Goal: Task Accomplishment & Management: Use online tool/utility

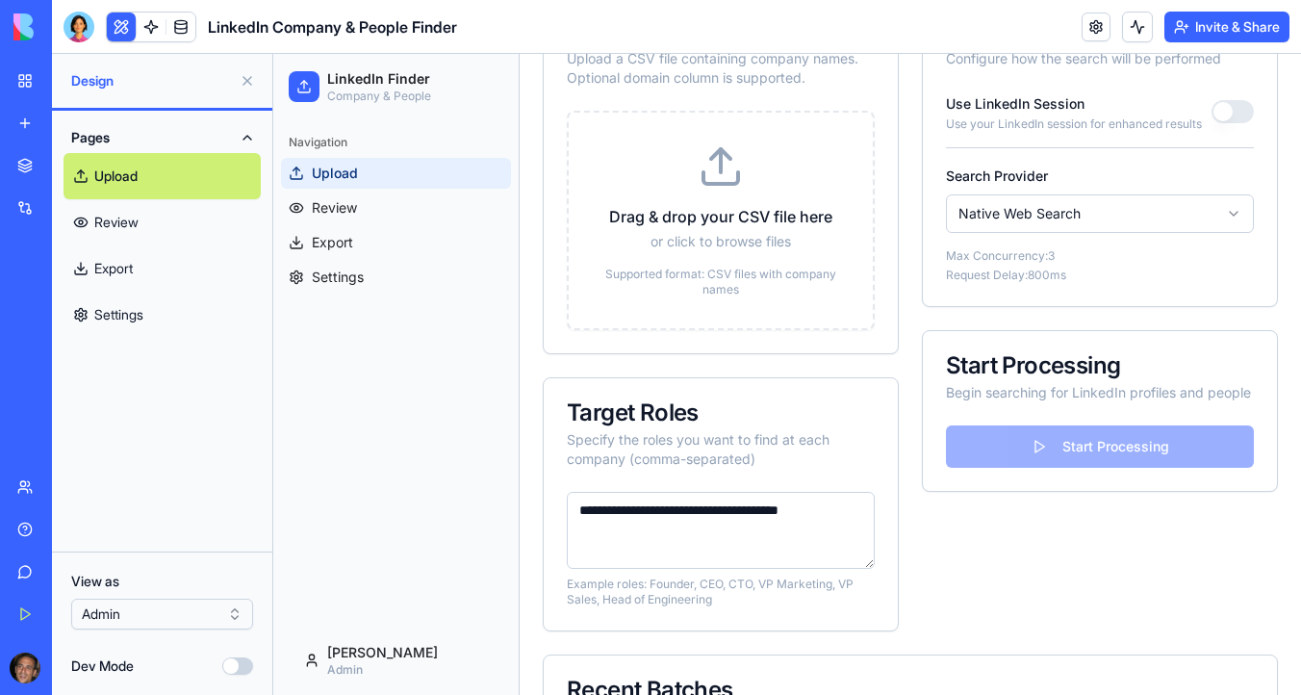
scroll to position [215, 0]
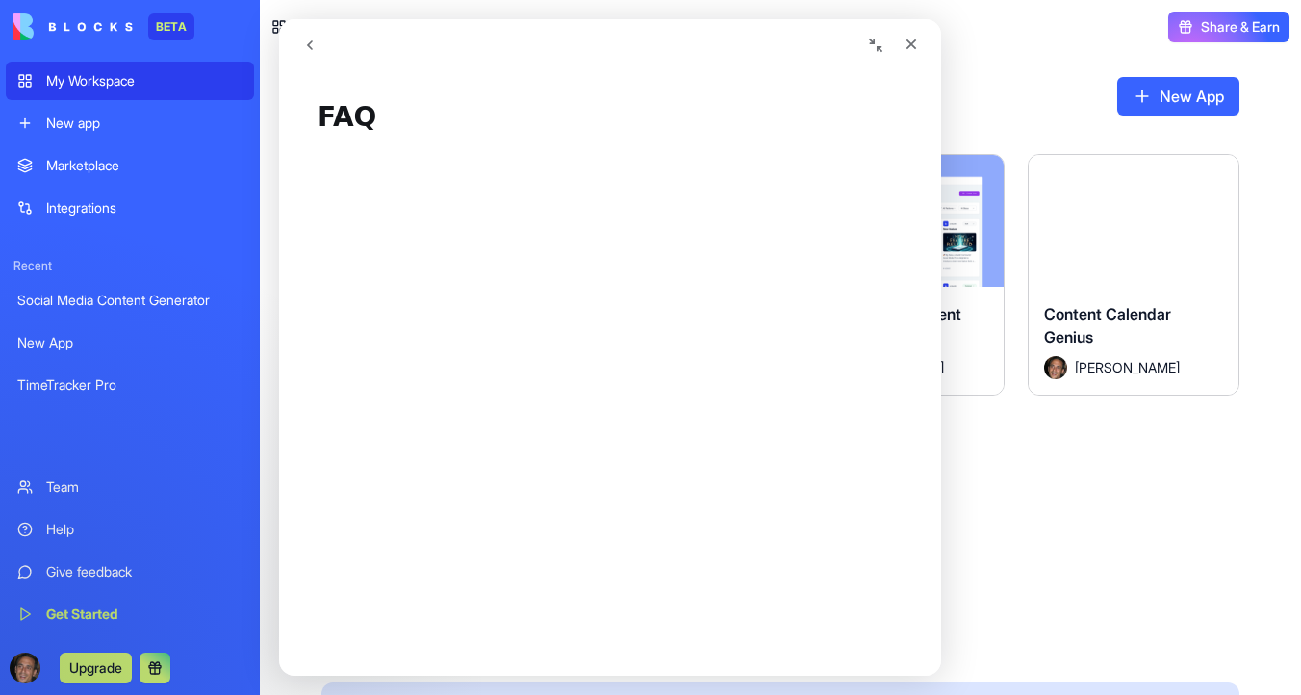
click at [136, 85] on div "My Workspace" at bounding box center [144, 80] width 196 height 19
click at [912, 40] on icon "Close" at bounding box center [911, 44] width 15 height 15
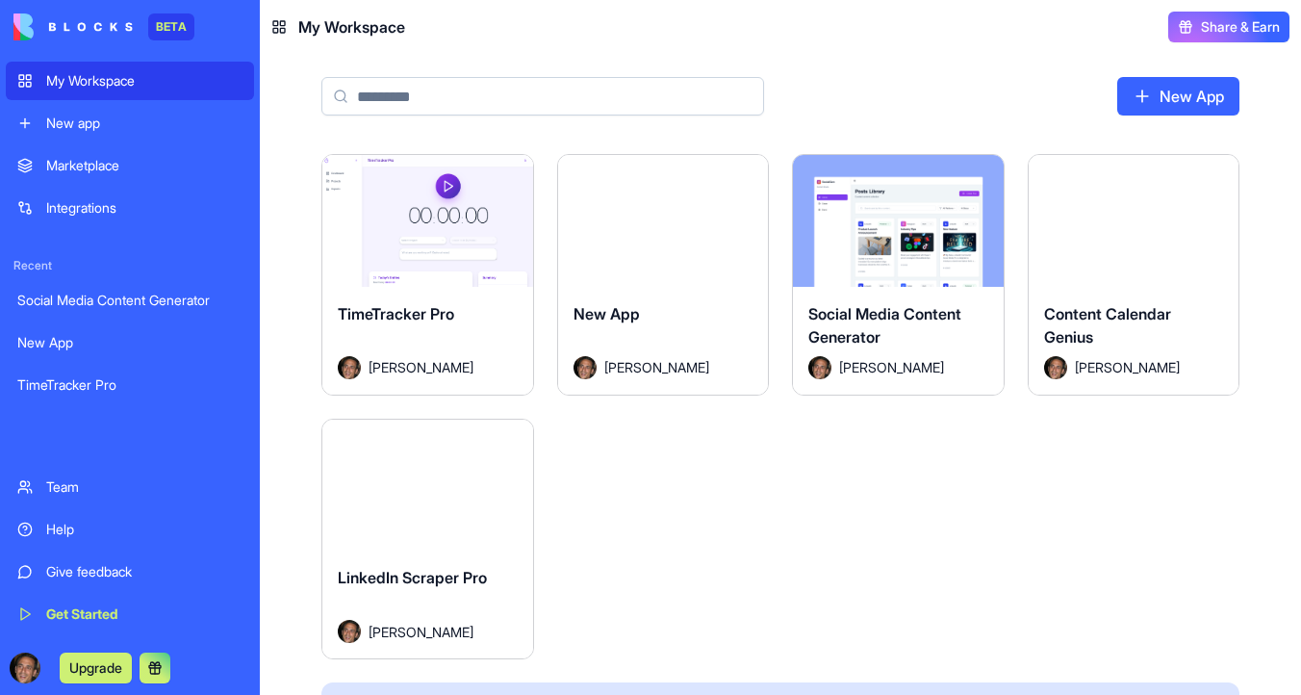
scroll to position [286, 0]
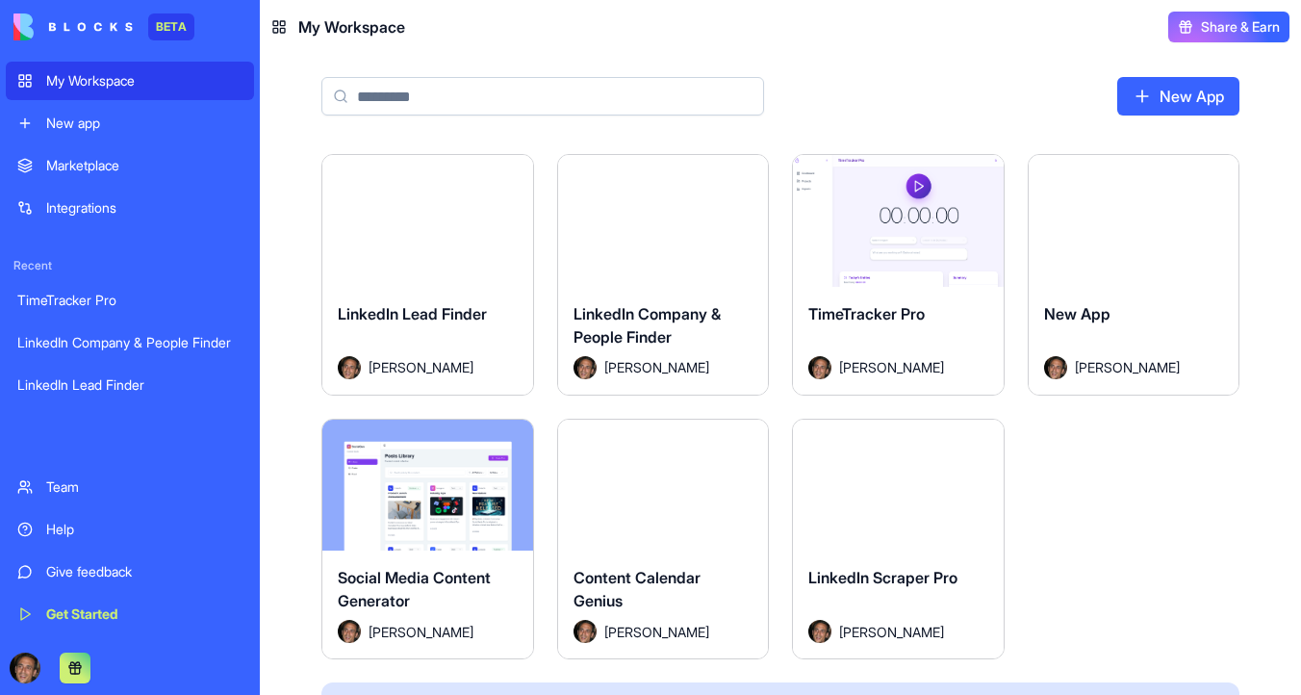
click at [750, 176] on html "BETA My Workspace New app Marketplace Integrations Recent TimeTracker Pro Linke…" at bounding box center [650, 347] width 1301 height 695
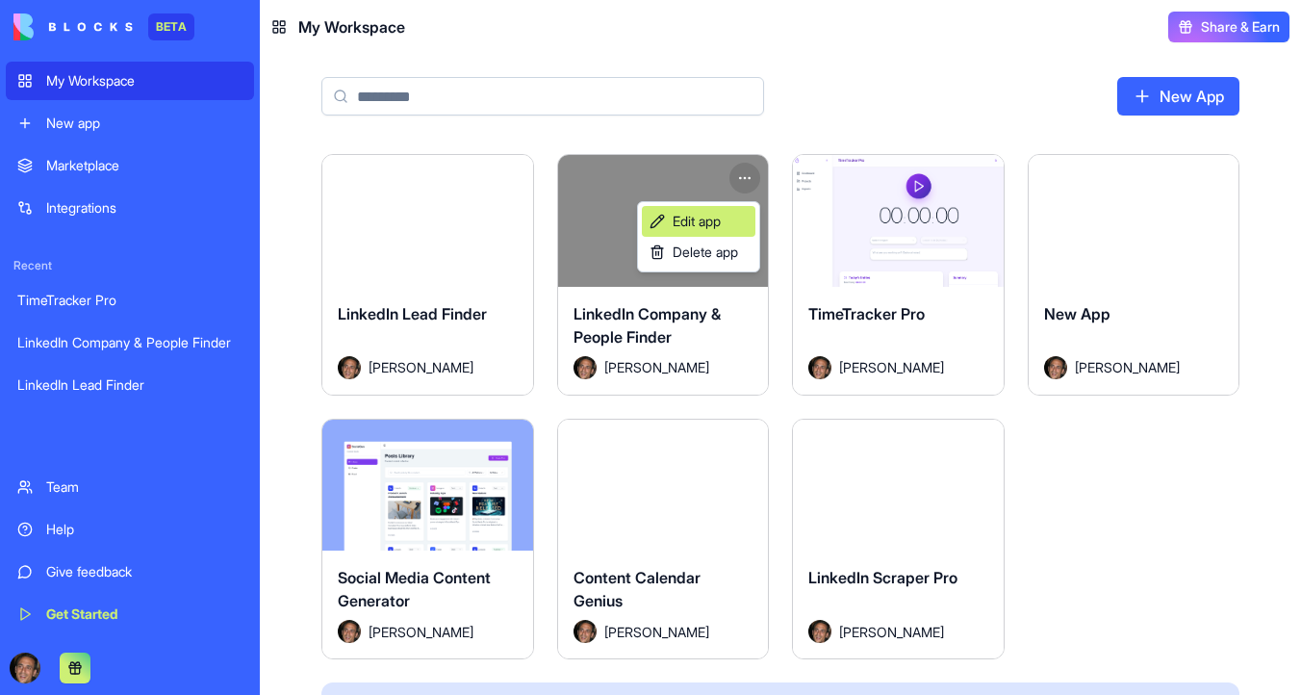
click at [729, 218] on link "Edit app" at bounding box center [699, 221] width 114 height 31
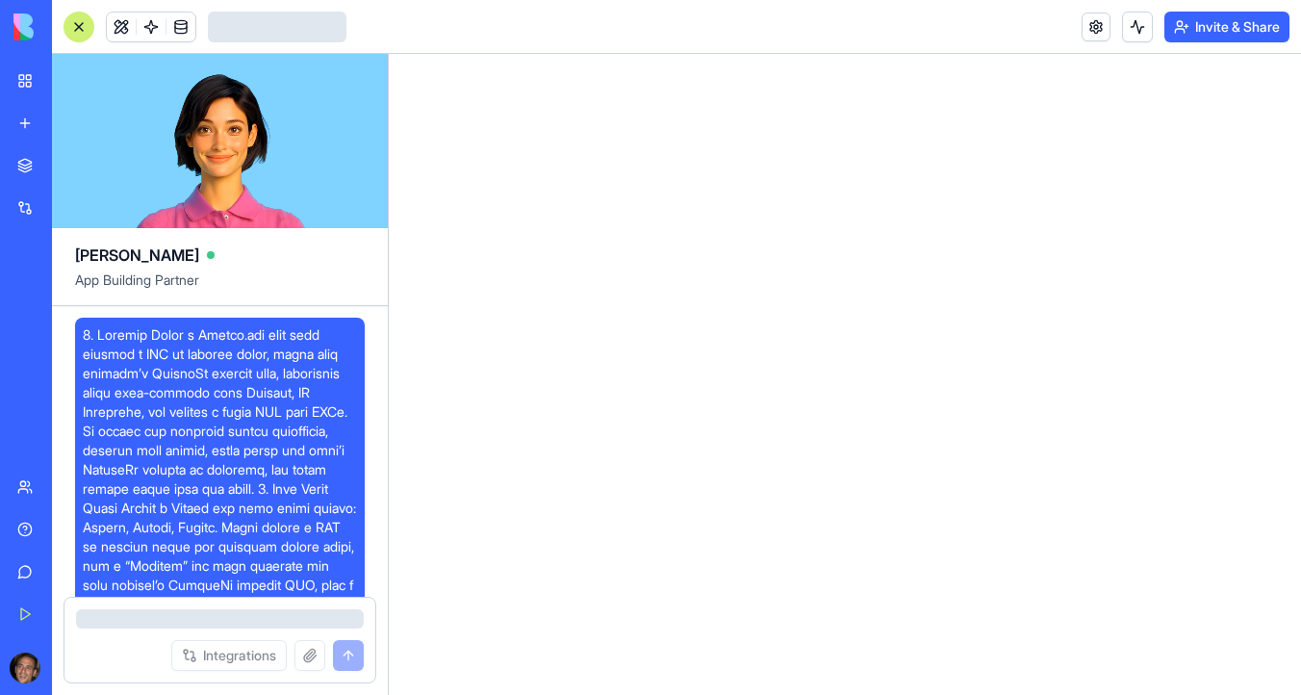
scroll to position [5557, 0]
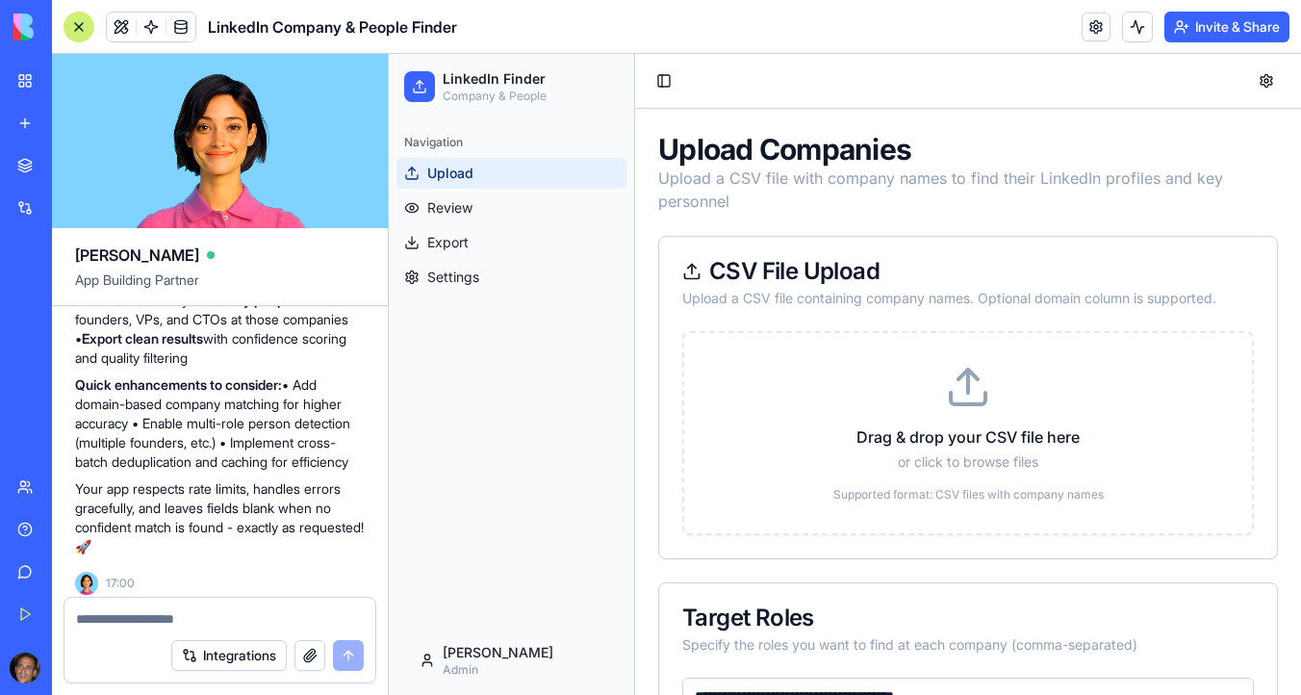
scroll to position [5557, 0]
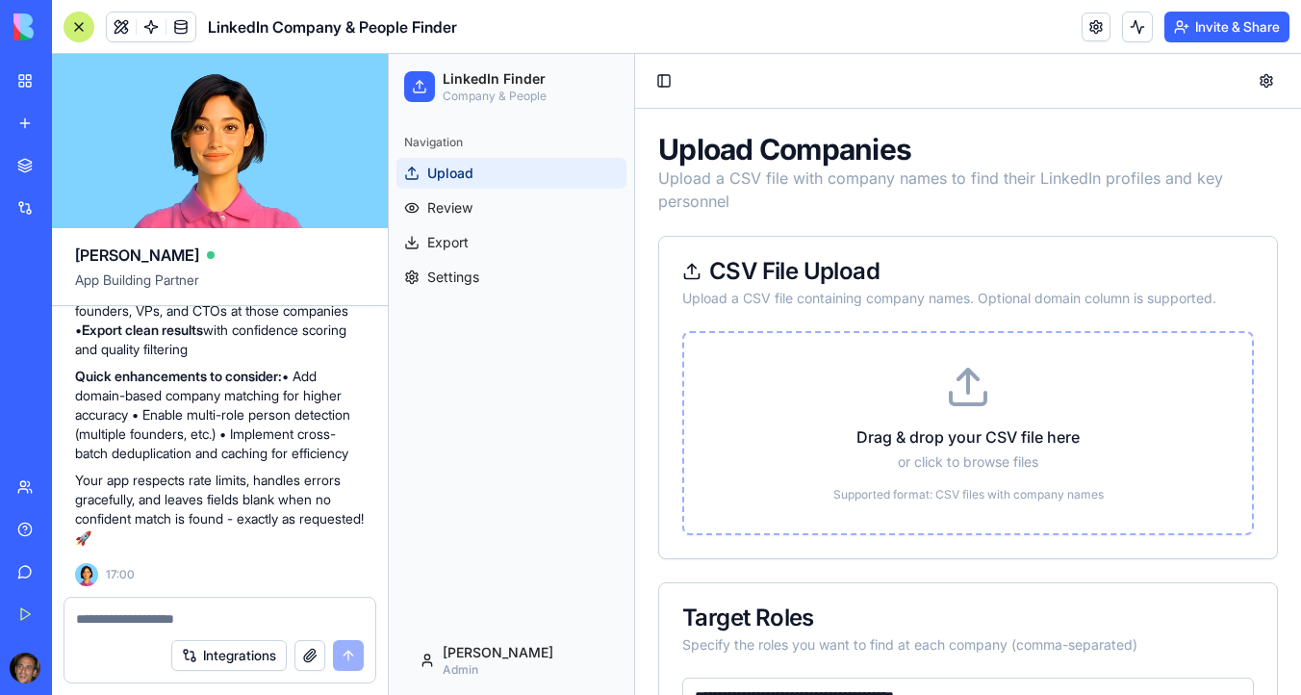
click at [966, 395] on icon at bounding box center [968, 387] width 46 height 46
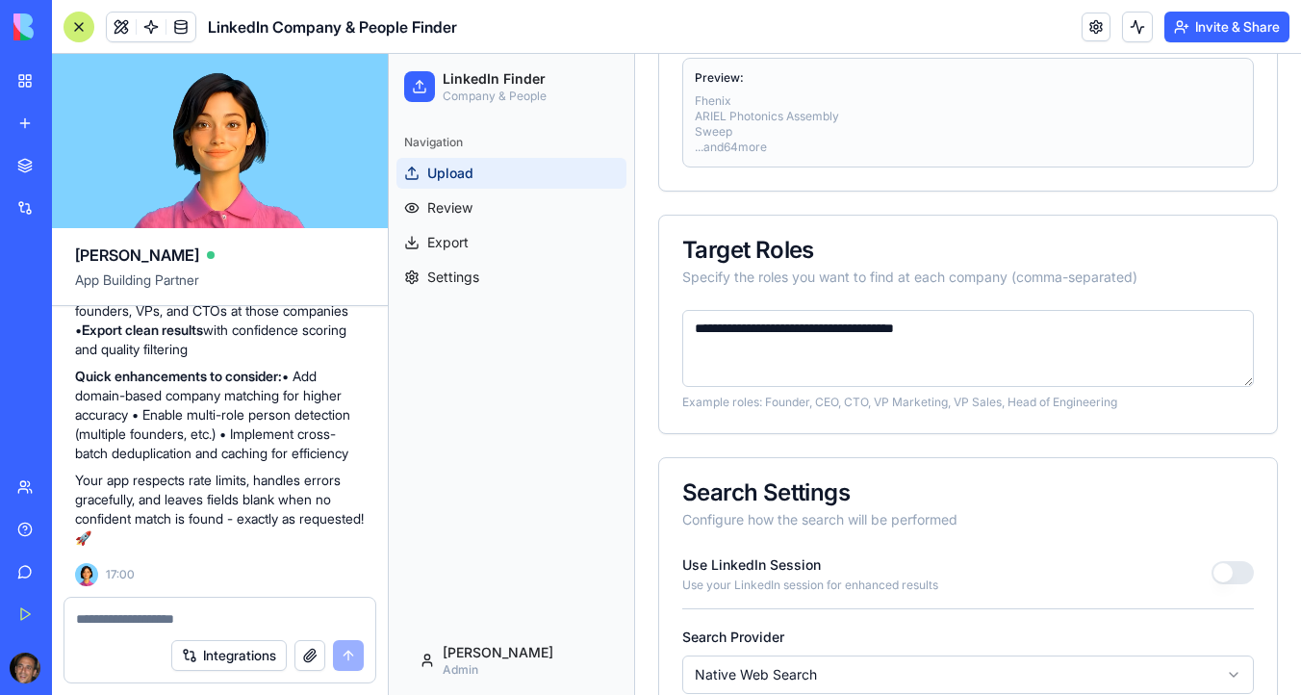
scroll to position [440, 0]
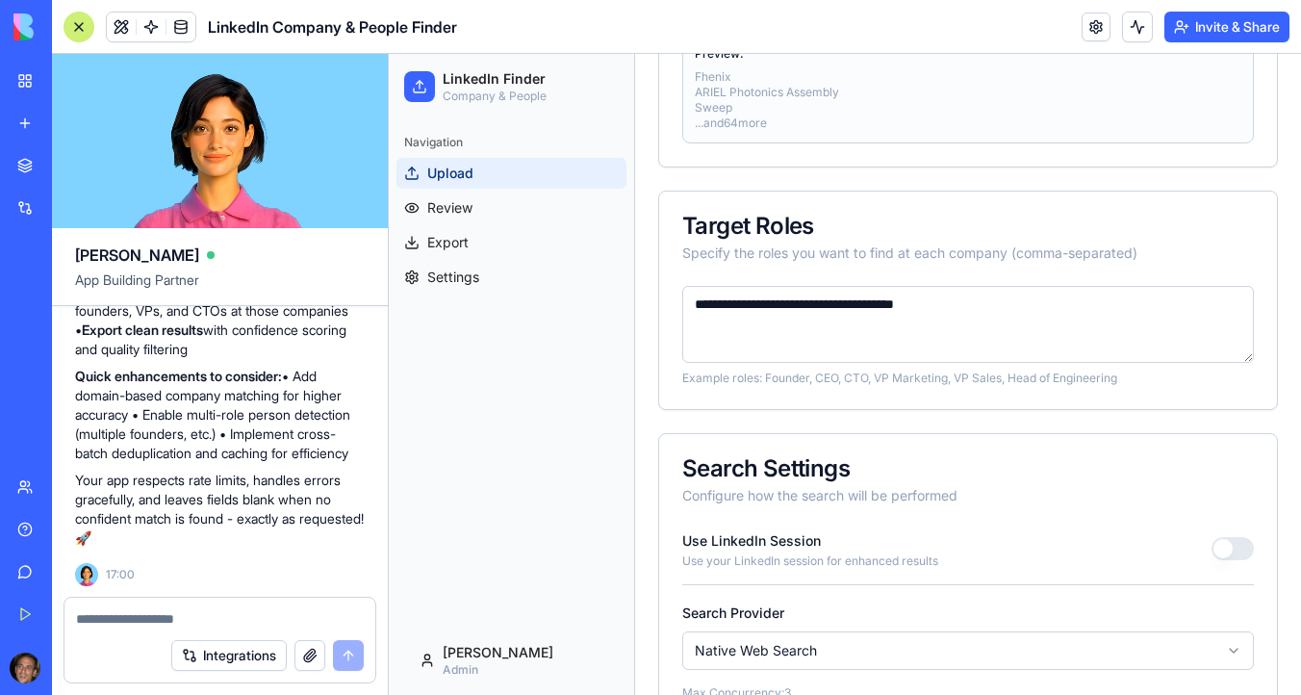
drag, startPoint x: 752, startPoint y: 303, endPoint x: 688, endPoint y: 296, distance: 63.9
click at [688, 296] on textarea "**********" at bounding box center [968, 324] width 572 height 77
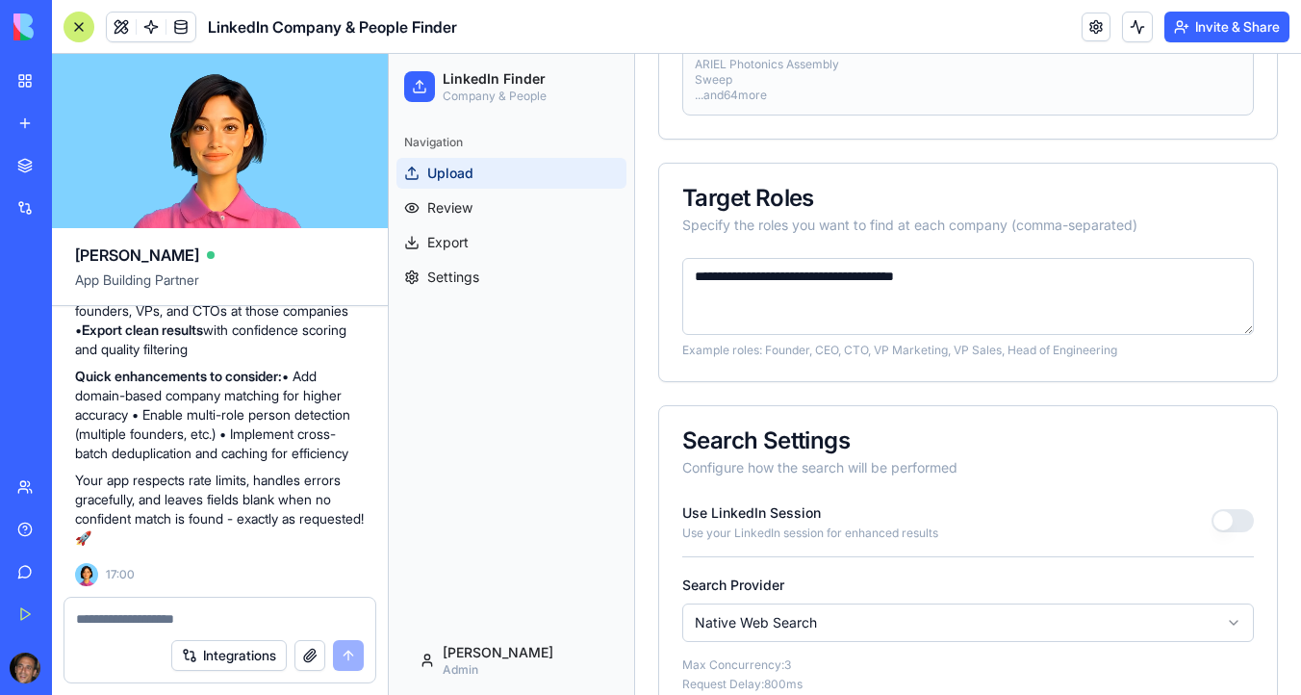
drag, startPoint x: 881, startPoint y: 275, endPoint x: 1002, endPoint y: 277, distance: 121.3
click at [1002, 277] on textarea "**********" at bounding box center [968, 296] width 572 height 77
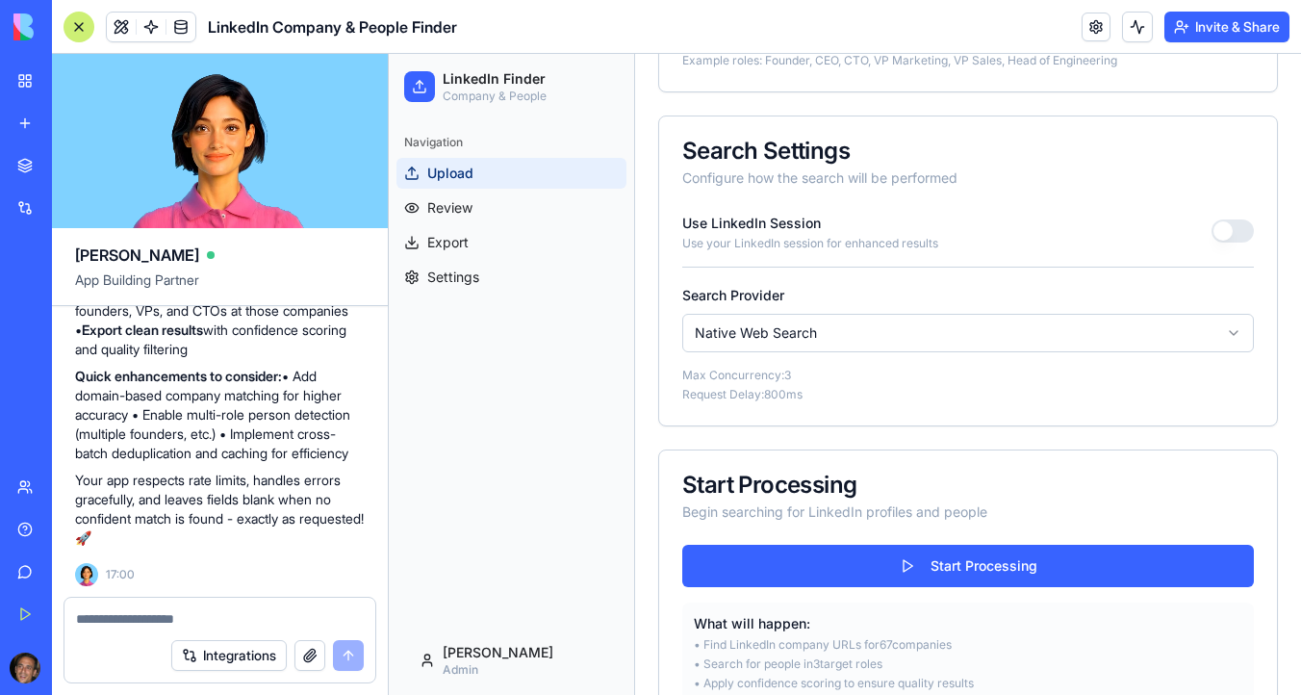
scroll to position [758, 0]
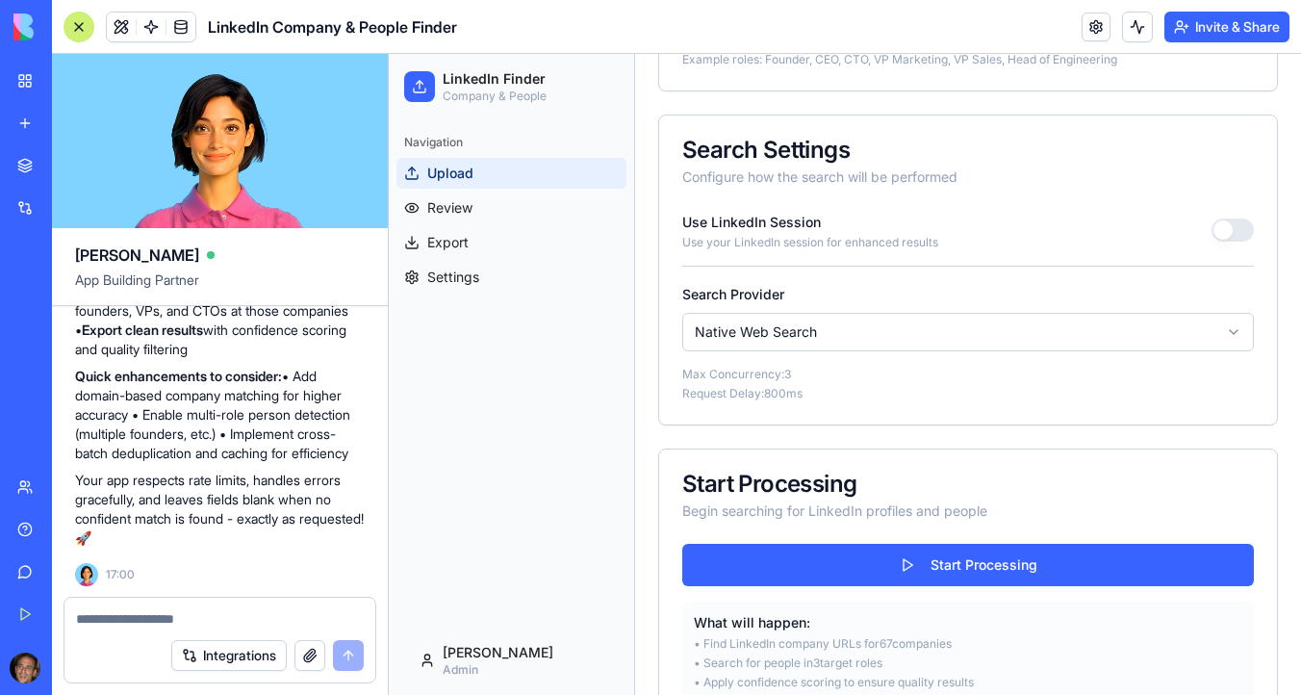
type textarea "**********"
click at [227, 668] on button "Integrations" at bounding box center [229, 655] width 116 height 31
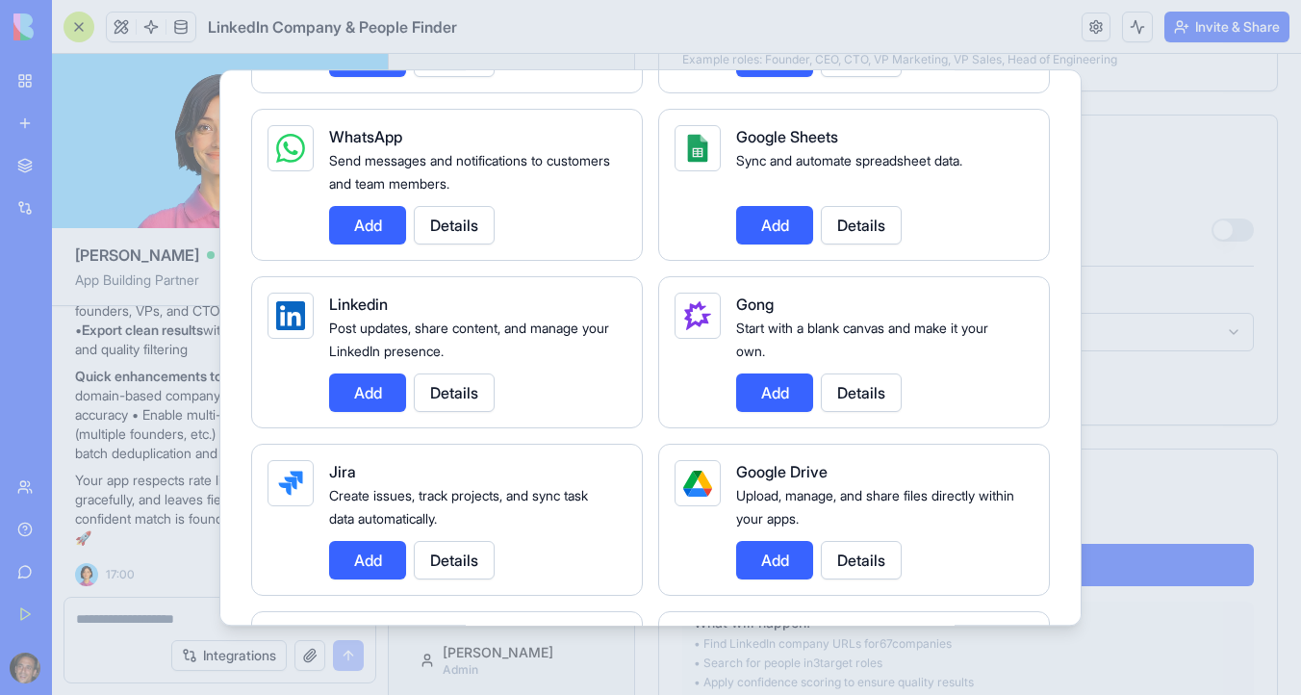
scroll to position [981, 0]
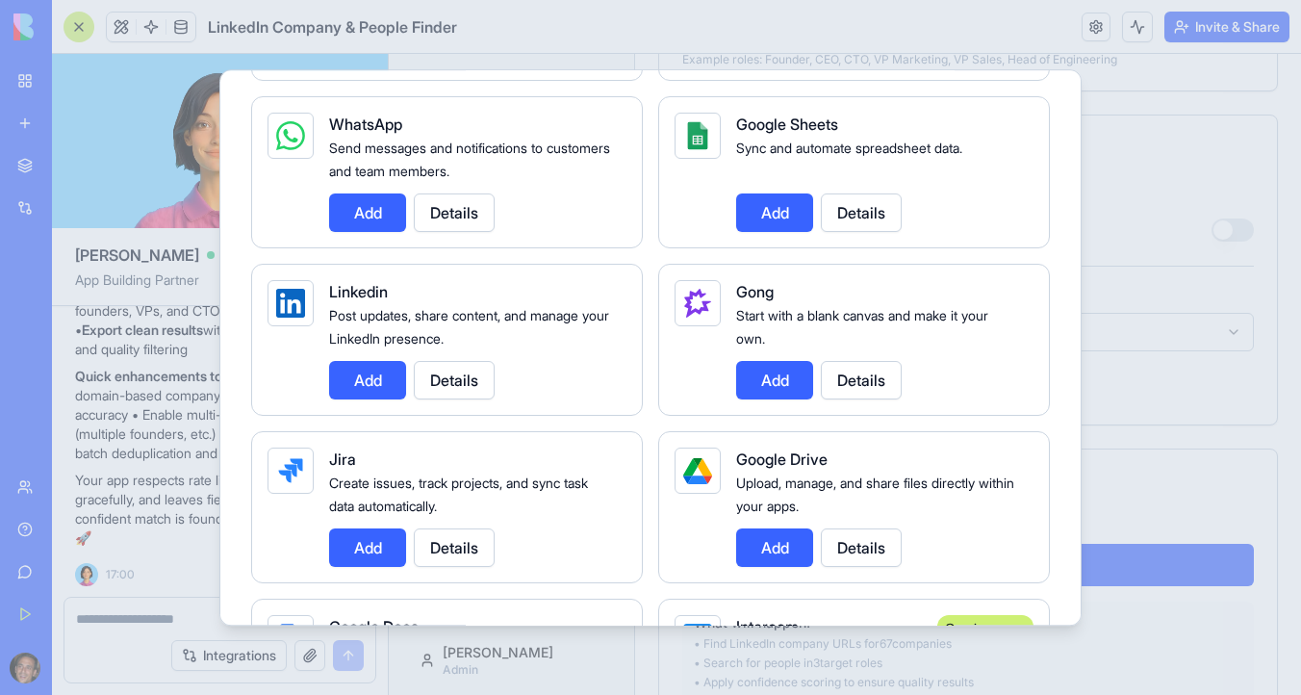
click at [1231, 176] on div at bounding box center [650, 347] width 1301 height 695
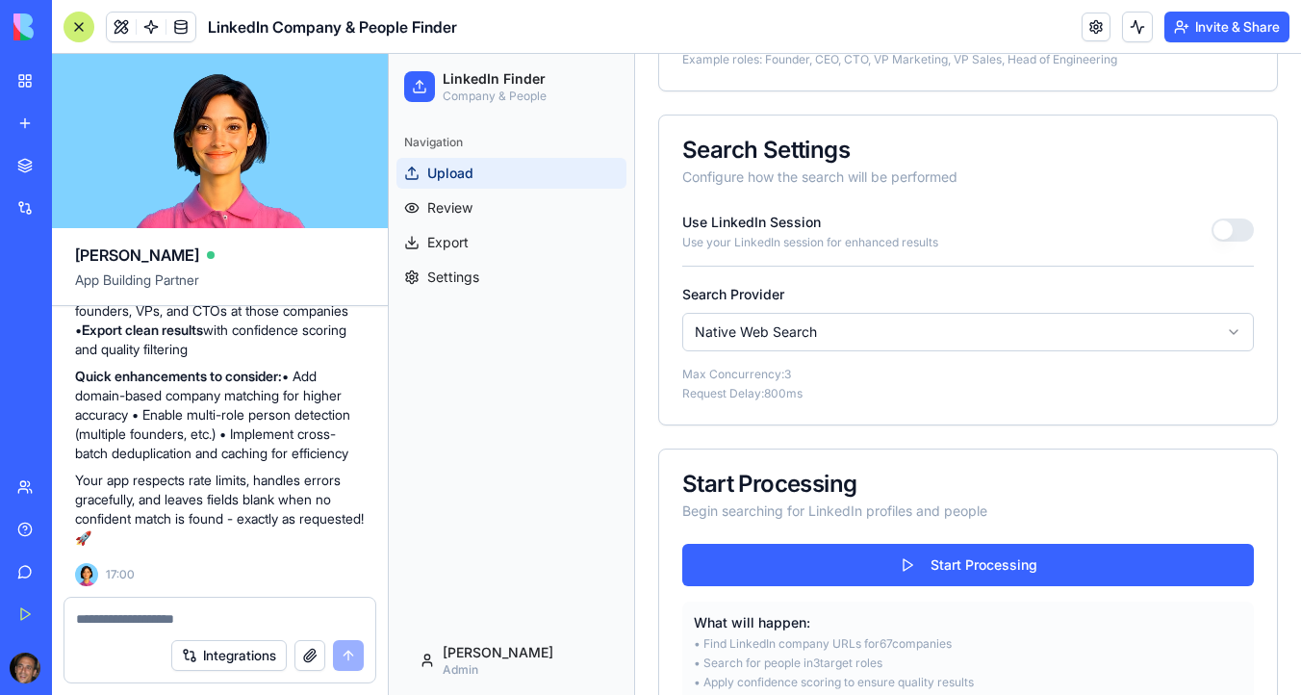
click at [234, 659] on button "Integrations" at bounding box center [229, 655] width 116 height 31
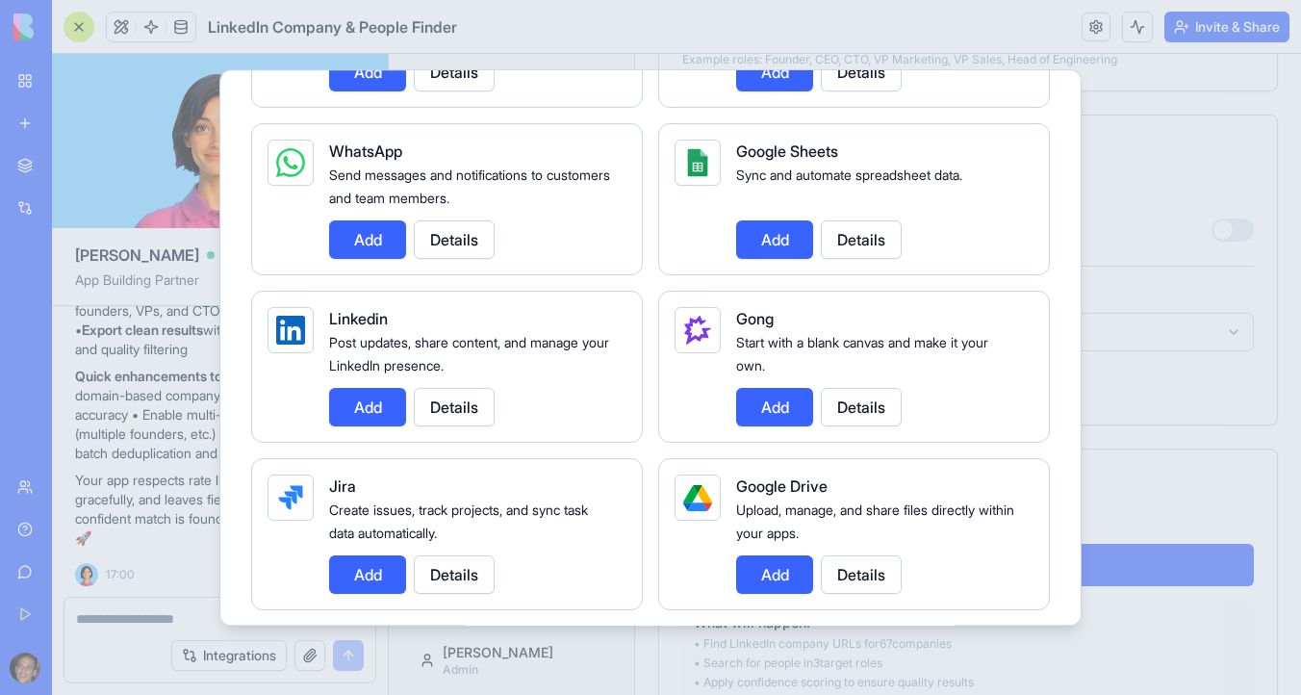
scroll to position [989, 0]
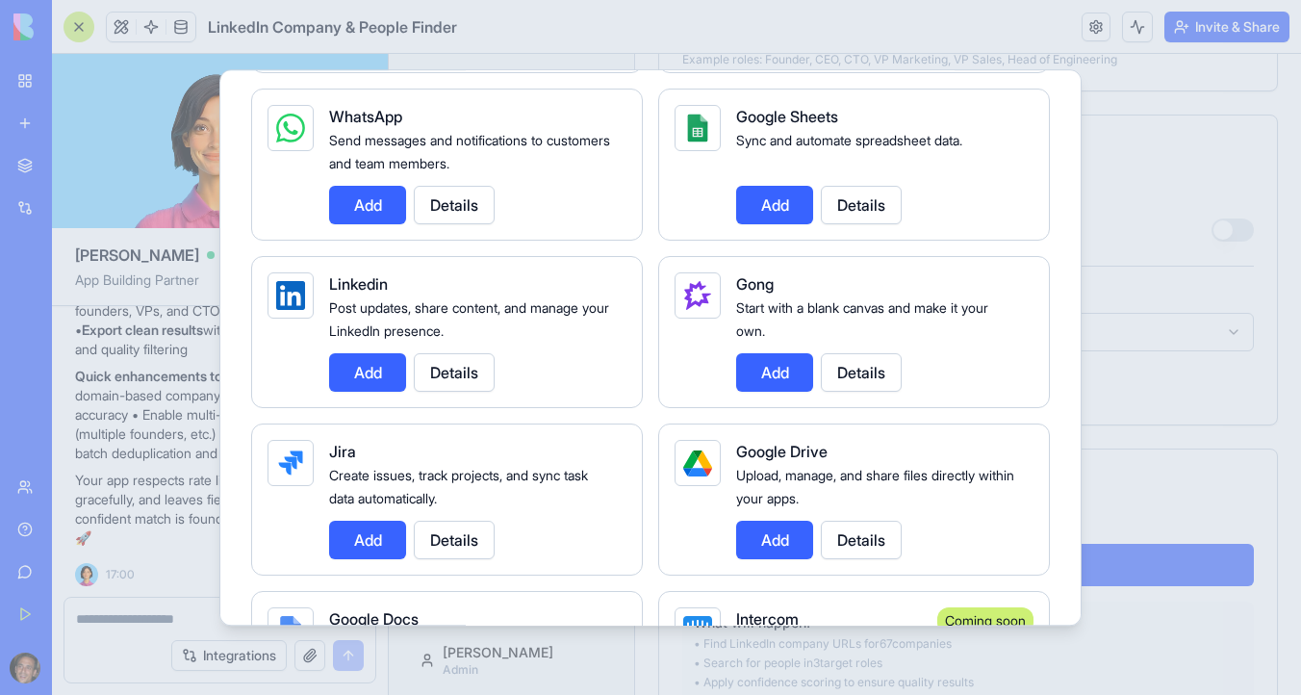
click at [366, 374] on button "Add" at bounding box center [367, 372] width 77 height 39
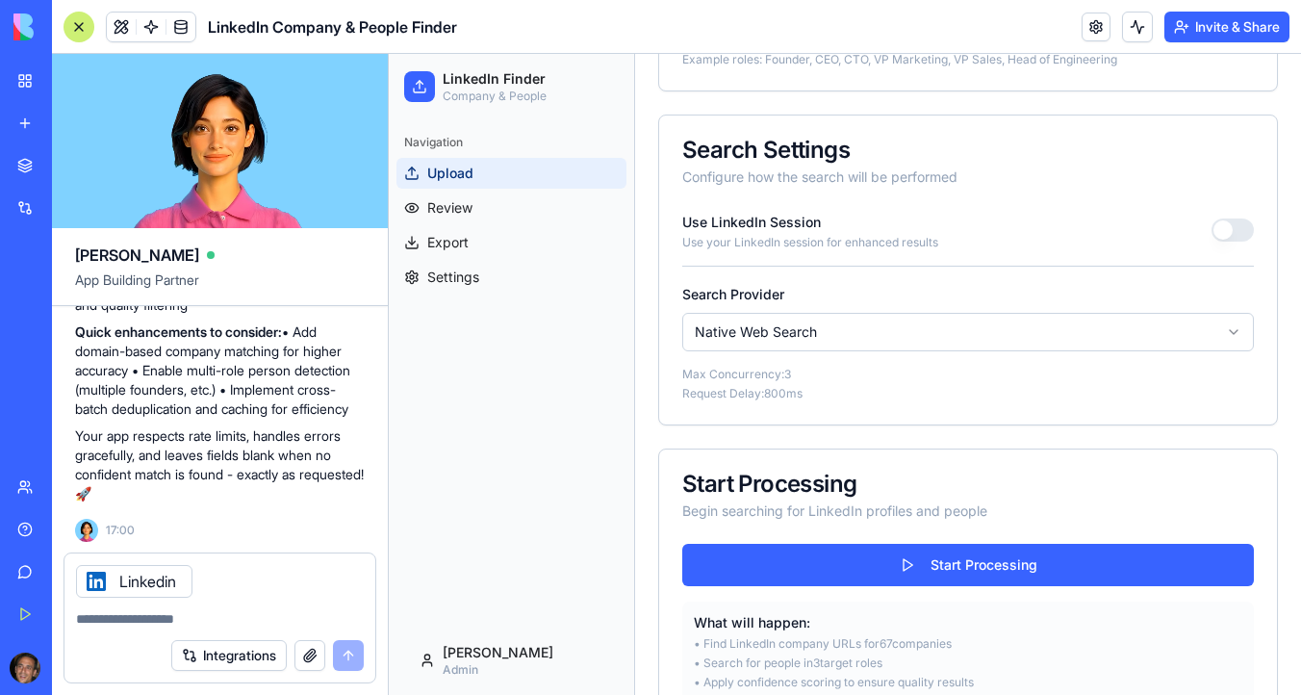
scroll to position [5601, 0]
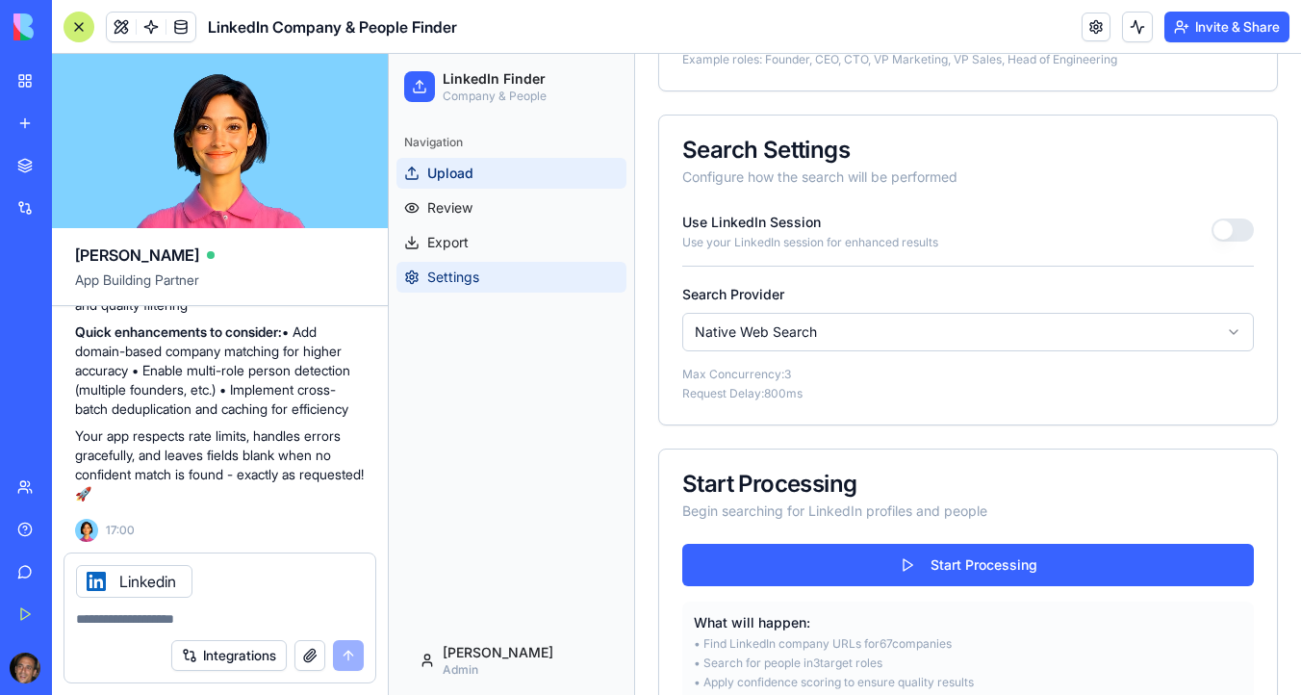
click at [470, 279] on span "Settings" at bounding box center [453, 277] width 52 height 19
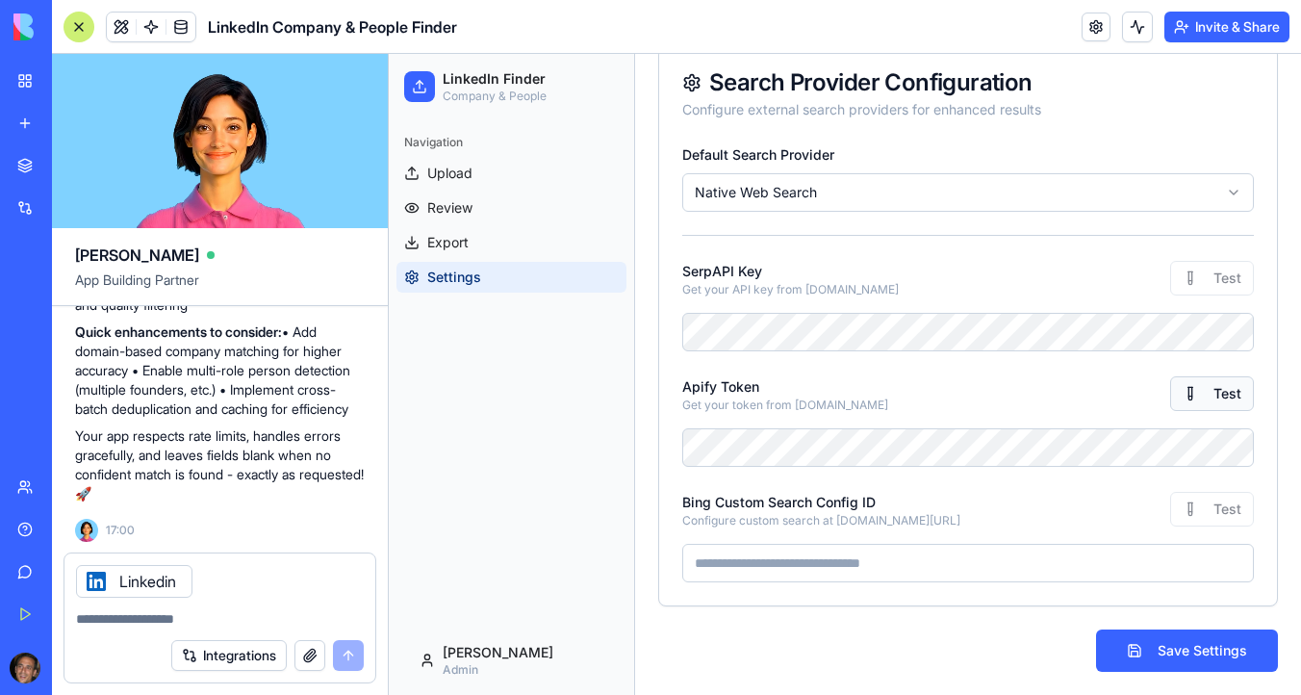
click at [1235, 386] on button "Test" at bounding box center [1212, 393] width 84 height 35
click at [1164, 657] on button "Save Settings" at bounding box center [1187, 650] width 182 height 42
click at [483, 215] on link "Review" at bounding box center [512, 208] width 230 height 31
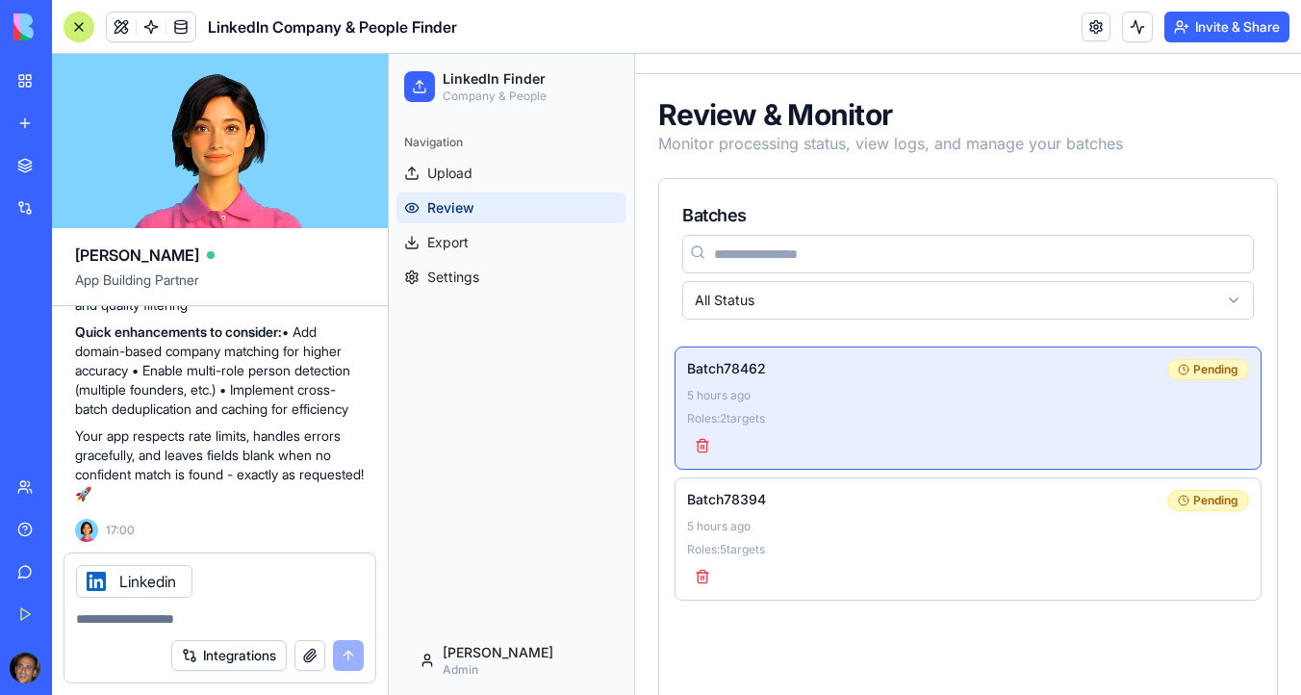
scroll to position [31, 0]
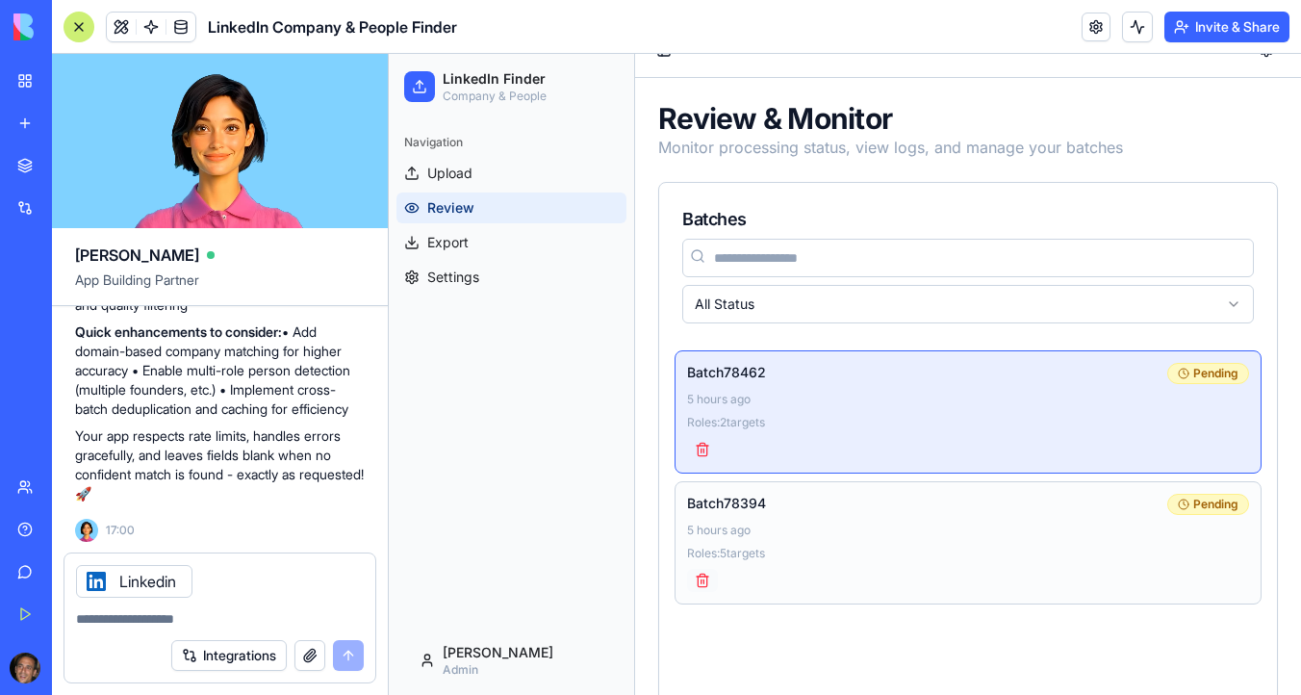
click at [706, 578] on button at bounding box center [702, 580] width 31 height 23
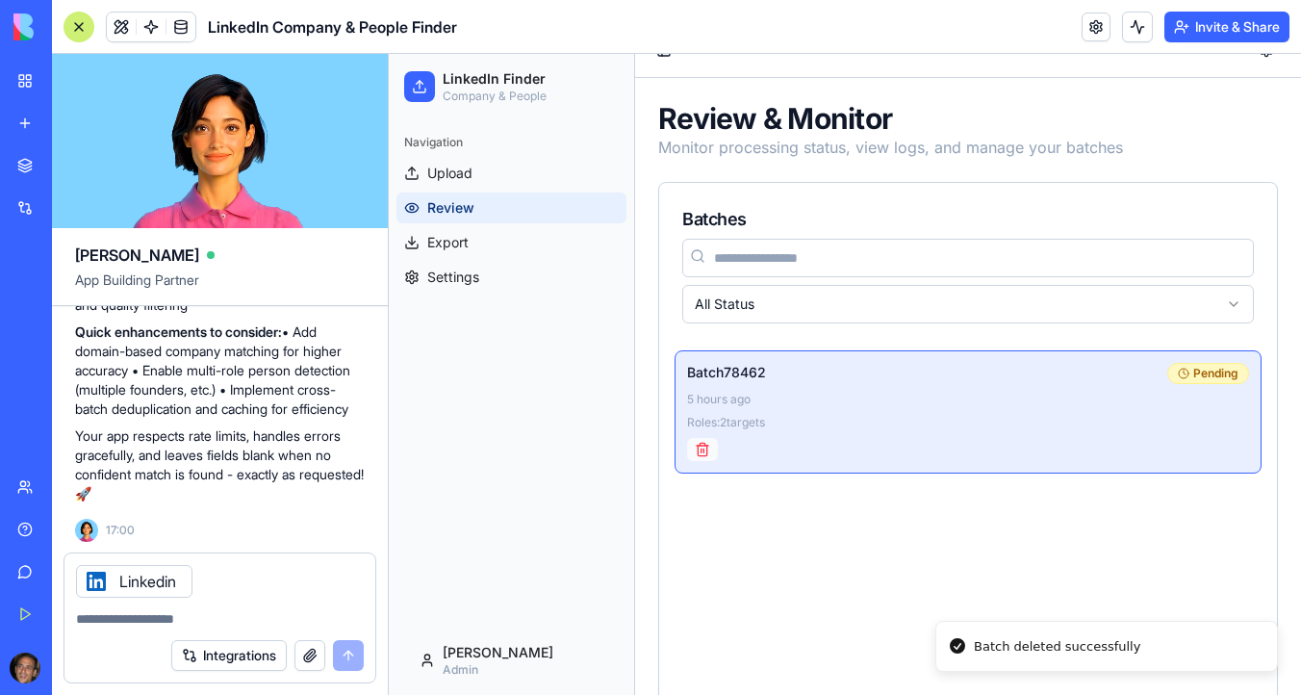
click at [706, 452] on button at bounding box center [702, 449] width 31 height 23
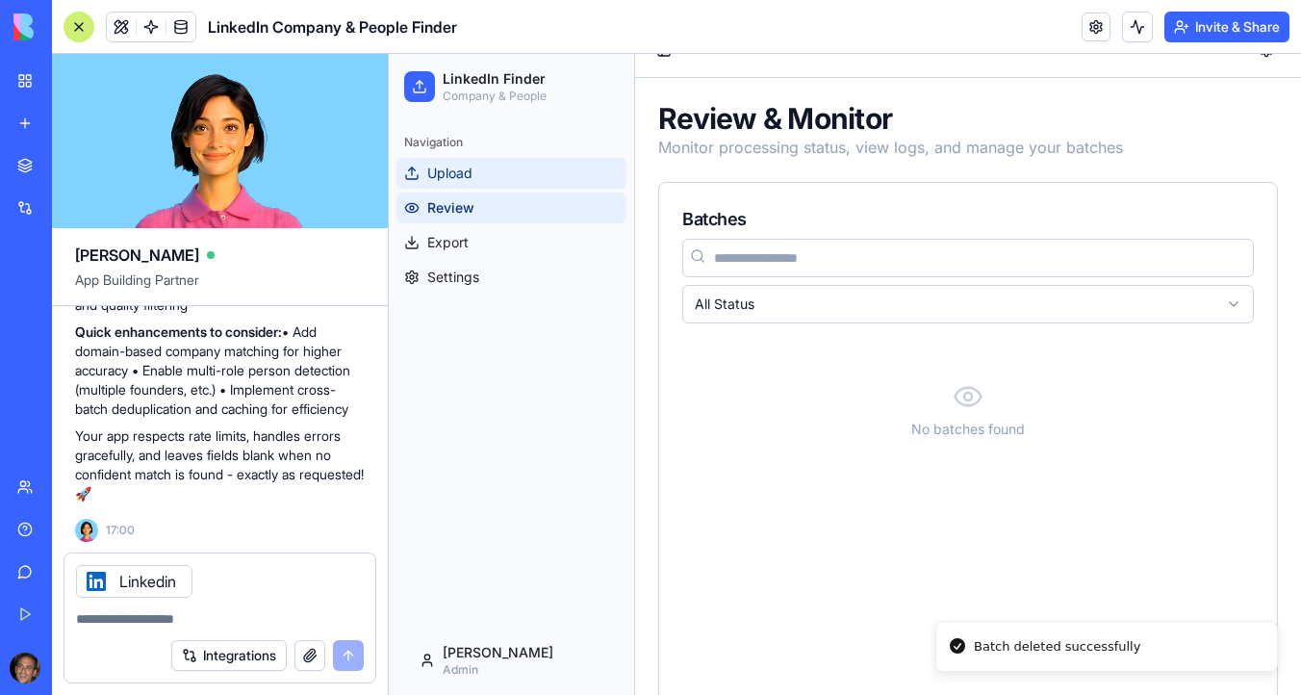
click at [518, 173] on link "Upload" at bounding box center [512, 173] width 230 height 31
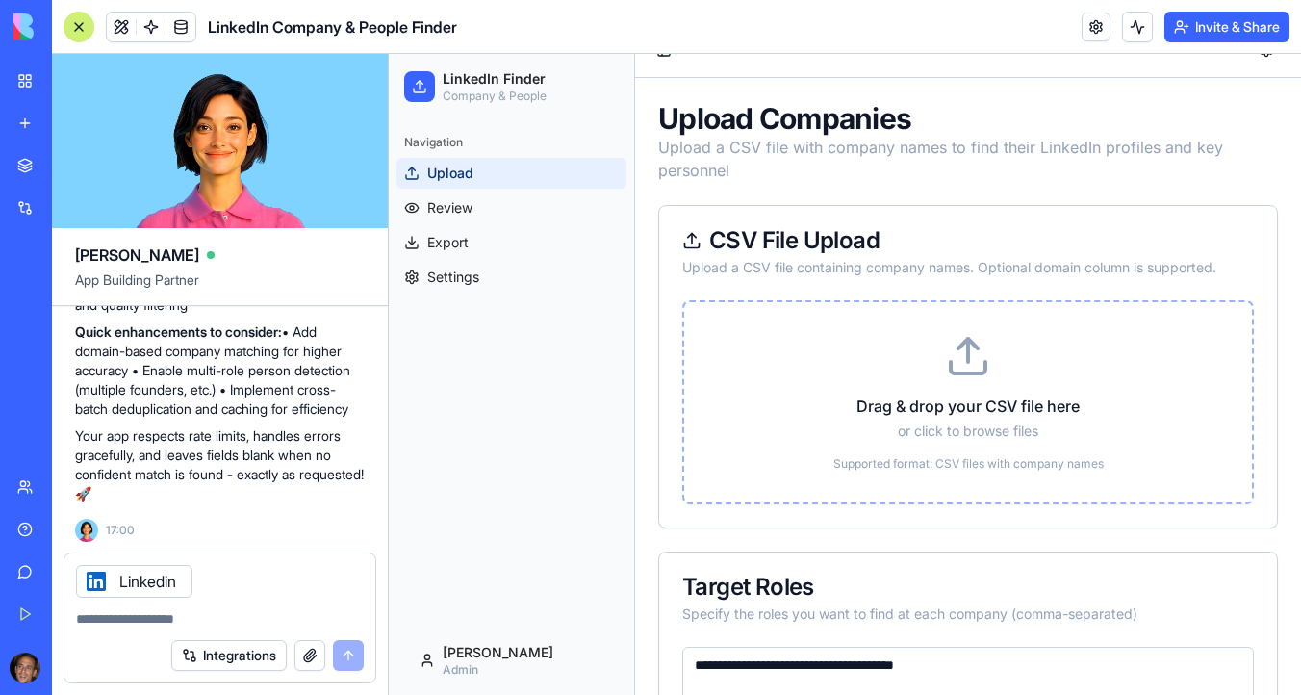
click at [962, 353] on icon at bounding box center [968, 356] width 46 height 46
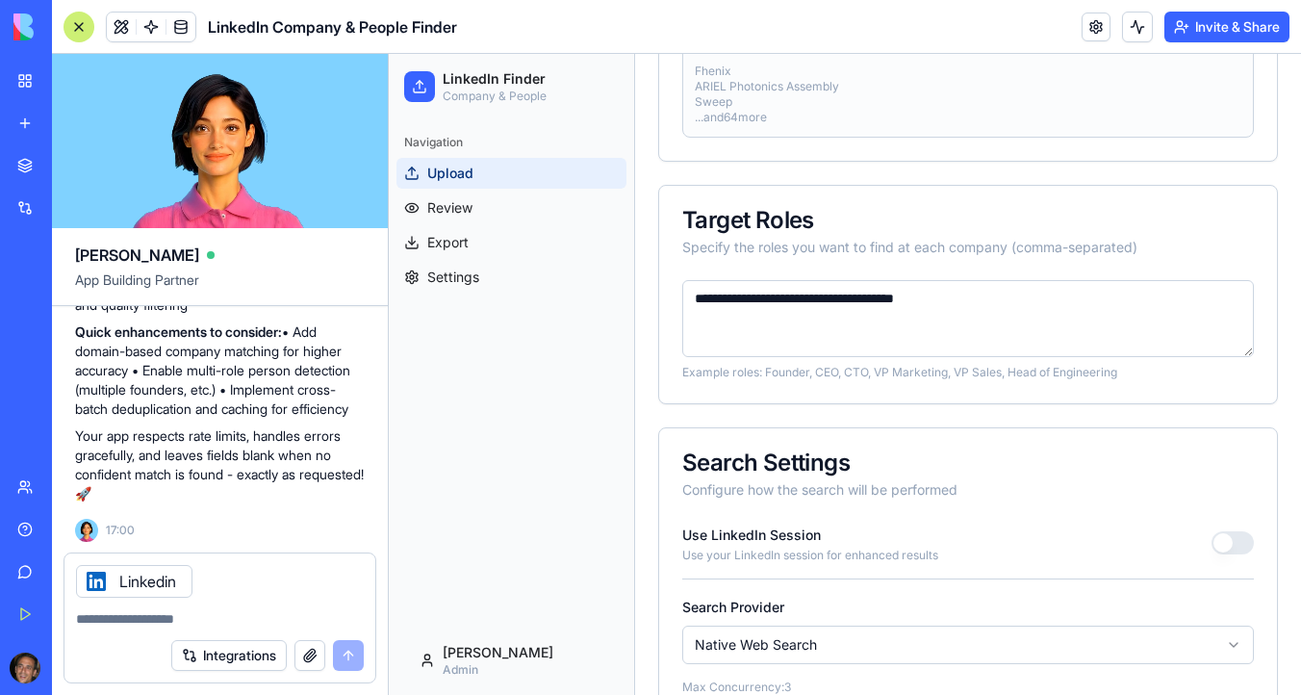
scroll to position [448, 0]
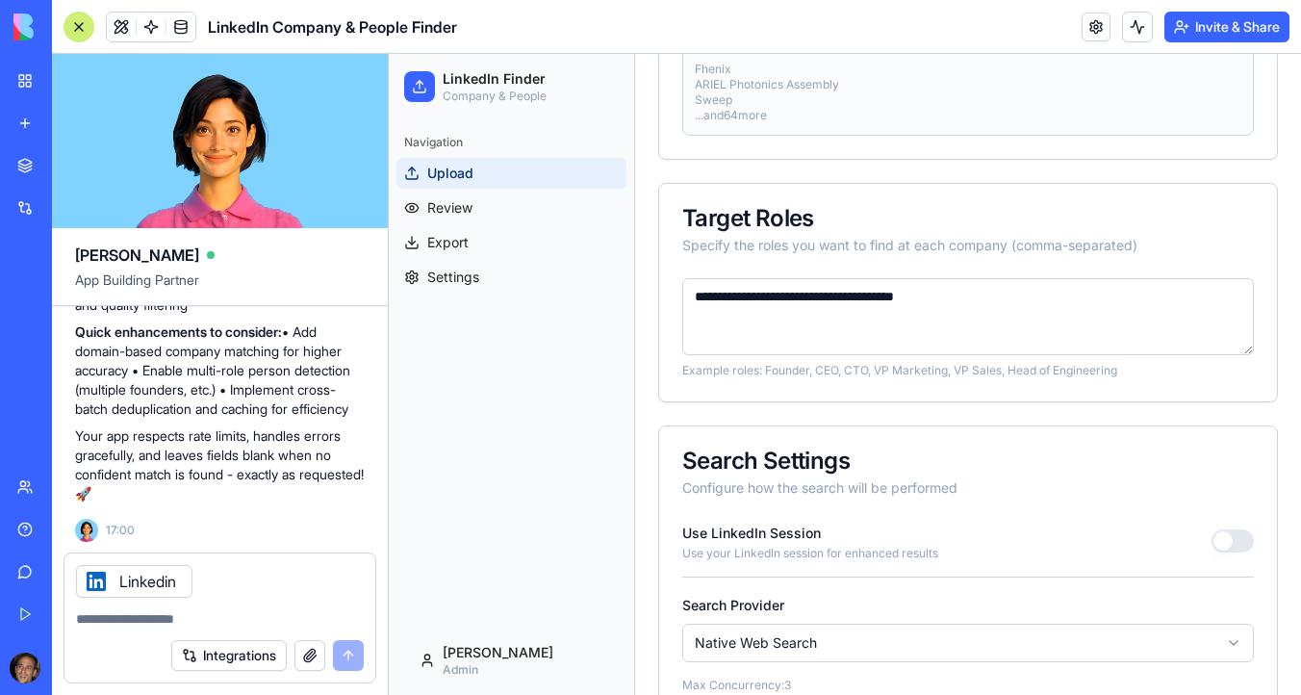
drag, startPoint x: 783, startPoint y: 295, endPoint x: 1047, endPoint y: 292, distance: 263.7
click at [1047, 292] on textarea "**********" at bounding box center [968, 316] width 572 height 77
drag, startPoint x: 788, startPoint y: 295, endPoint x: 1025, endPoint y: 303, distance: 236.9
click at [1025, 303] on textarea "**********" at bounding box center [968, 316] width 572 height 77
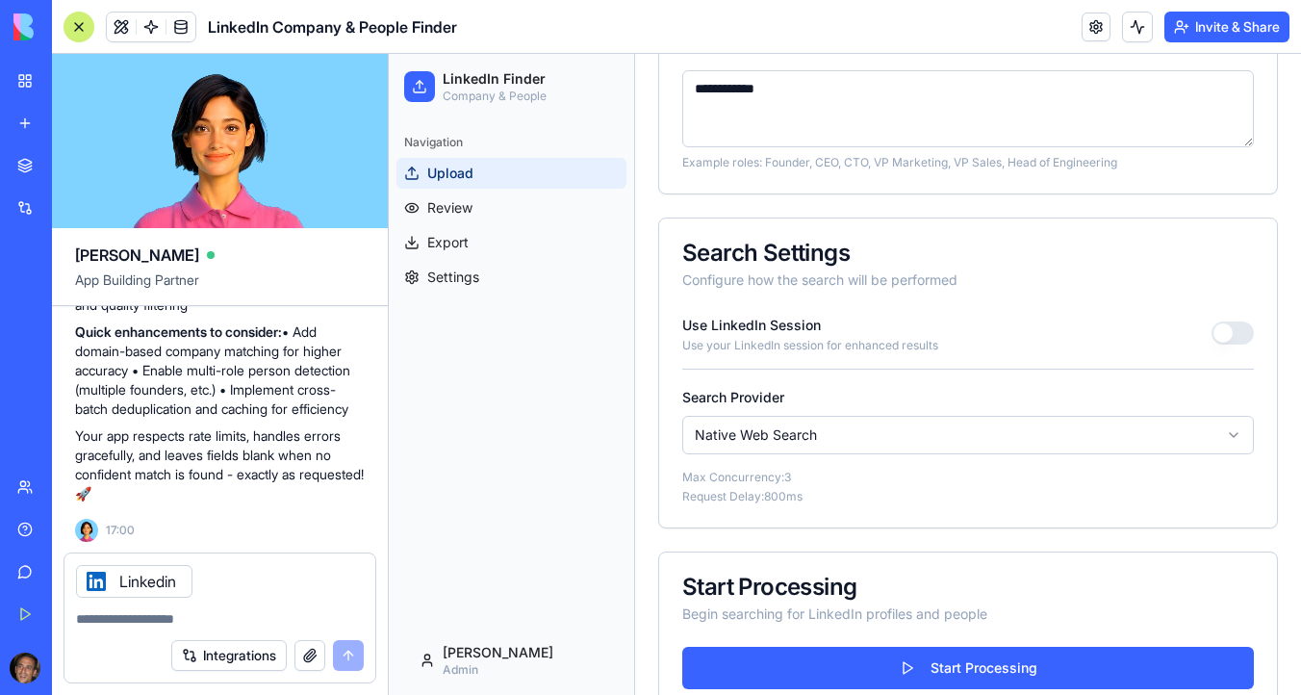
scroll to position [656, 0]
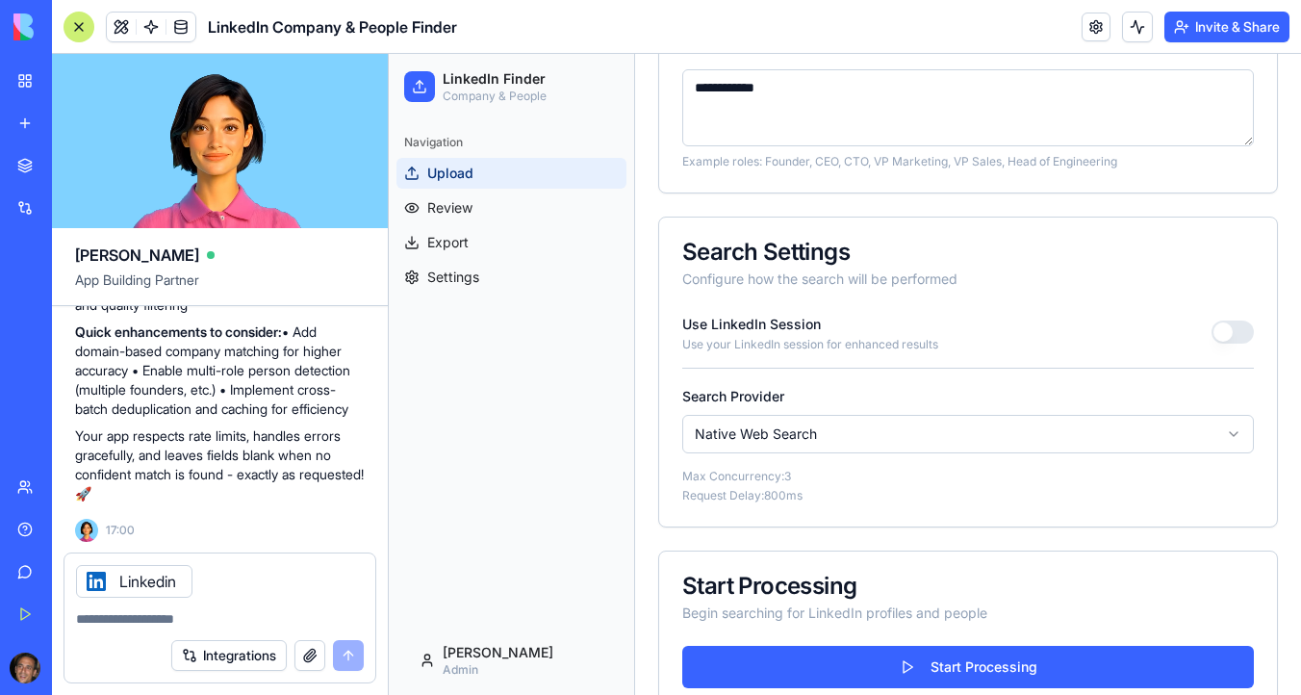
type textarea "**********"
click at [915, 424] on html "**********" at bounding box center [845, 245] width 912 height 1696
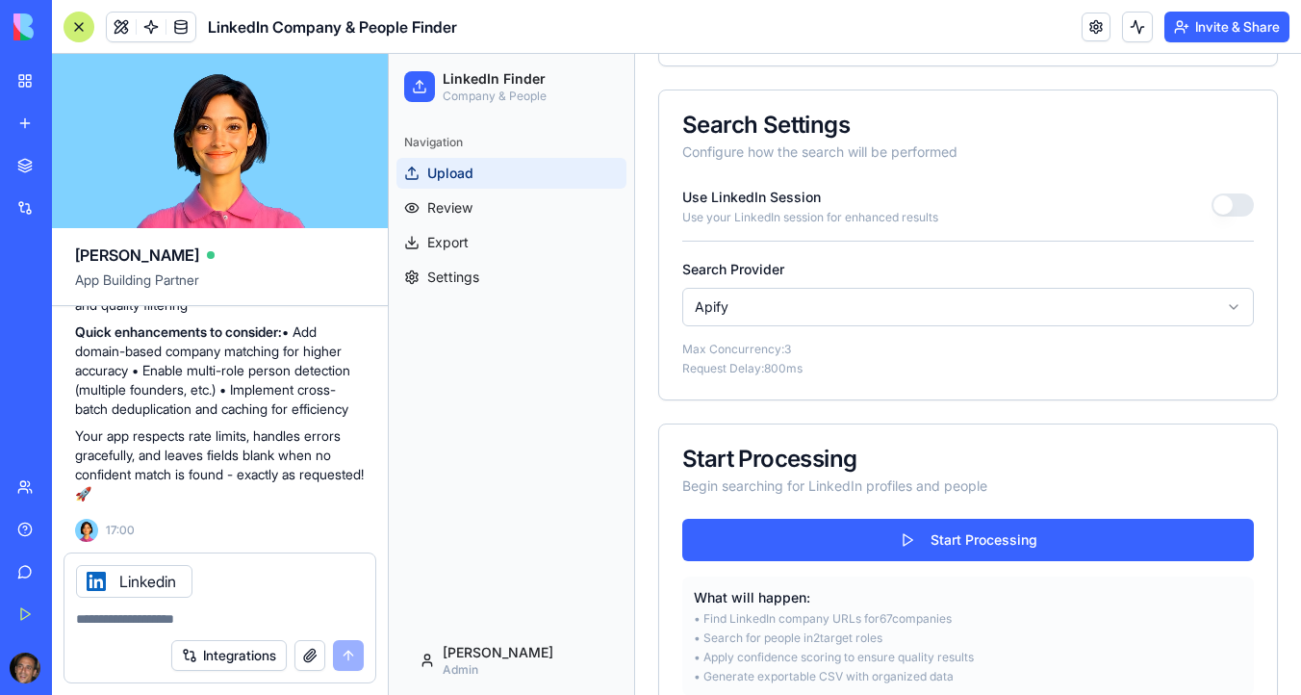
scroll to position [784, 0]
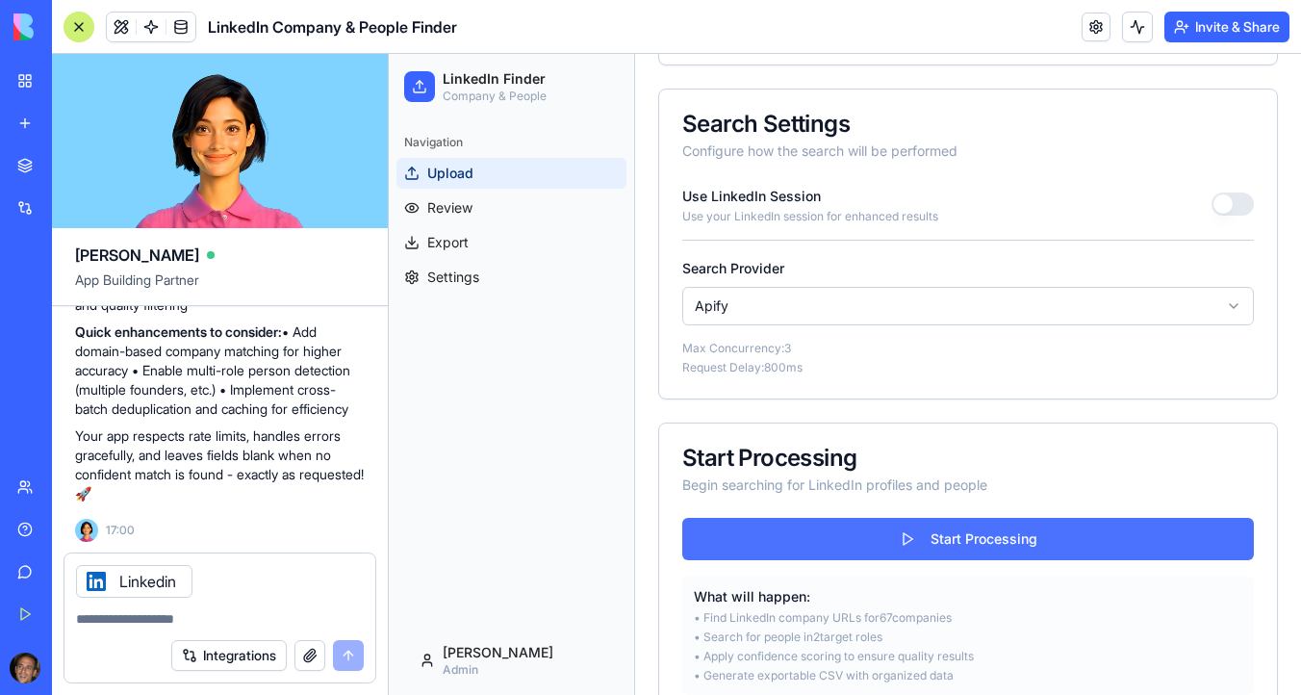
click at [957, 547] on button "Start Processing" at bounding box center [968, 539] width 572 height 42
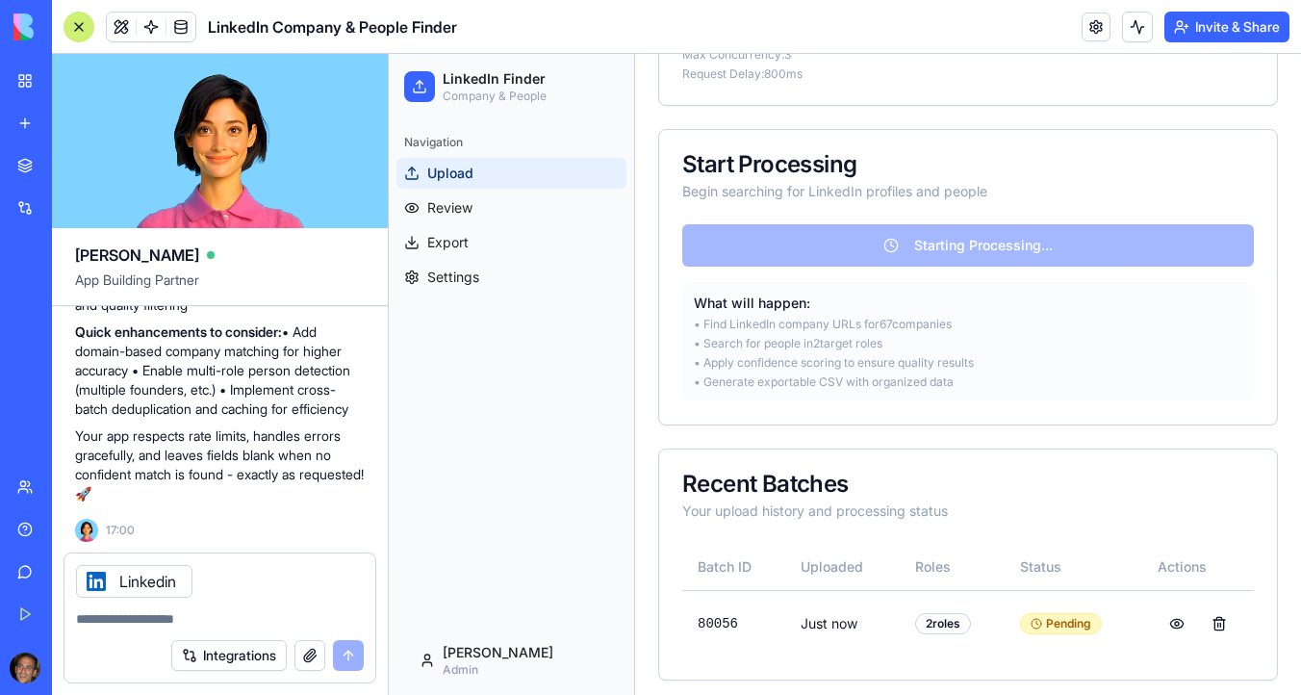
scroll to position [1086, 0]
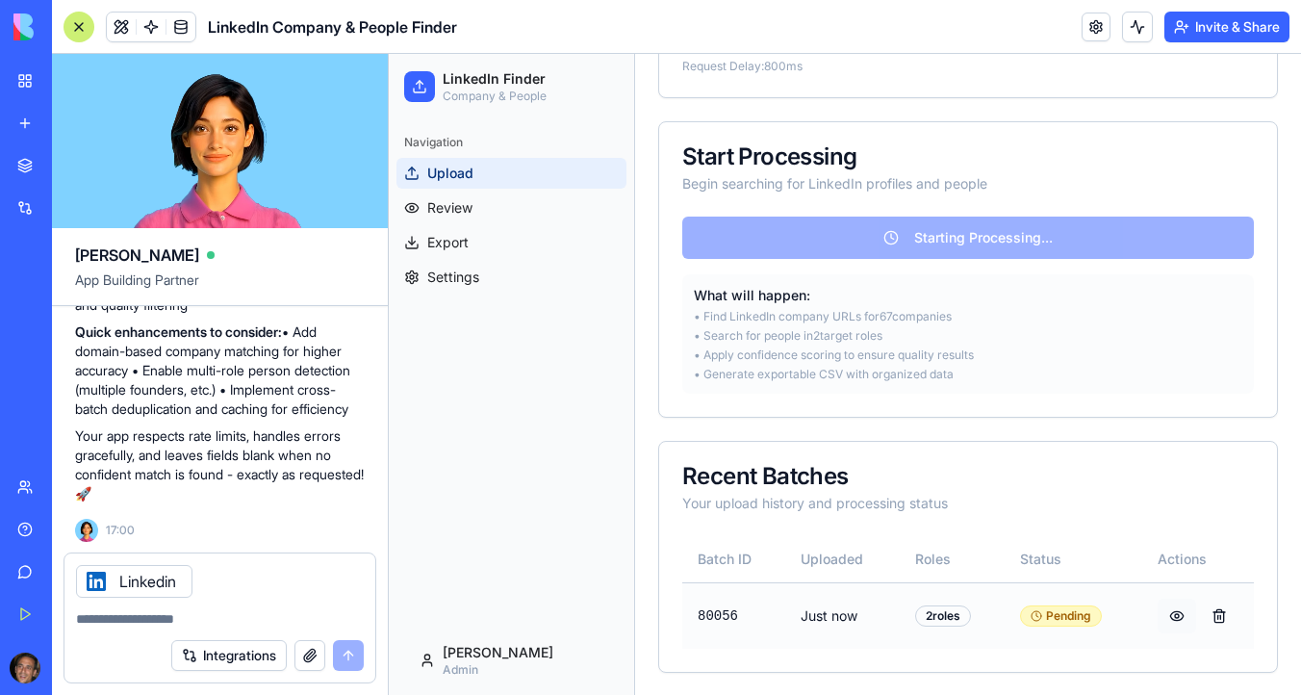
click at [1180, 613] on button at bounding box center [1177, 616] width 39 height 35
click at [1178, 616] on button at bounding box center [1177, 616] width 39 height 35
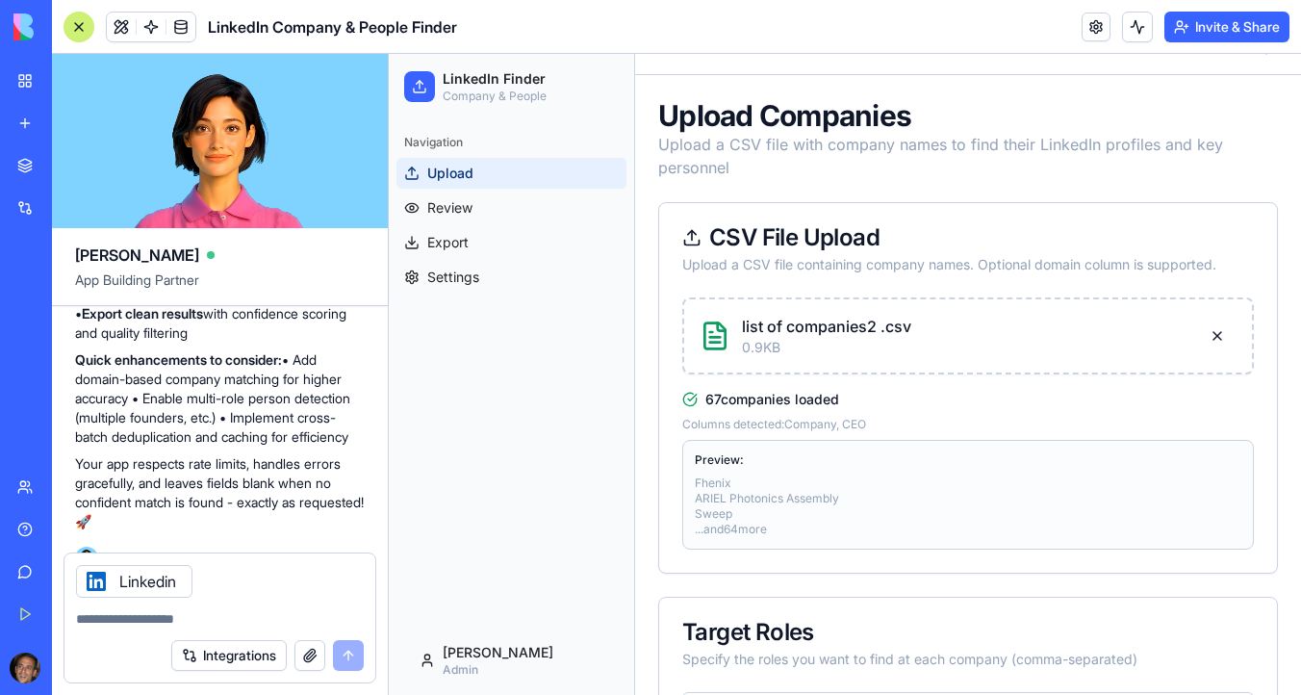
scroll to position [0, 0]
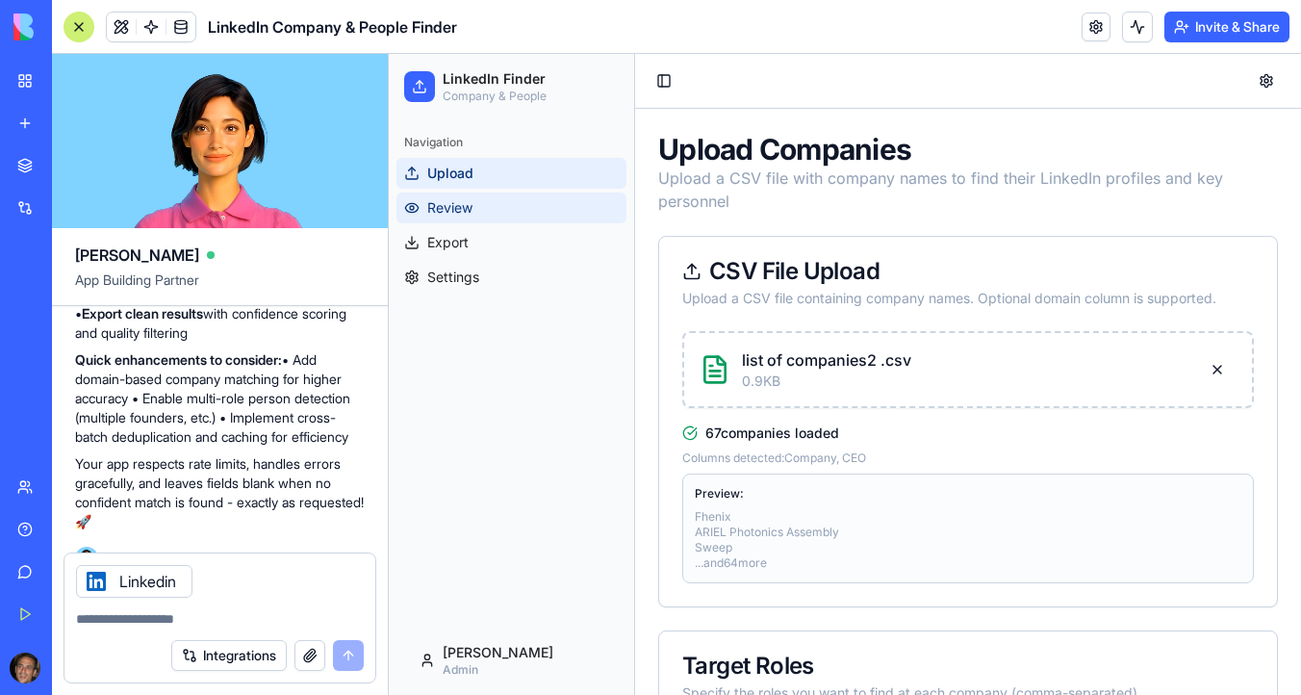
click at [502, 212] on link "Review" at bounding box center [512, 208] width 230 height 31
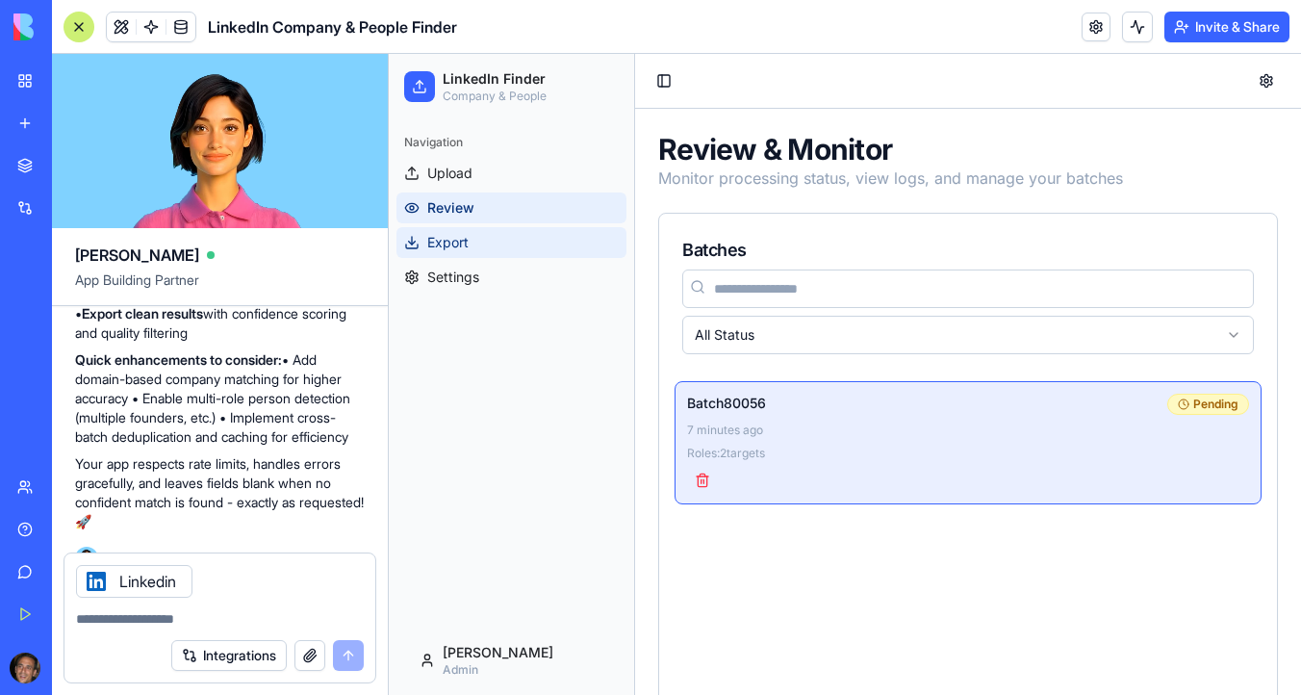
click at [491, 244] on link "Export" at bounding box center [512, 242] width 230 height 31
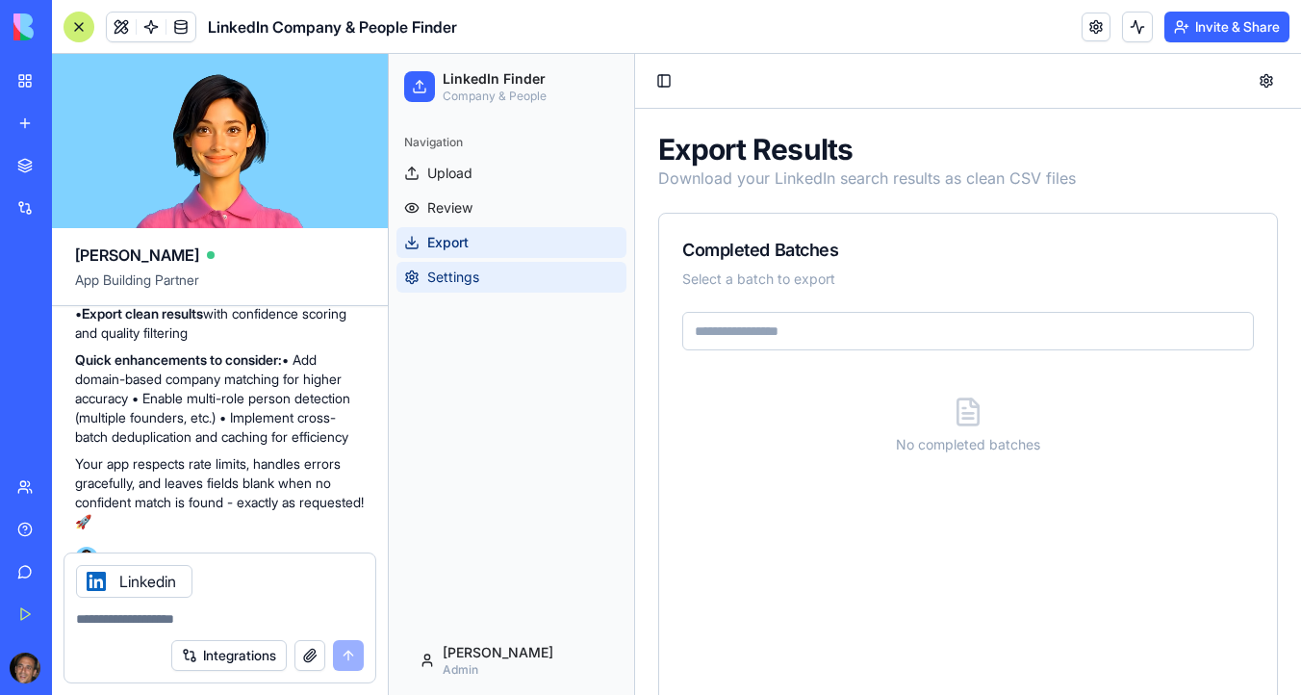
click at [490, 269] on link "Settings" at bounding box center [512, 277] width 230 height 31
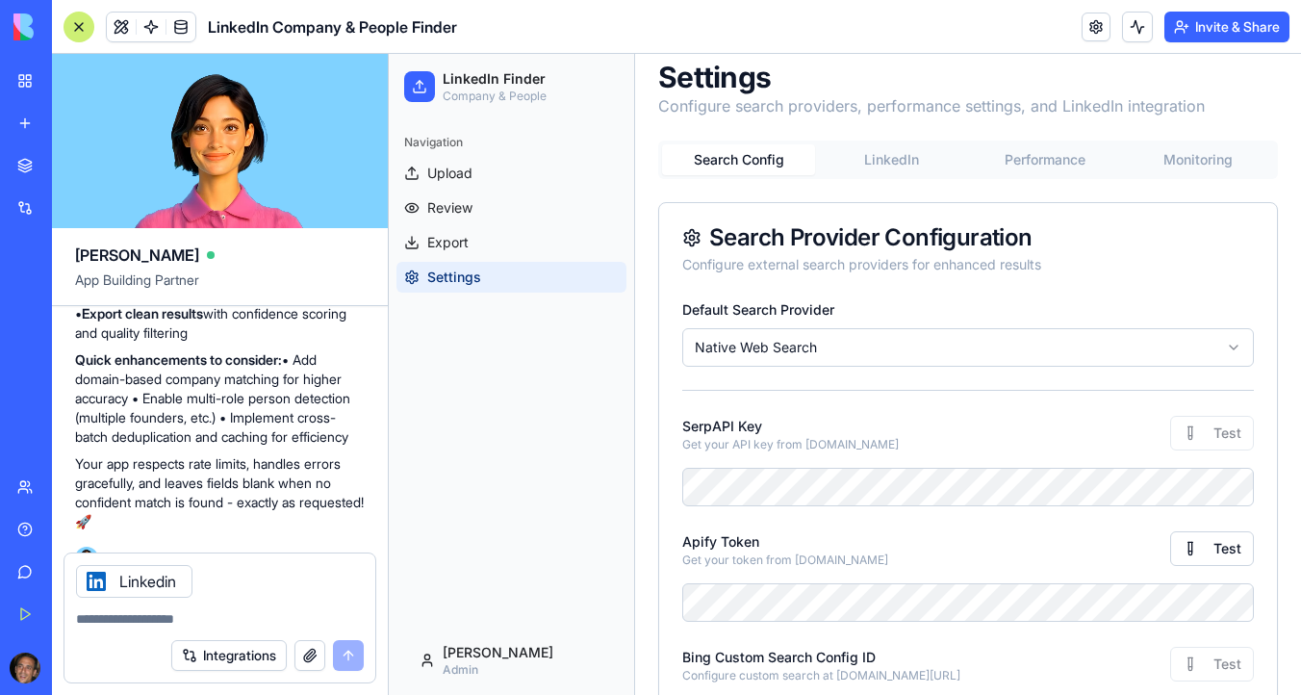
scroll to position [227, 0]
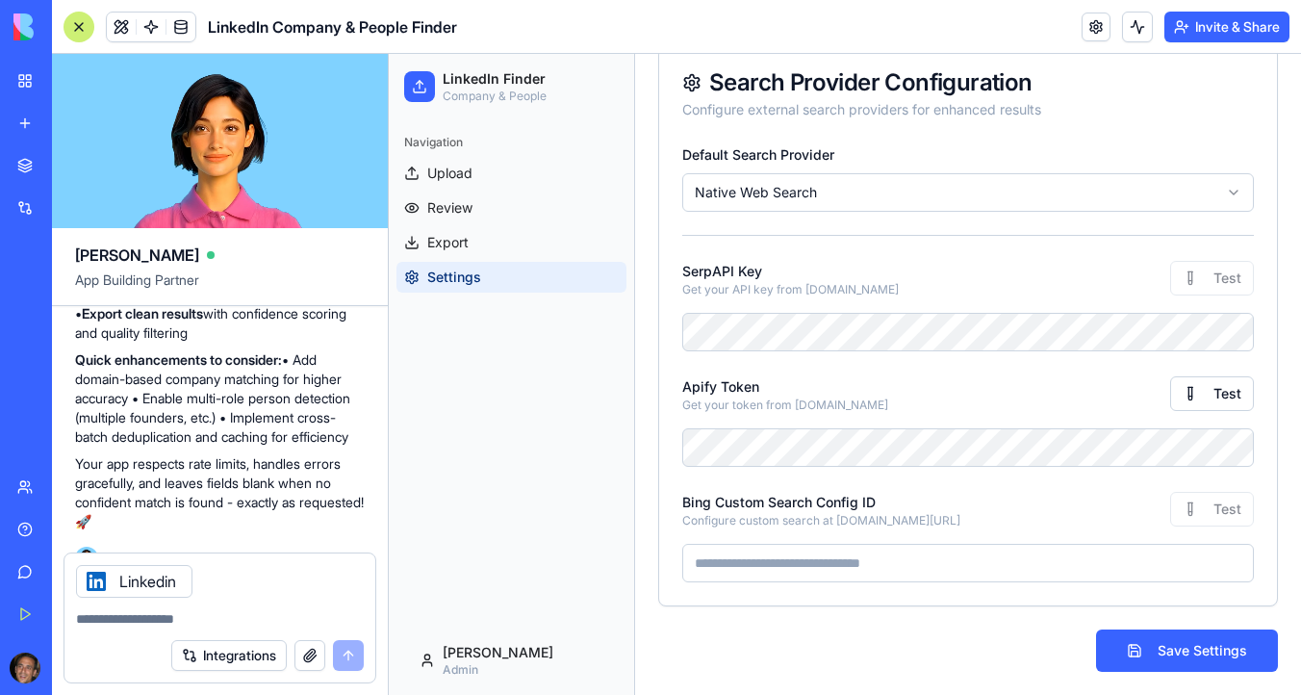
click at [96, 580] on icon at bounding box center [96, 582] width 8 height 8
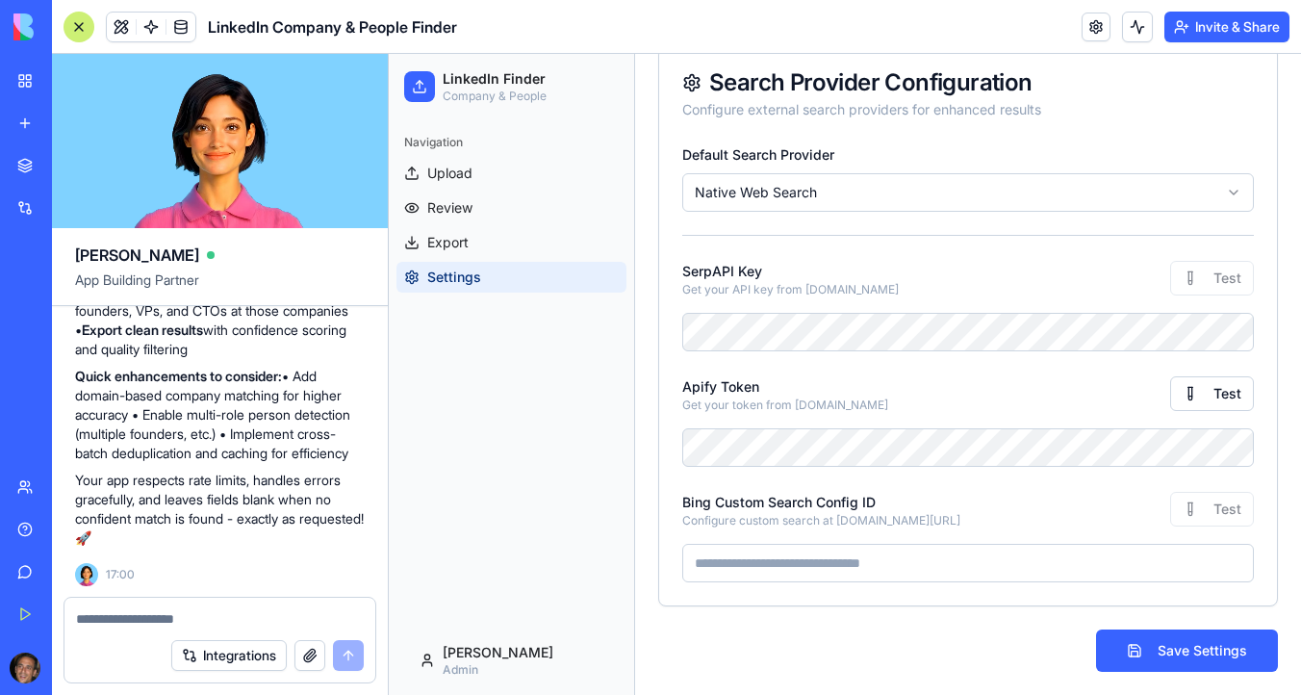
scroll to position [5557, 0]
click at [1089, 28] on link at bounding box center [1096, 27] width 29 height 29
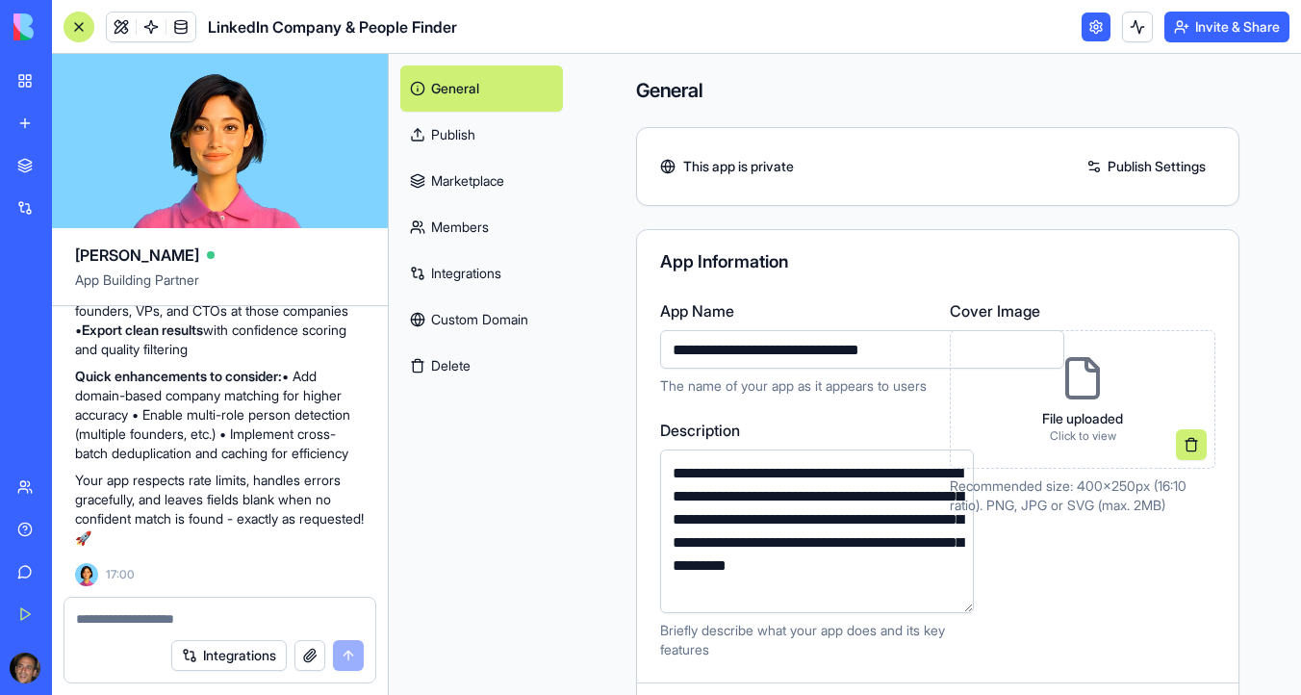
click at [849, 34] on header "LinkedIn Company & People Finder Invite & Share" at bounding box center [676, 27] width 1249 height 54
click at [1093, 30] on link at bounding box center [1096, 27] width 29 height 29
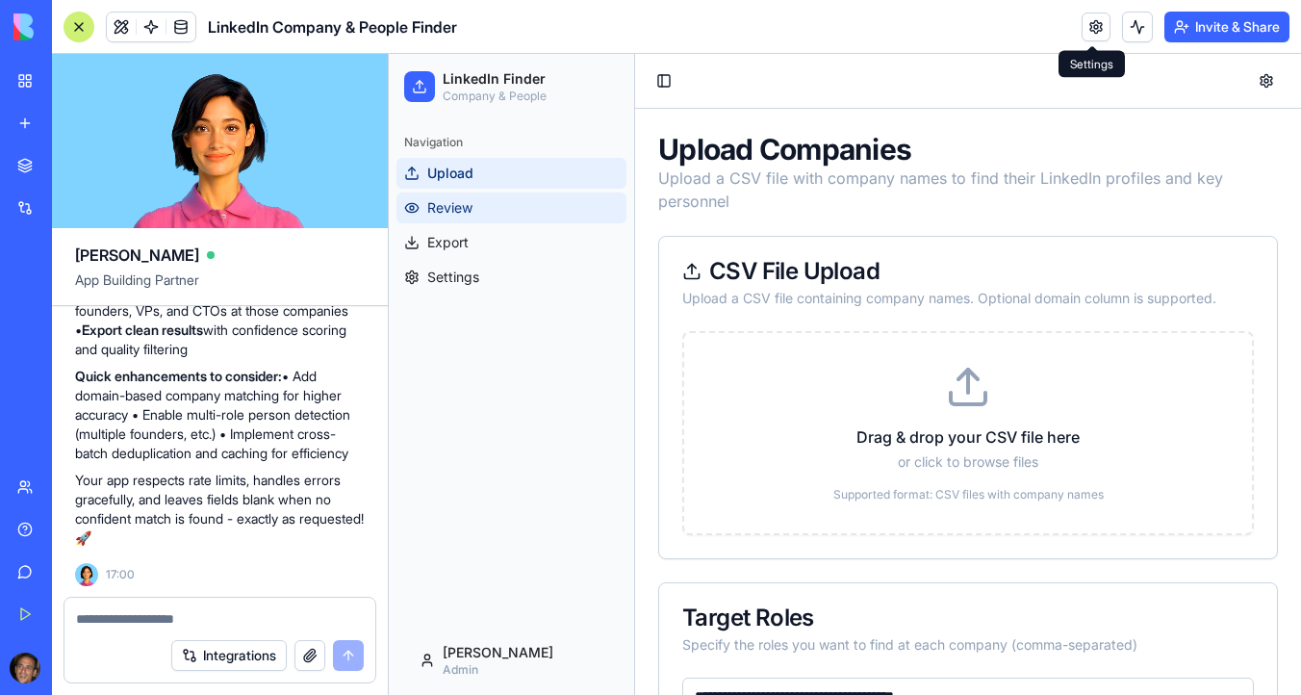
click at [467, 215] on span "Review" at bounding box center [449, 207] width 45 height 19
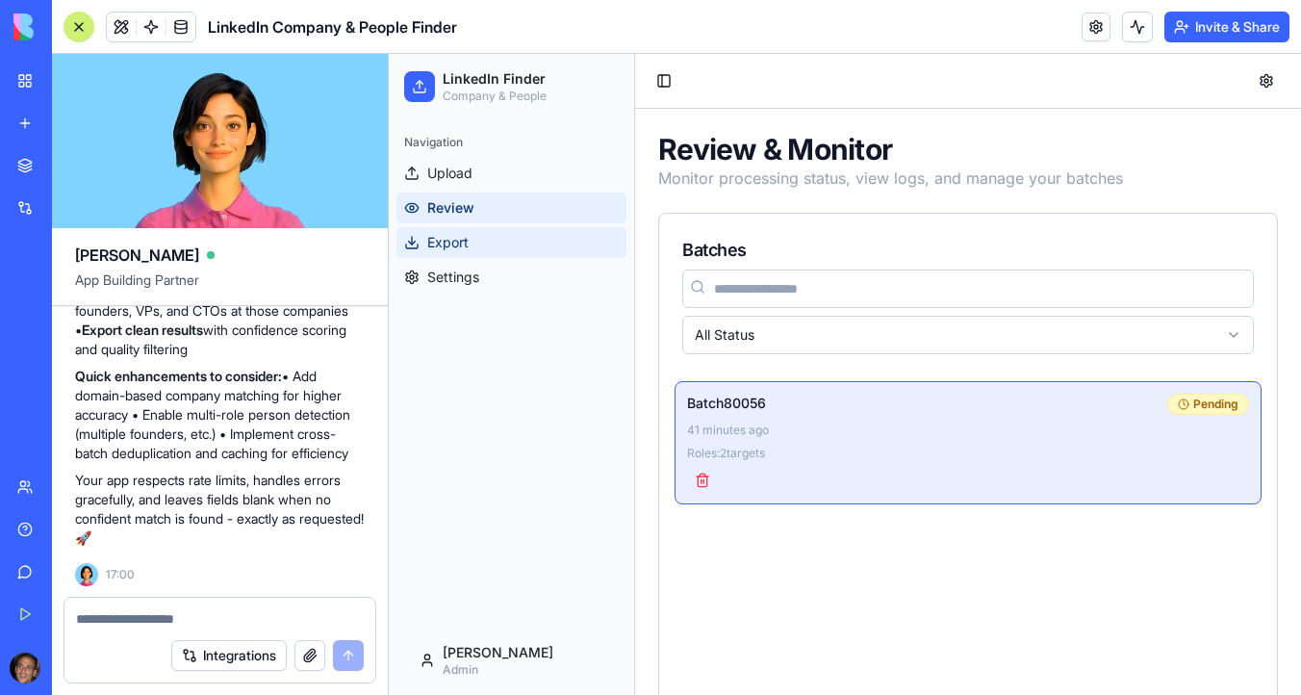
click at [470, 245] on link "Export" at bounding box center [512, 242] width 230 height 31
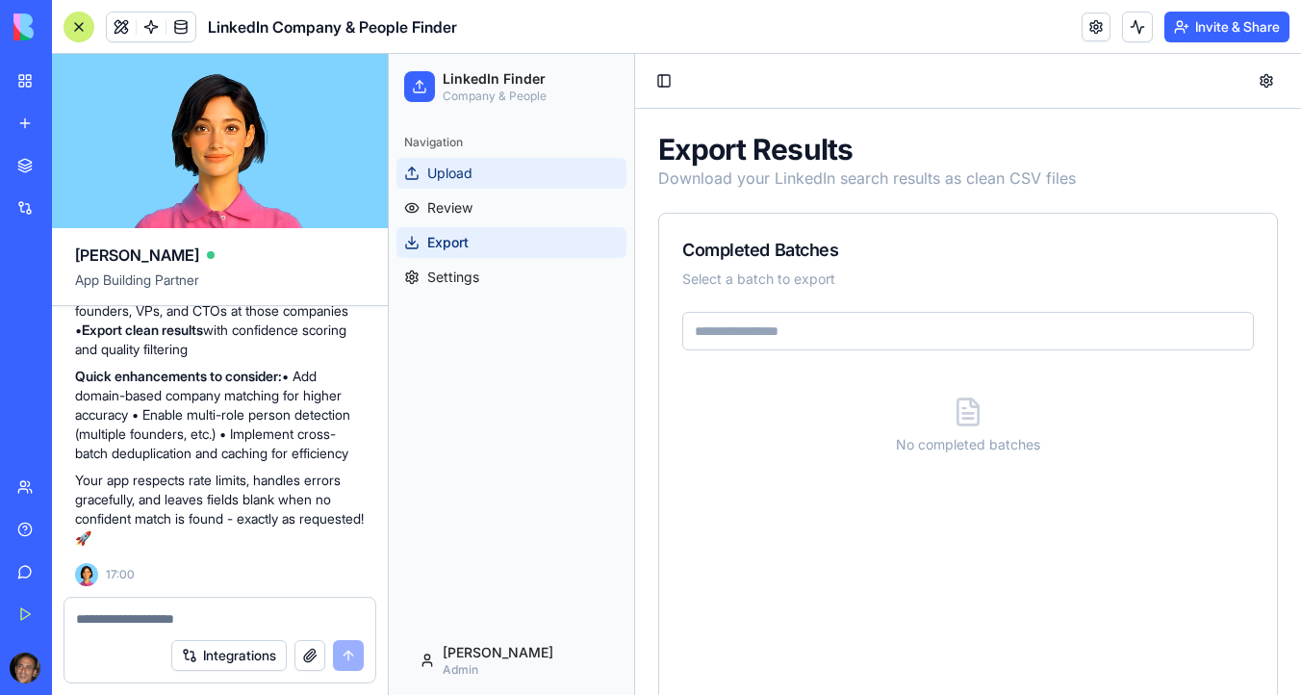
click at [470, 175] on span "Upload" at bounding box center [449, 173] width 45 height 19
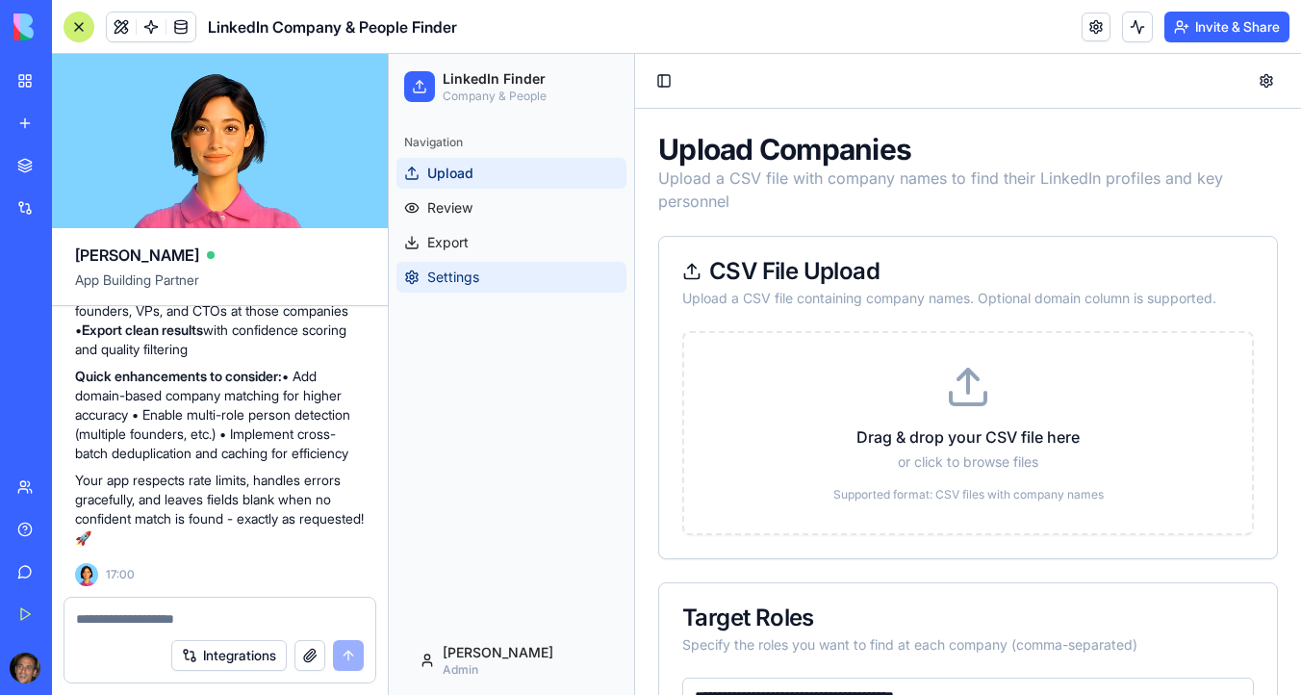
click at [478, 271] on span "Settings" at bounding box center [453, 277] width 52 height 19
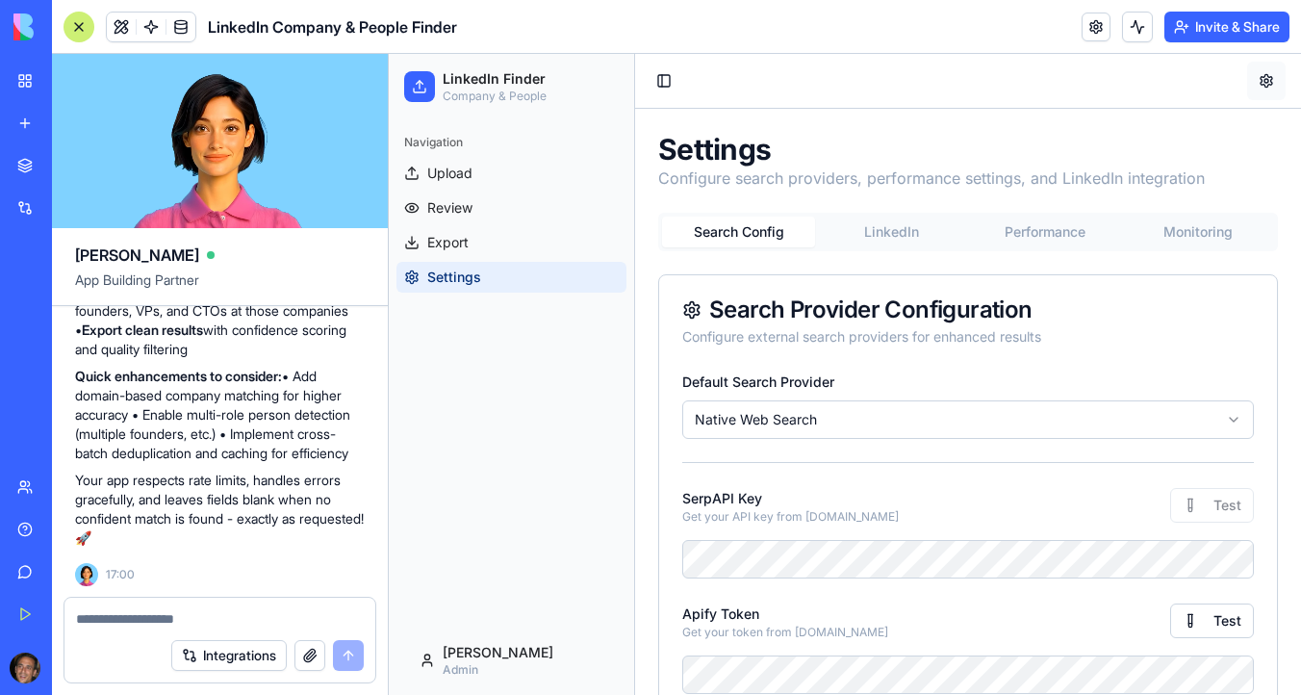
click at [1271, 75] on button at bounding box center [1266, 81] width 39 height 39
click at [1264, 82] on button at bounding box center [1266, 81] width 39 height 39
click at [901, 239] on button "LinkedIn" at bounding box center [891, 232] width 153 height 31
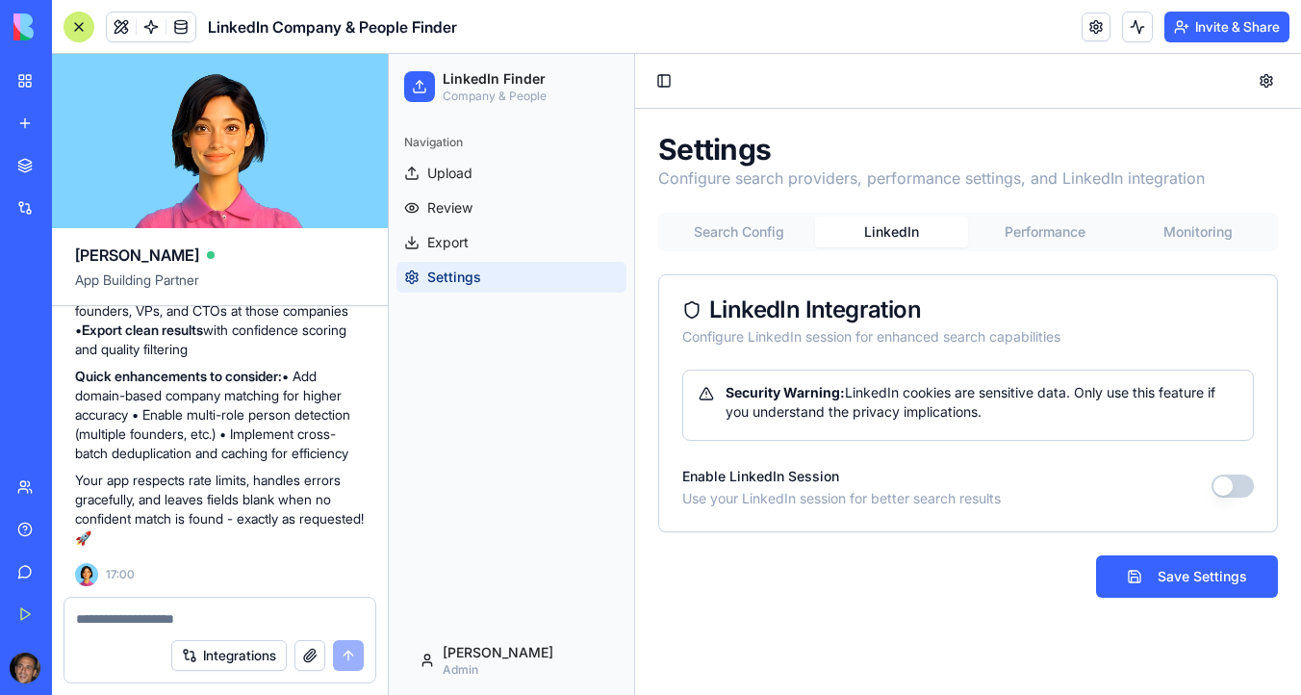
click at [1239, 490] on button "button" at bounding box center [1233, 486] width 42 height 23
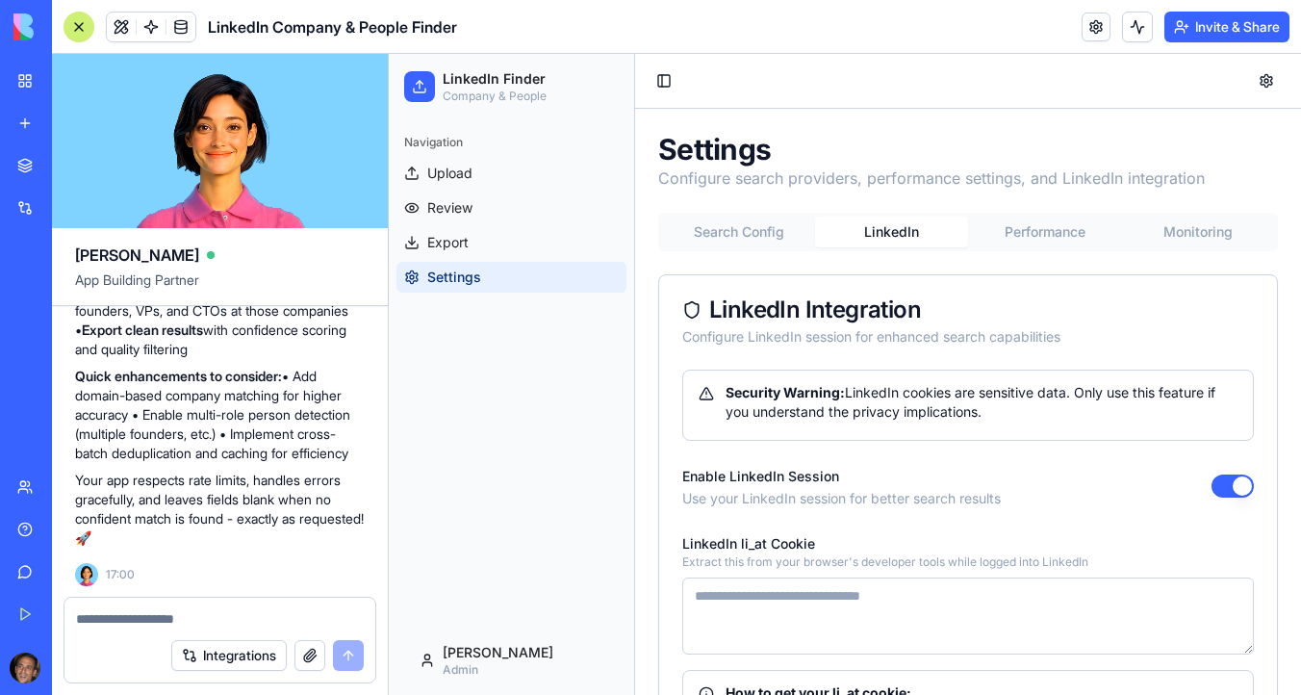
click at [1221, 486] on button "button" at bounding box center [1233, 486] width 42 height 23
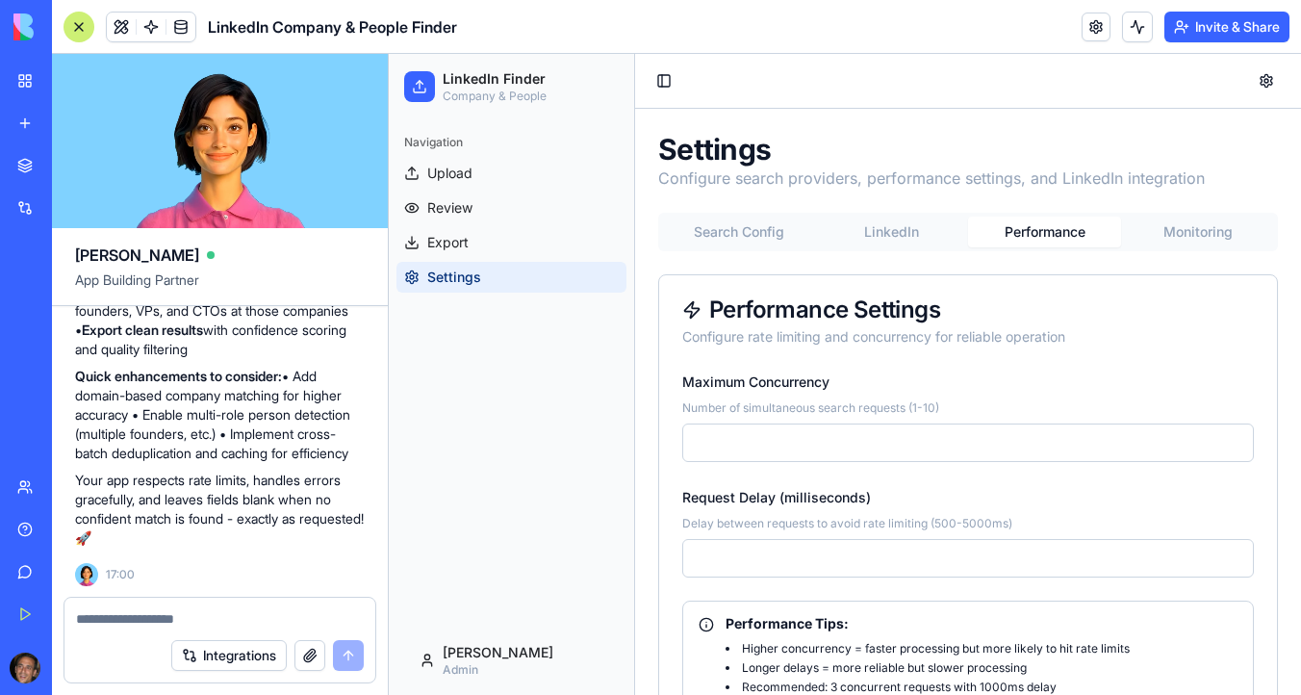
click at [1059, 228] on button "Performance" at bounding box center [1044, 232] width 153 height 31
click at [779, 450] on input "*" at bounding box center [968, 443] width 572 height 39
click at [1236, 440] on input "*" at bounding box center [968, 443] width 572 height 39
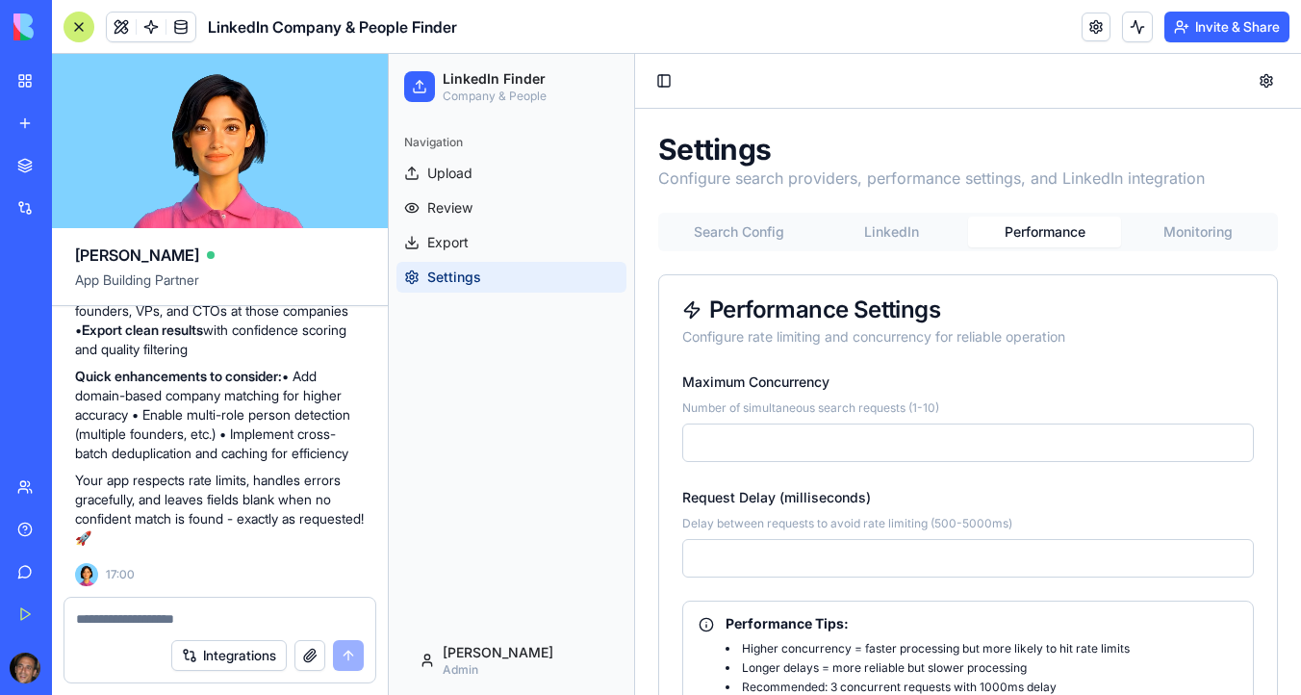
click at [1236, 440] on input "*" at bounding box center [968, 443] width 572 height 39
type input "*"
click at [1236, 440] on input "*" at bounding box center [968, 443] width 572 height 39
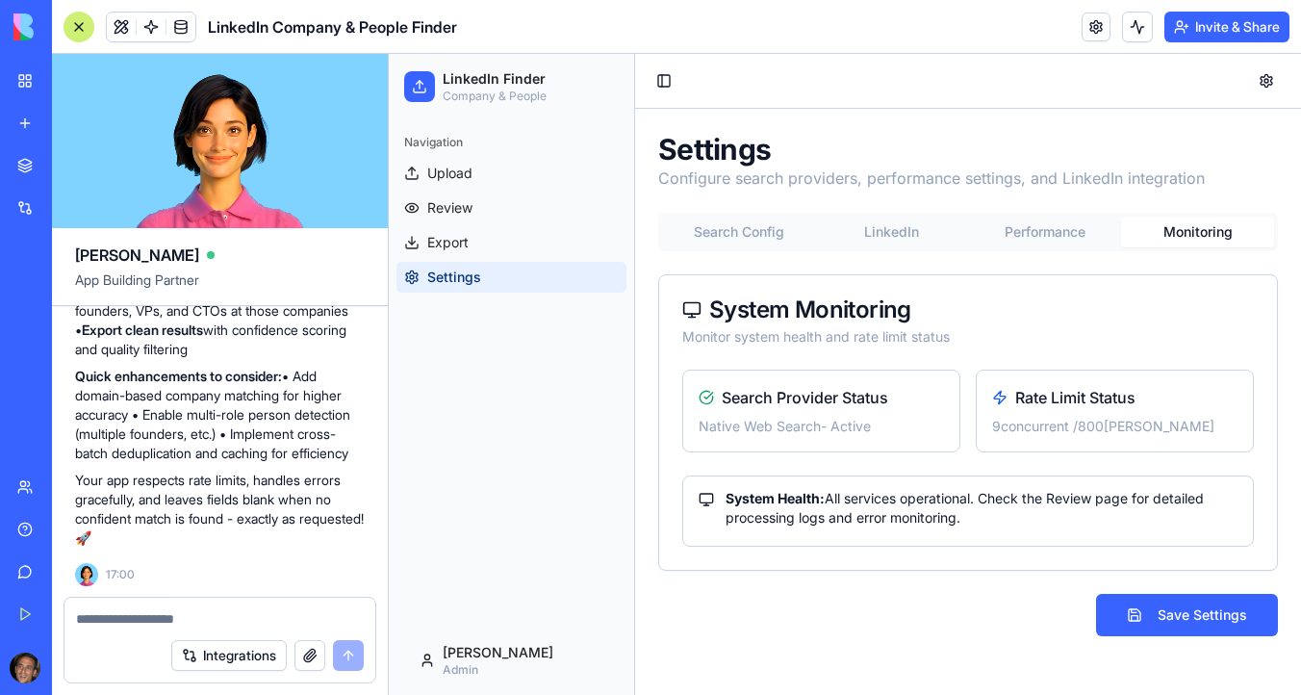
click at [1209, 239] on button "Monitoring" at bounding box center [1197, 232] width 153 height 31
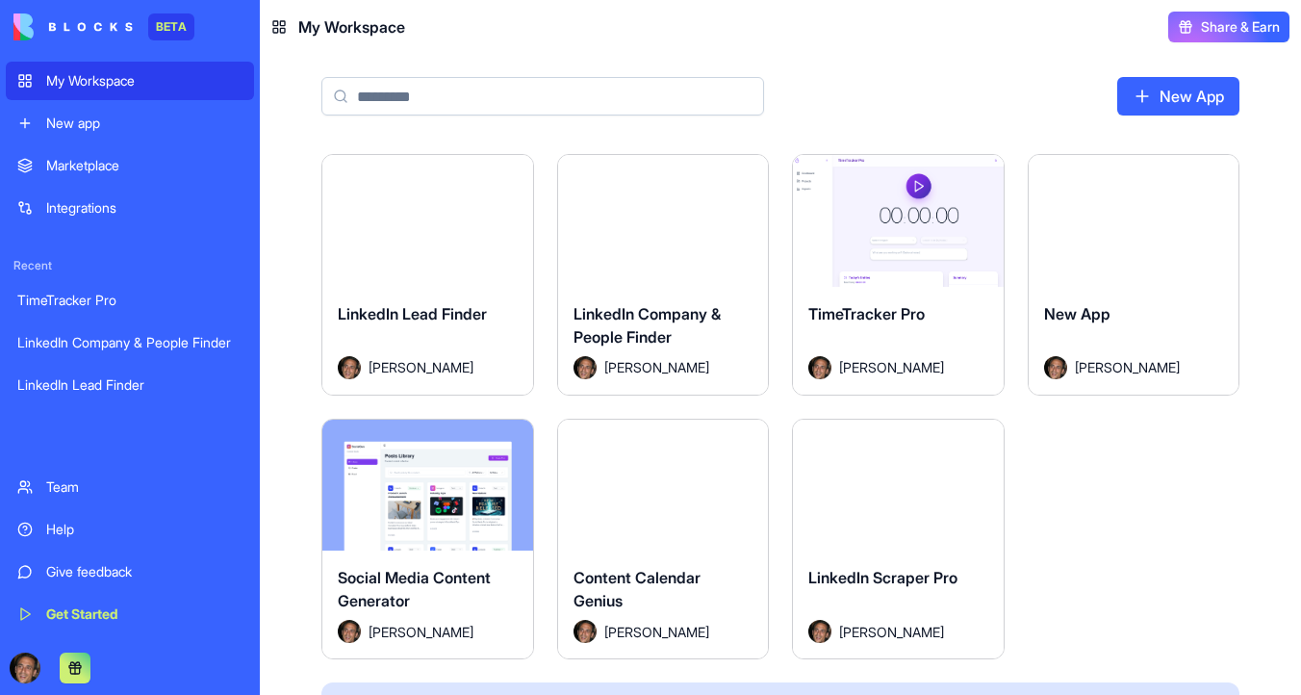
click at [661, 341] on span "LinkedIn Company & People Finder" at bounding box center [647, 325] width 147 height 42
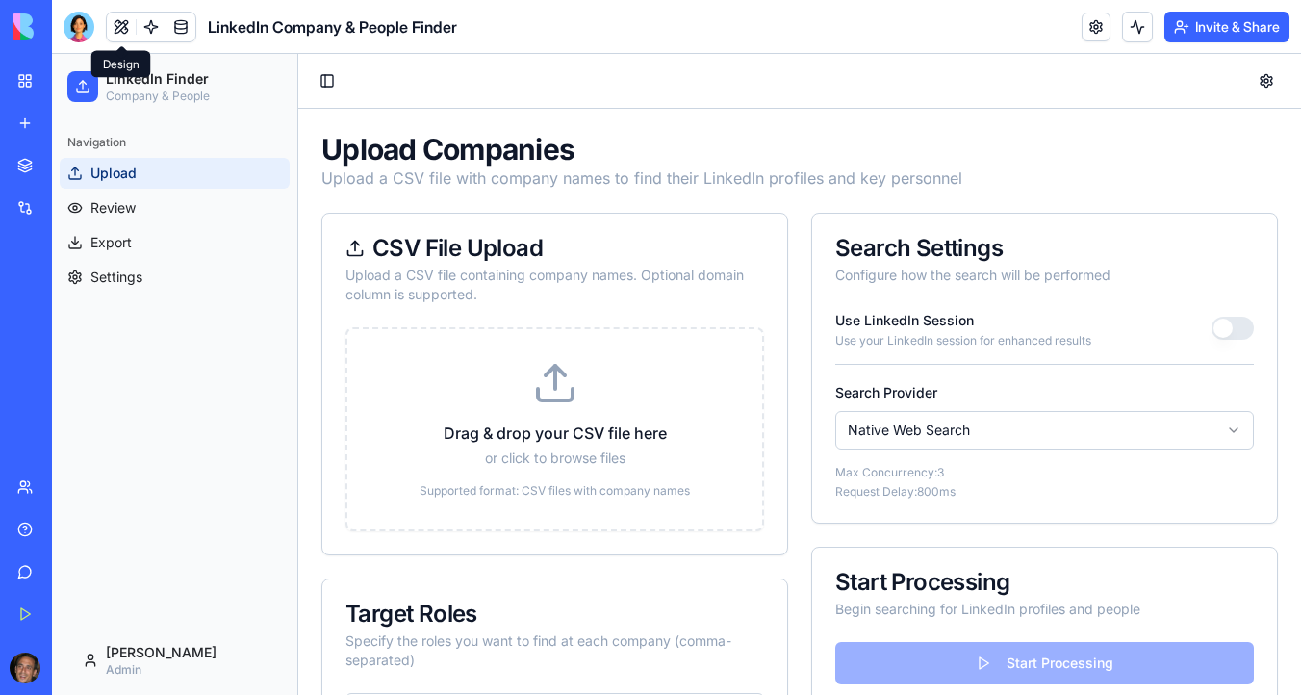
click at [120, 32] on button at bounding box center [121, 27] width 29 height 29
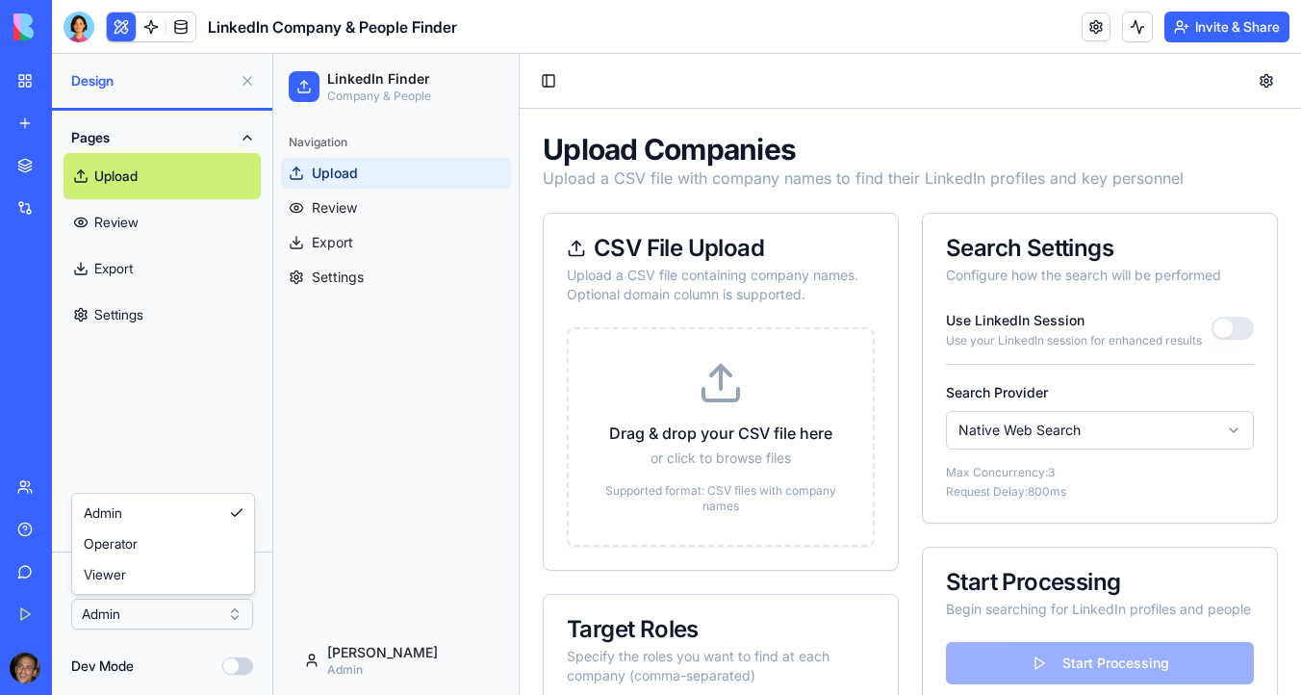
click at [144, 615] on html "BETA My Workspace New app Marketplace Integrations Recent TimeTracker Pro Linke…" at bounding box center [650, 347] width 1301 height 695
click at [243, 666] on button "Dev Mode" at bounding box center [237, 665] width 31 height 17
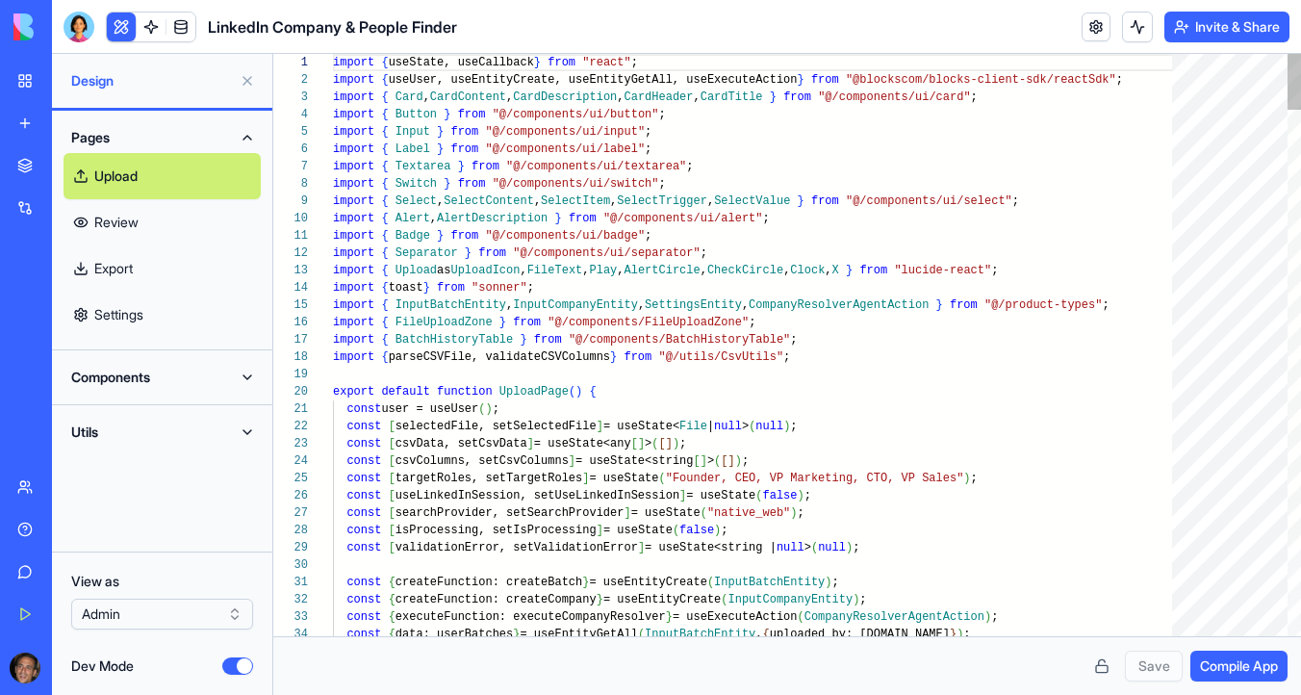
scroll to position [121, 0]
click at [231, 666] on button "Dev Mode" at bounding box center [237, 665] width 31 height 17
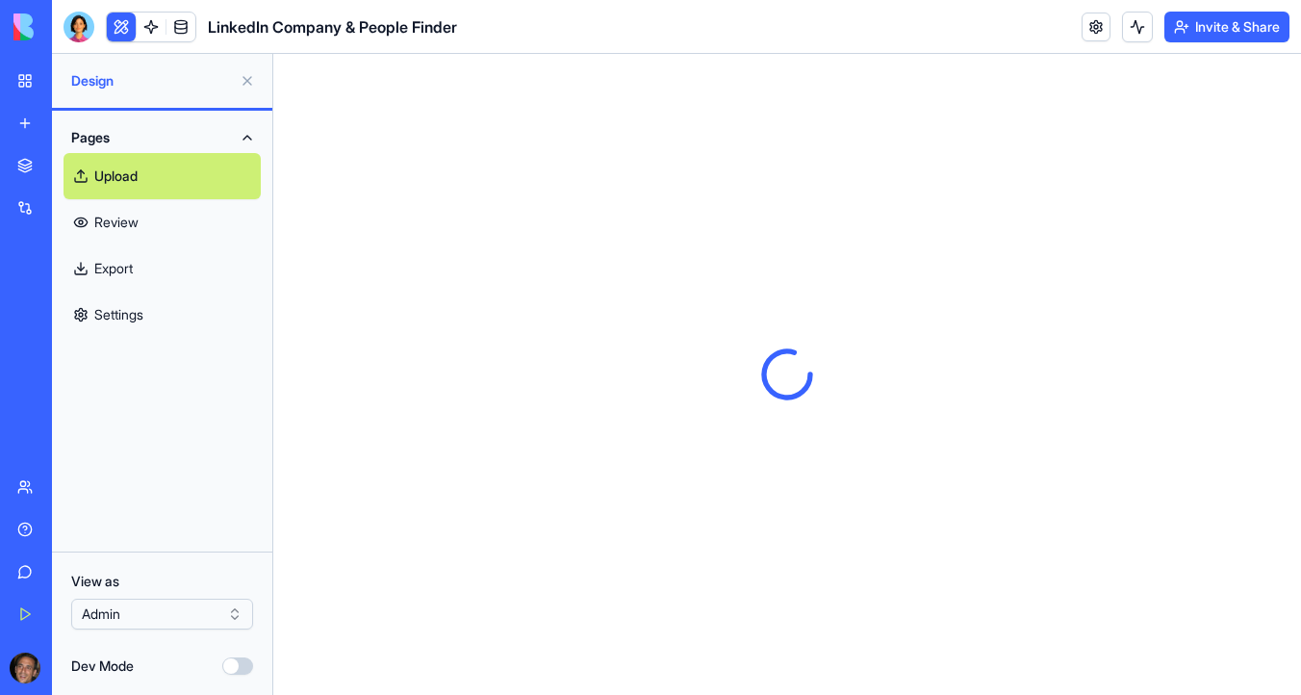
scroll to position [0, 0]
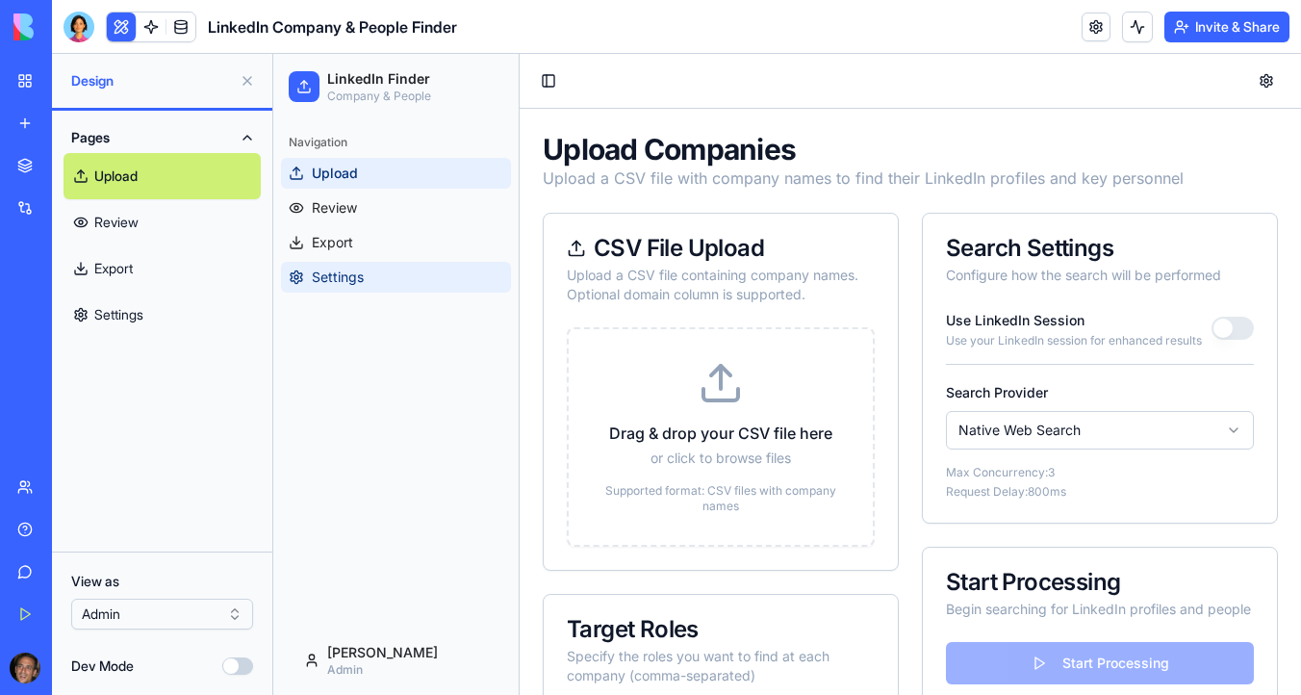
click at [344, 273] on span "Settings" at bounding box center [338, 277] width 52 height 19
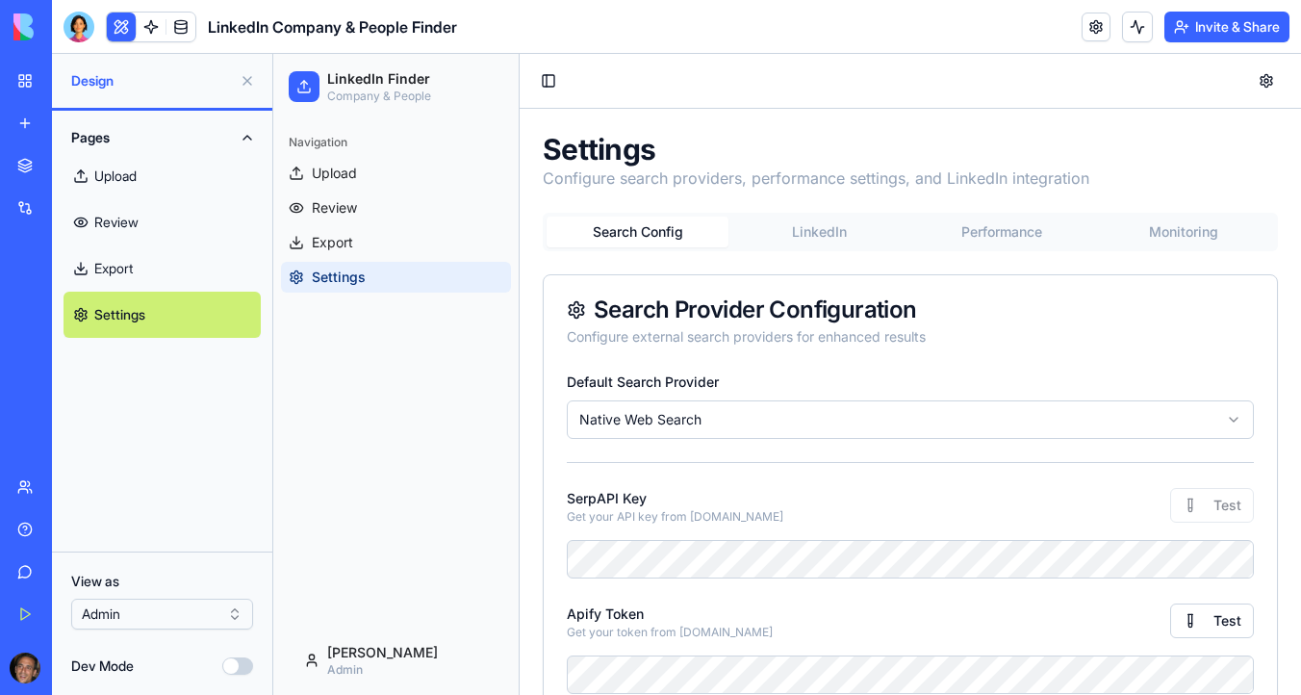
click at [829, 230] on button "LinkedIn" at bounding box center [820, 232] width 182 height 31
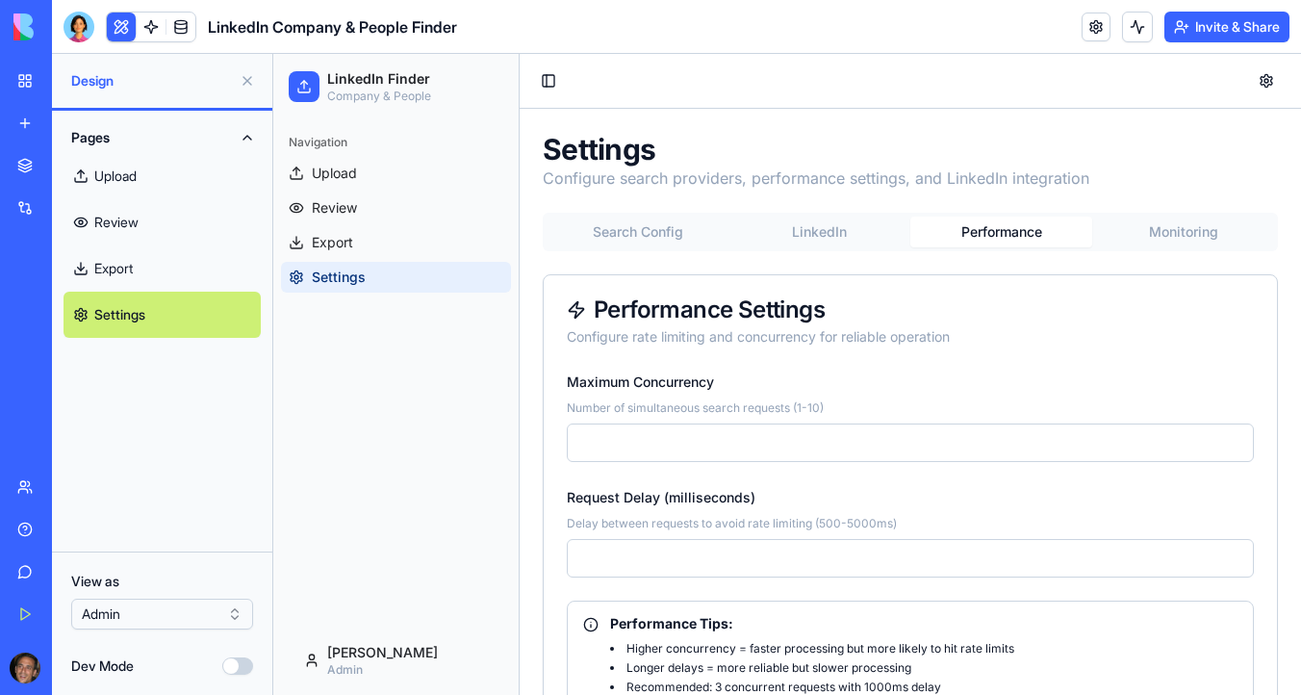
click at [1004, 234] on button "Performance" at bounding box center [1002, 232] width 182 height 31
click at [1215, 224] on button "Monitoring" at bounding box center [1183, 232] width 182 height 31
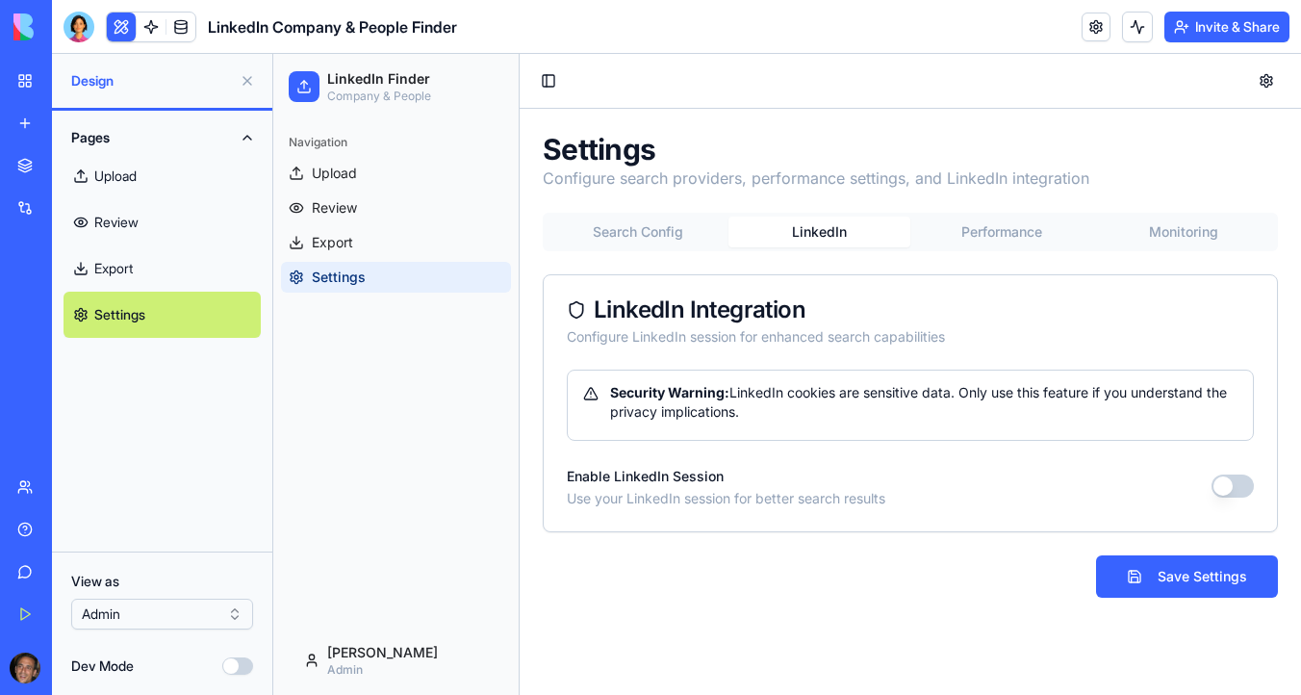
click at [805, 241] on button "LinkedIn" at bounding box center [820, 232] width 182 height 31
click at [664, 234] on button "Search Config" at bounding box center [638, 232] width 182 height 31
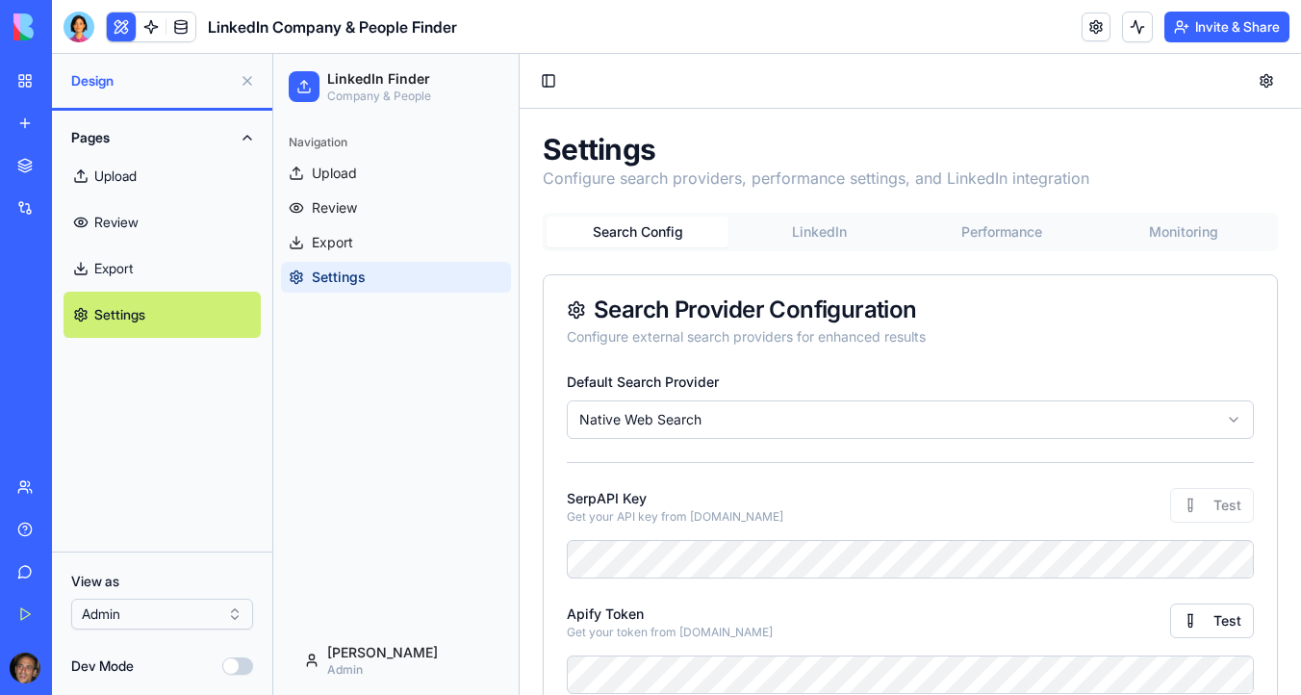
click at [842, 226] on button "LinkedIn" at bounding box center [820, 232] width 182 height 31
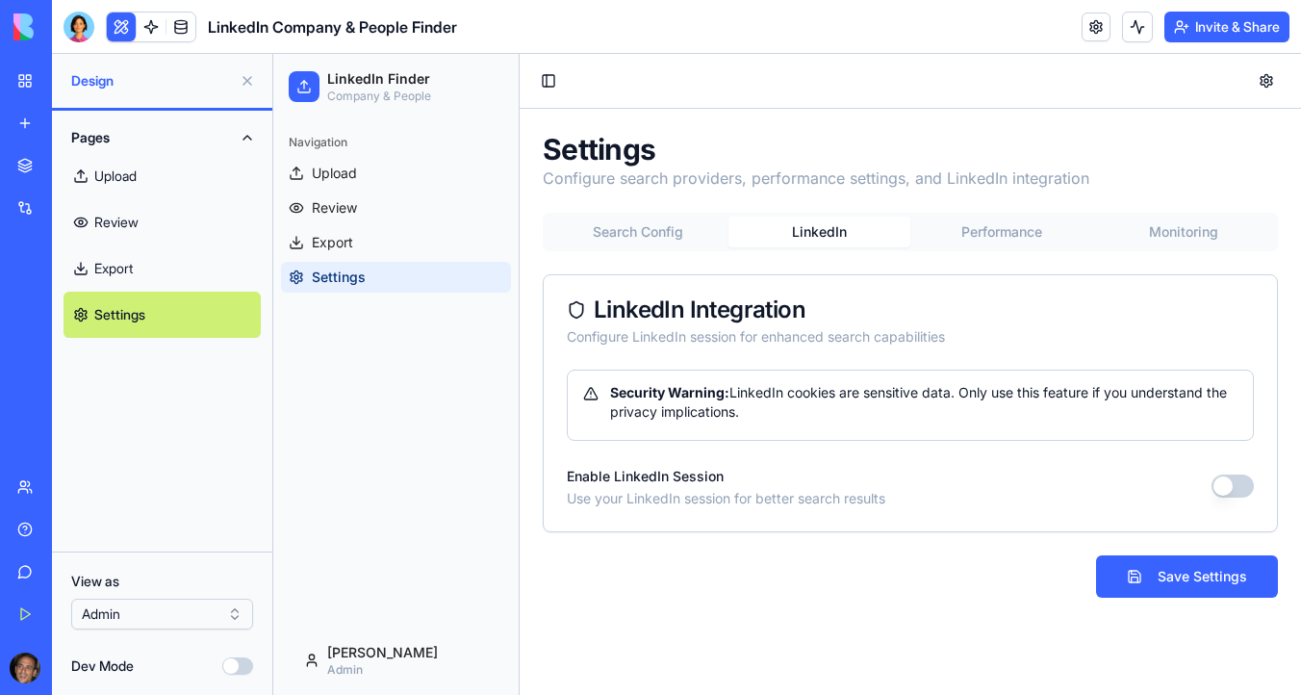
click at [983, 238] on button "Performance" at bounding box center [1002, 232] width 182 height 31
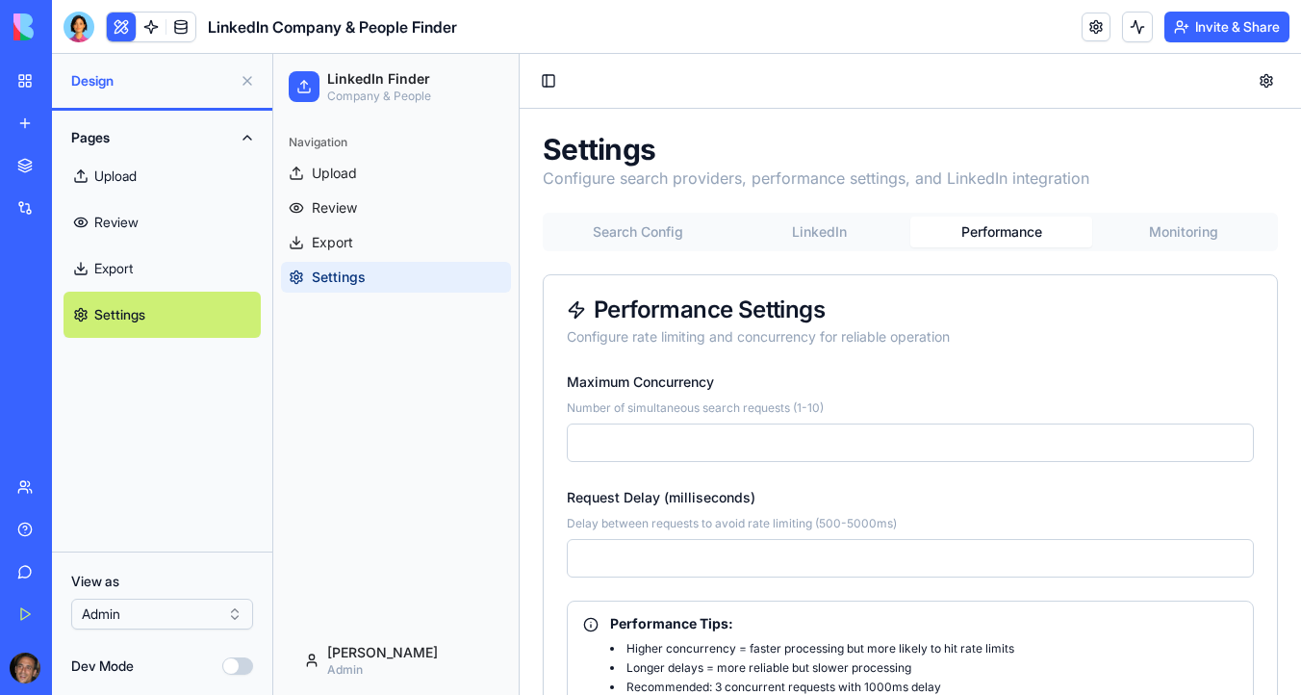
click at [1176, 240] on button "Monitoring" at bounding box center [1183, 232] width 182 height 31
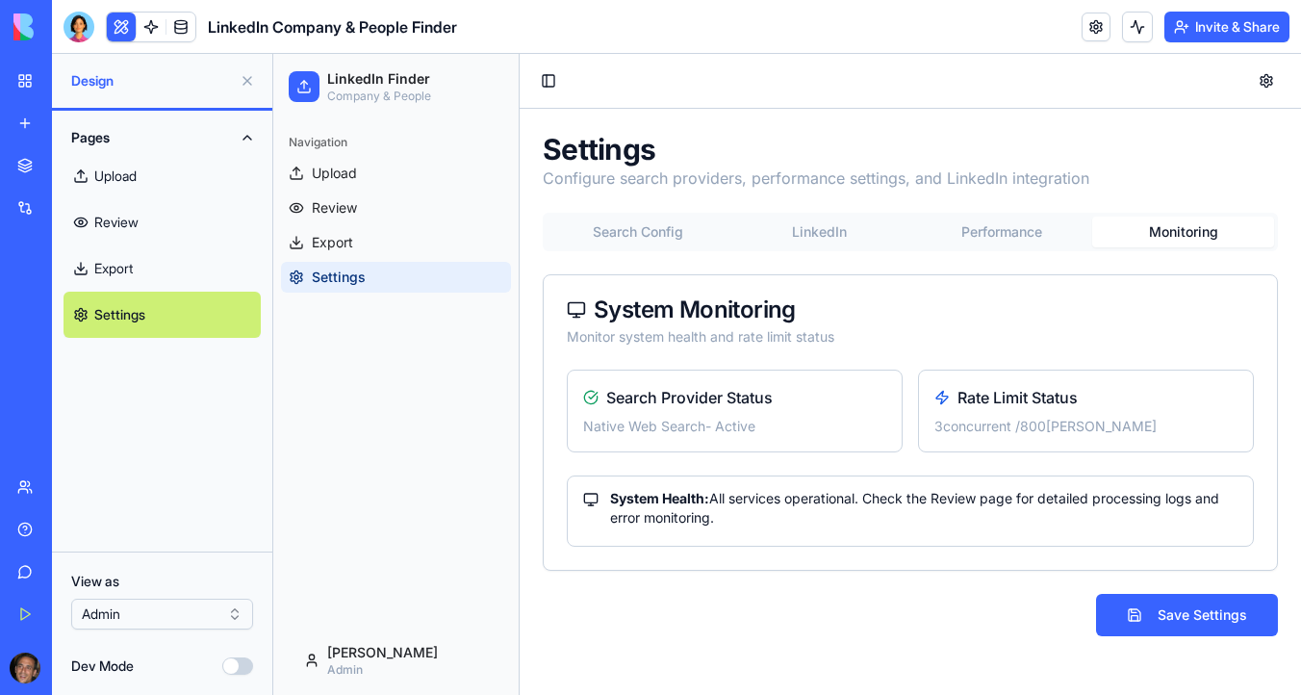
click at [834, 222] on button "LinkedIn" at bounding box center [820, 232] width 182 height 31
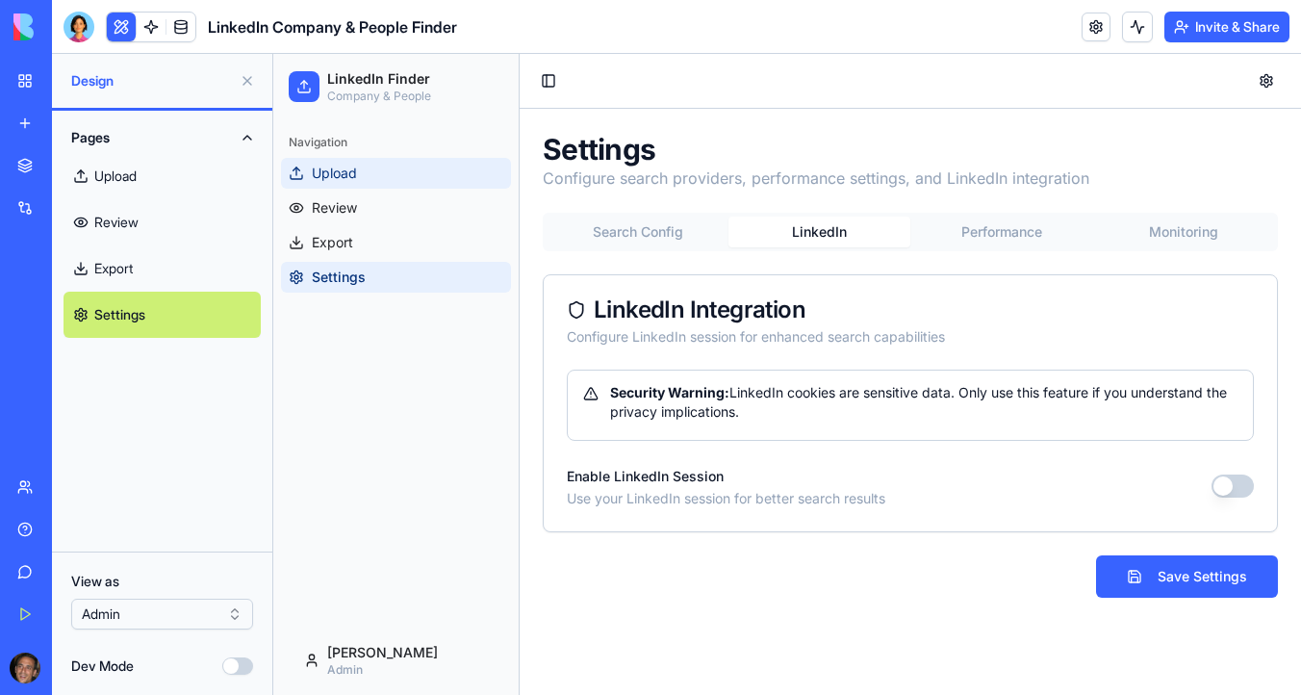
click at [387, 166] on link "Upload" at bounding box center [396, 173] width 230 height 31
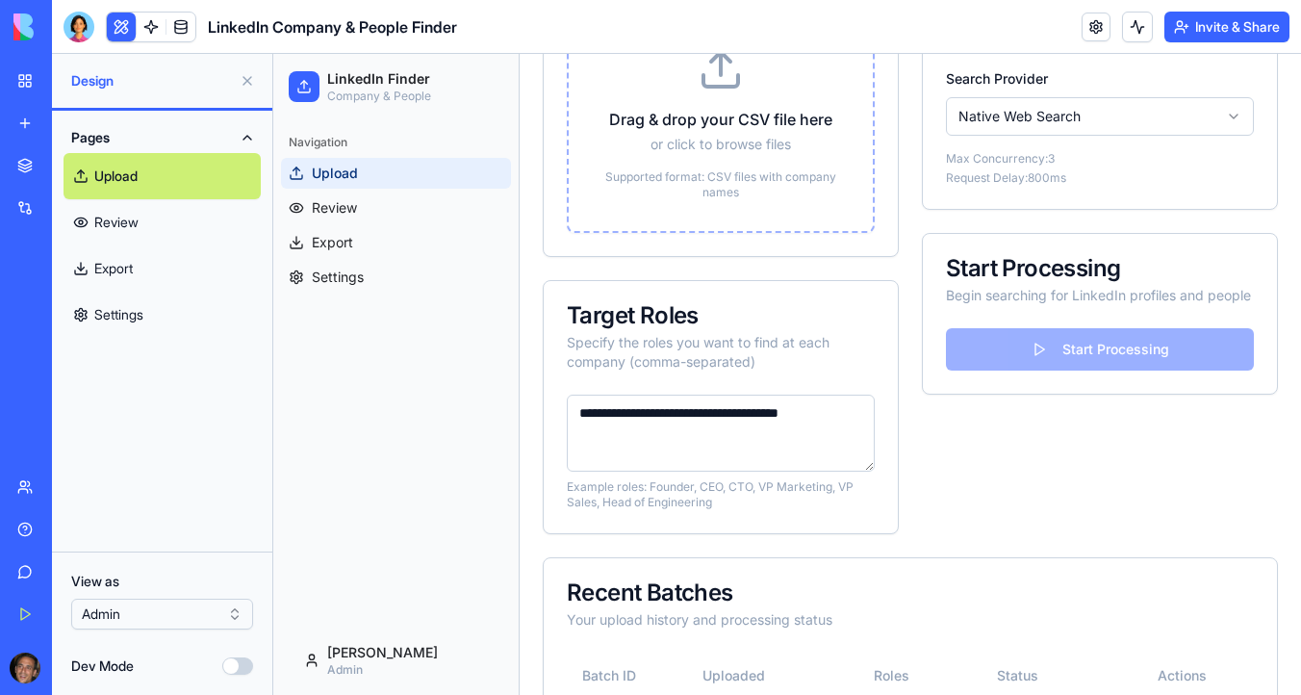
scroll to position [320, 0]
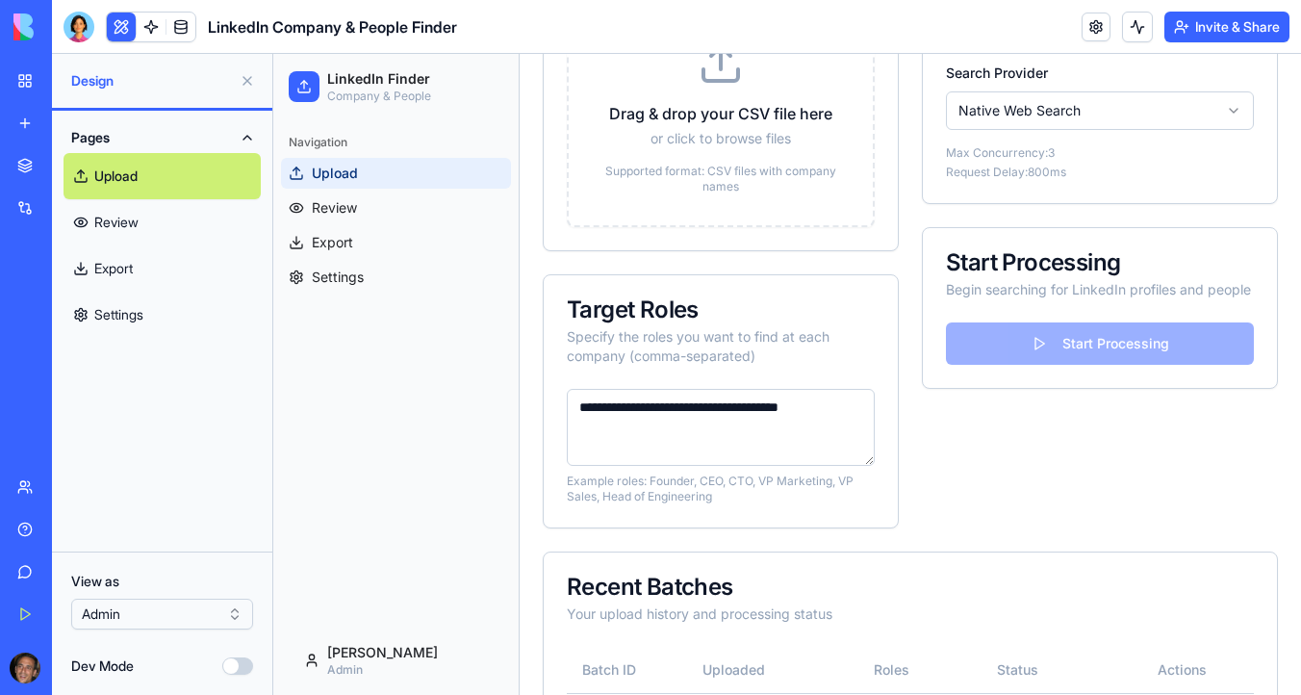
click at [673, 407] on textarea "**********" at bounding box center [721, 427] width 308 height 77
click at [1088, 35] on link at bounding box center [1096, 27] width 29 height 29
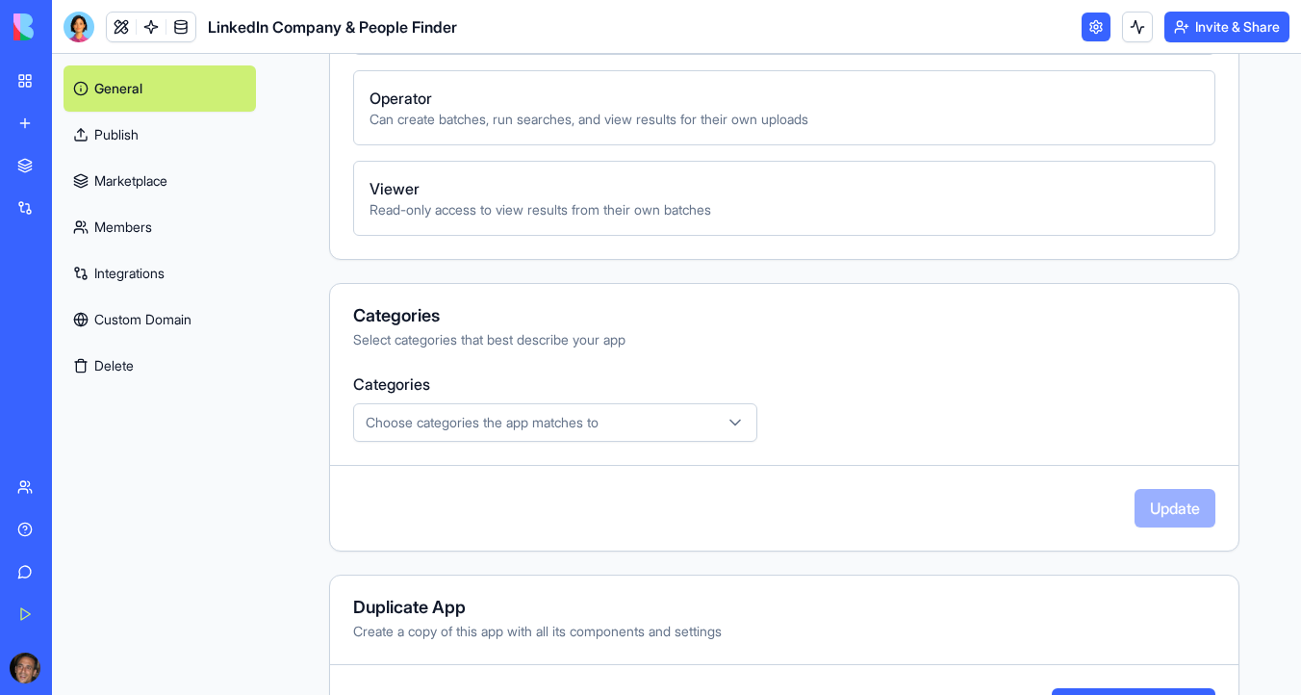
scroll to position [876, 0]
click at [731, 422] on icon "button" at bounding box center [736, 422] width 10 height 5
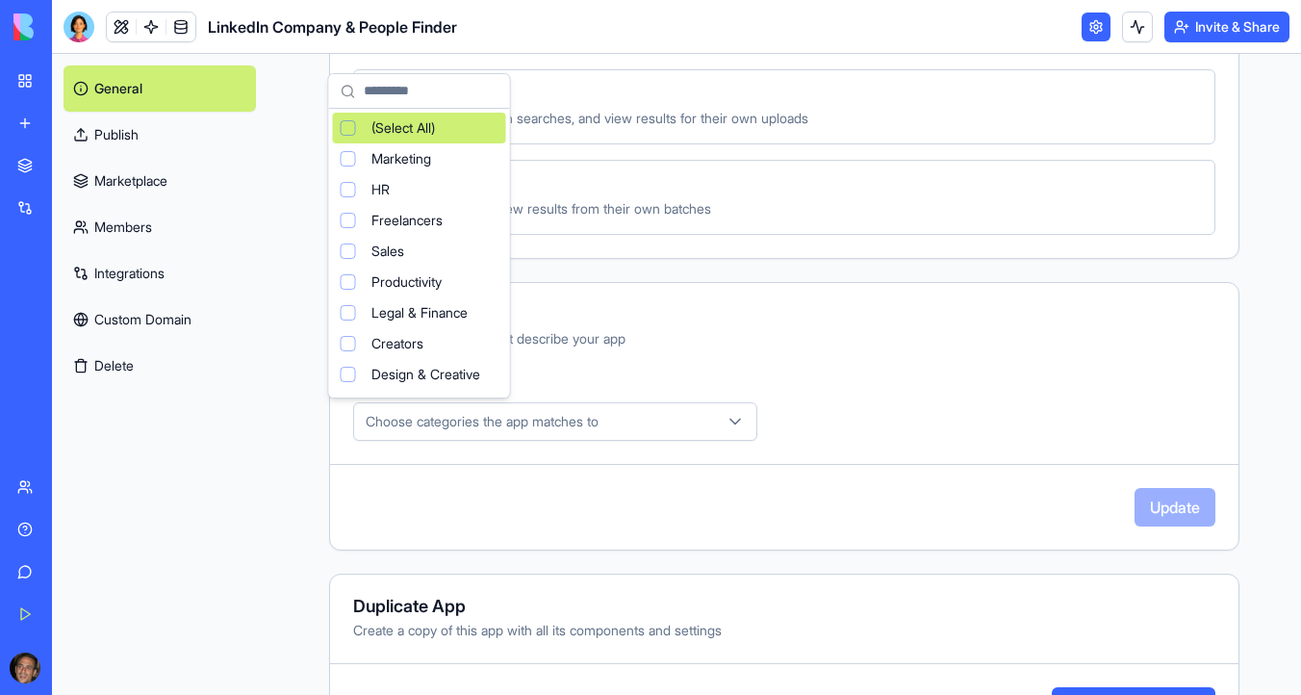
click at [731, 422] on icon "button" at bounding box center [736, 422] width 10 height 5
click at [896, 369] on html "**********" at bounding box center [650, 347] width 1301 height 695
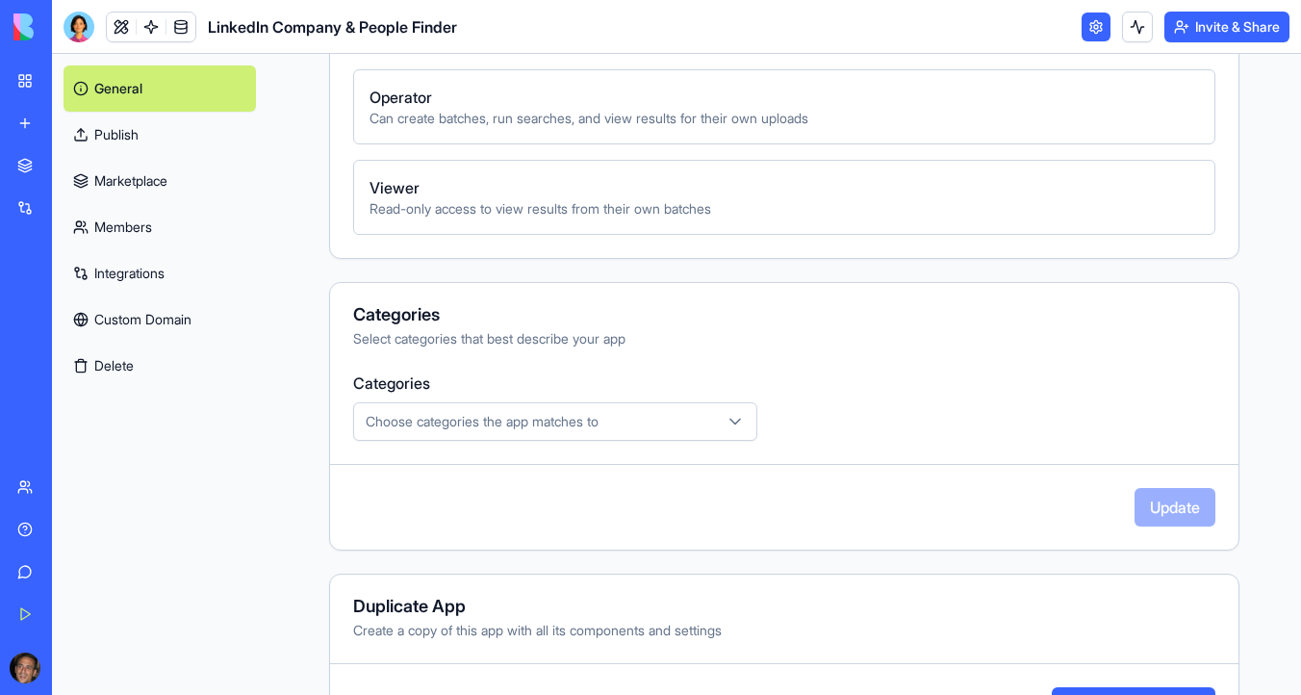
click at [659, 431] on button "Choose categories the app matches to" at bounding box center [555, 421] width 404 height 39
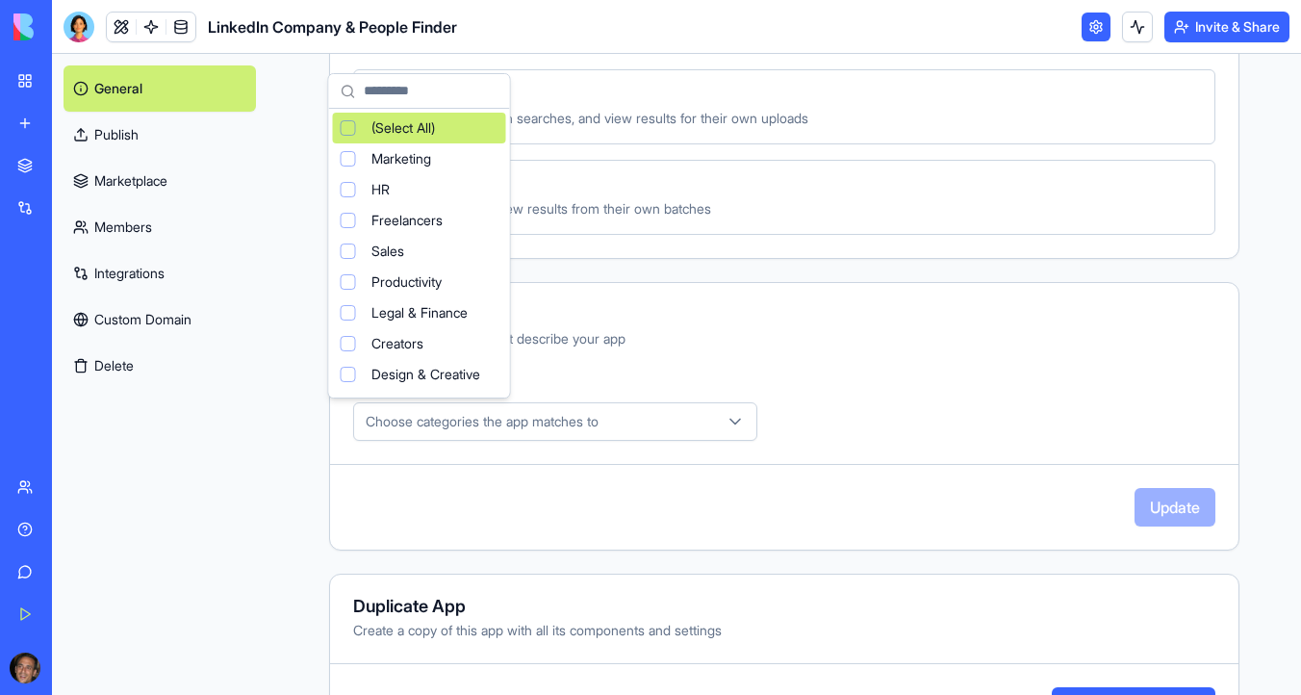
click at [345, 126] on div "Suggestions" at bounding box center [348, 127] width 15 height 15
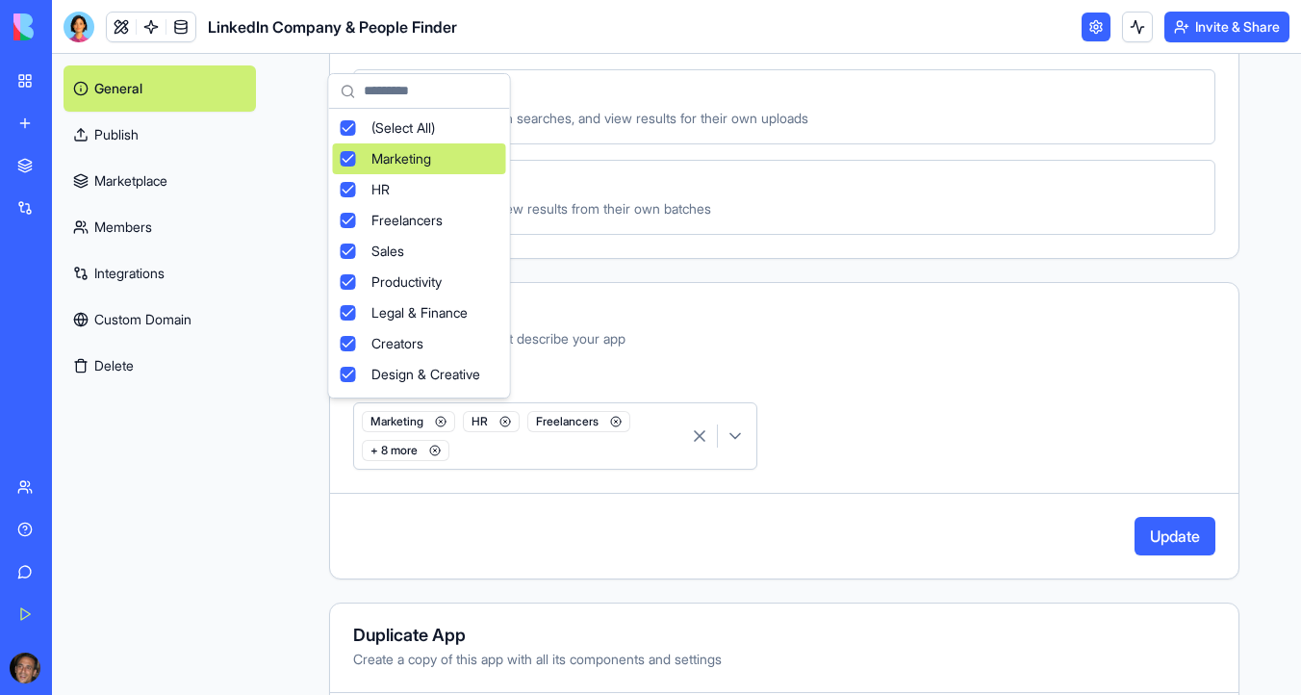
click at [774, 322] on html "**********" at bounding box center [650, 347] width 1301 height 695
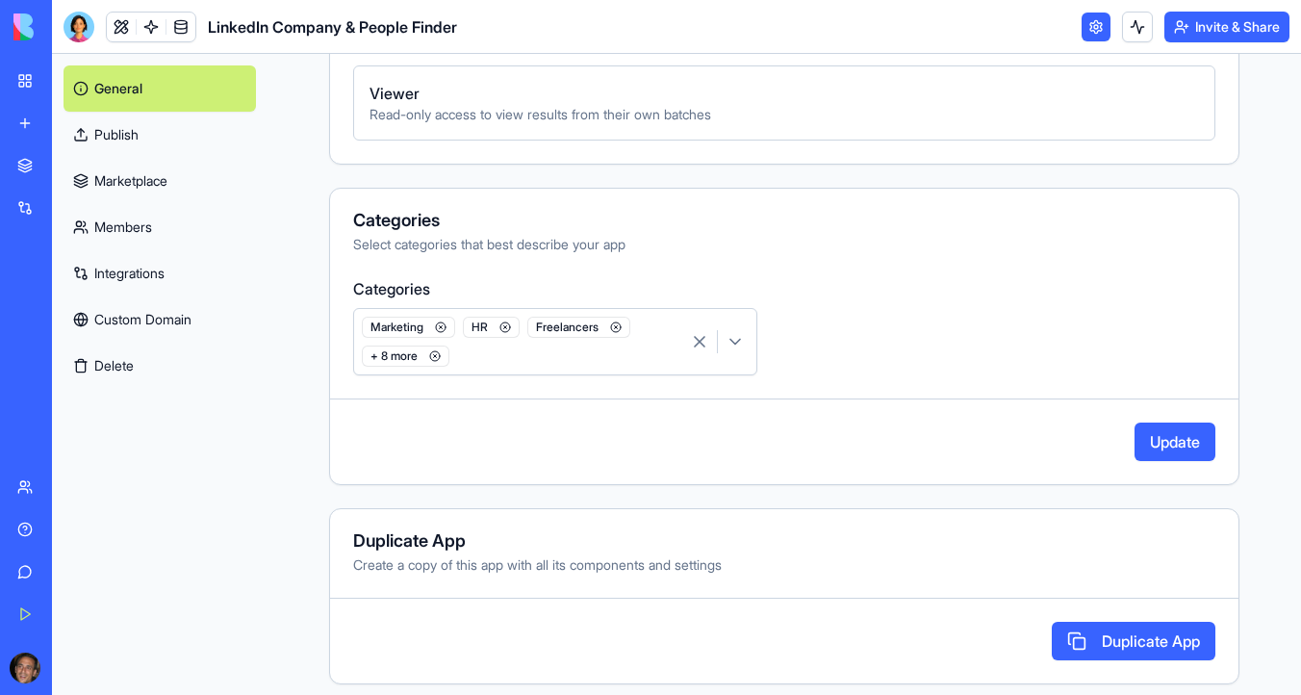
scroll to position [983, 0]
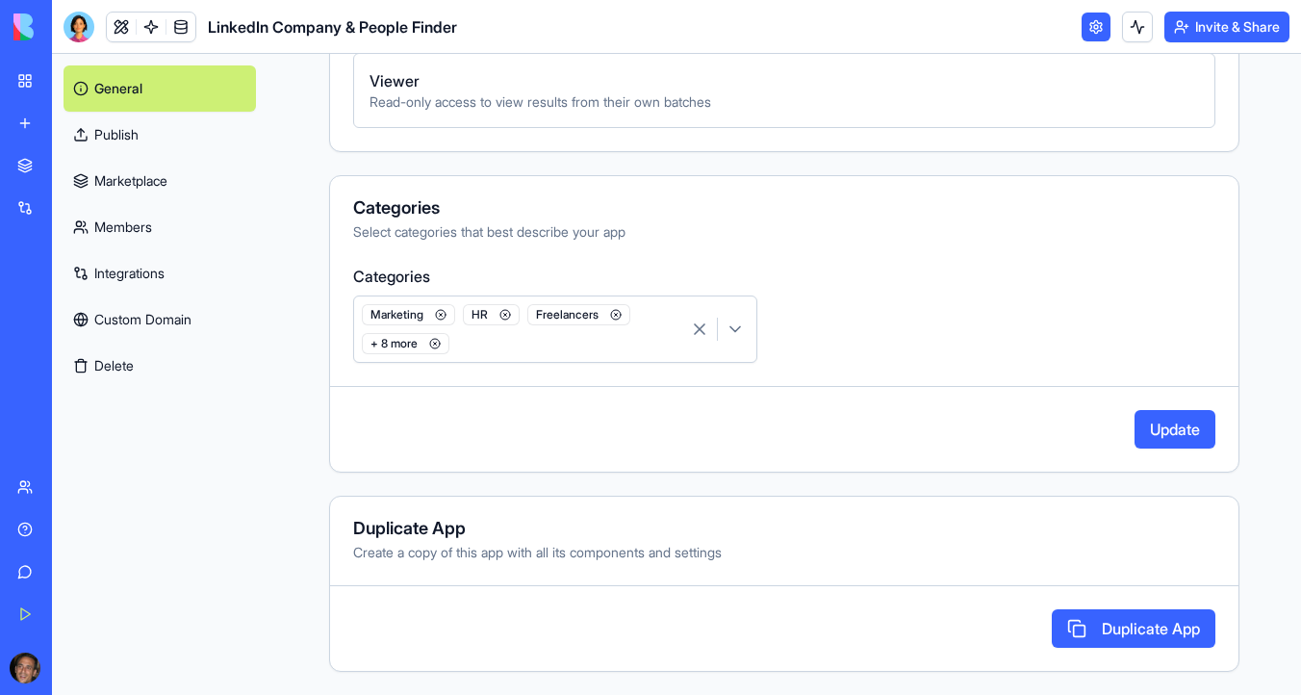
click at [1182, 415] on button "Update" at bounding box center [1175, 429] width 81 height 39
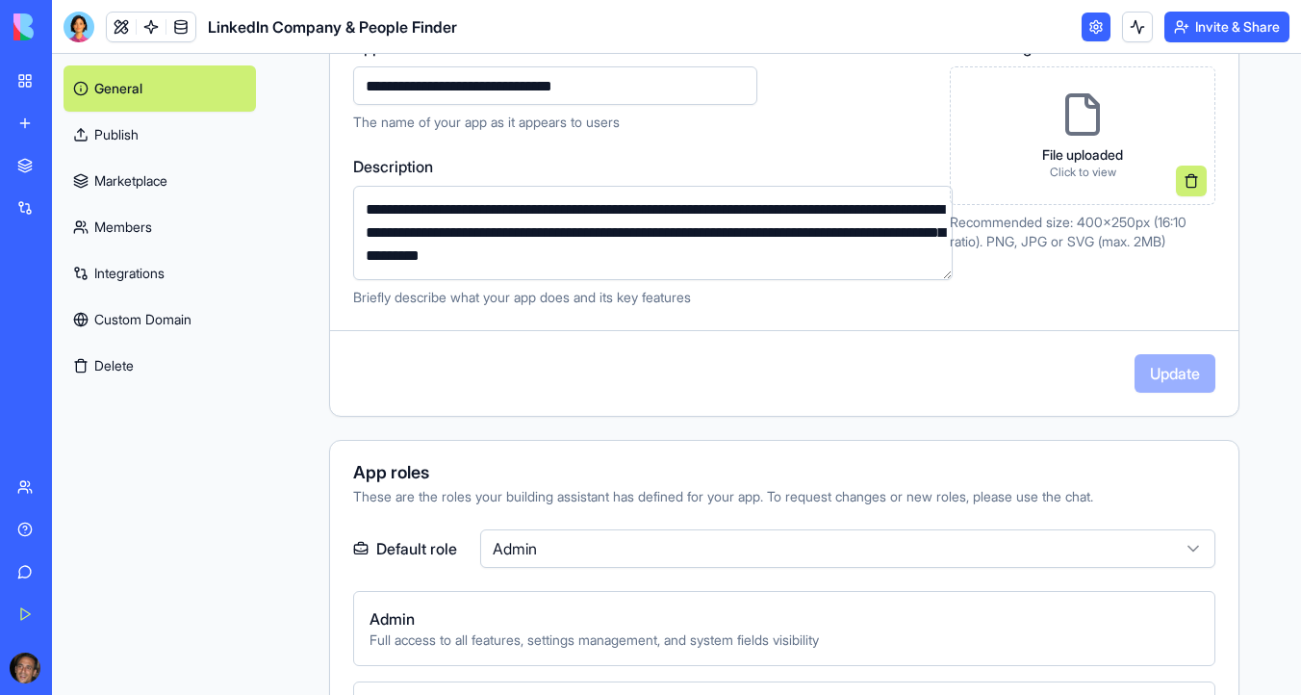
scroll to position [258, 0]
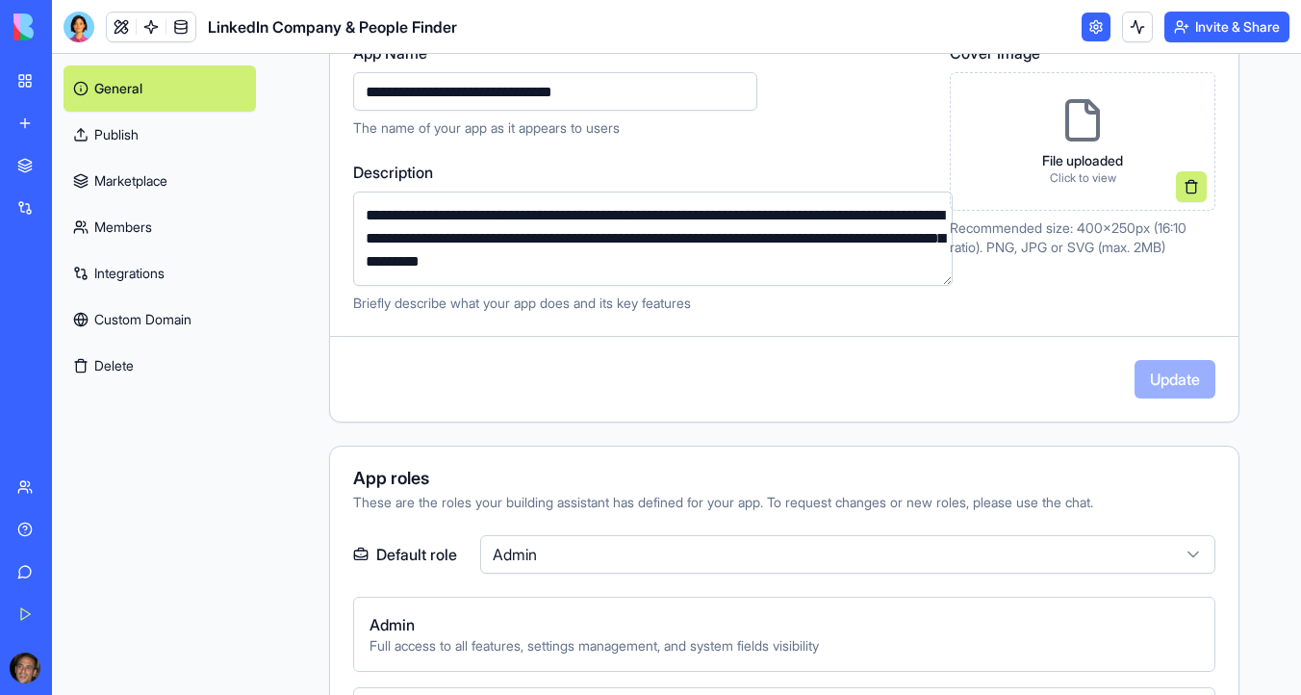
click at [24, 30] on img at bounding box center [72, 26] width 119 height 27
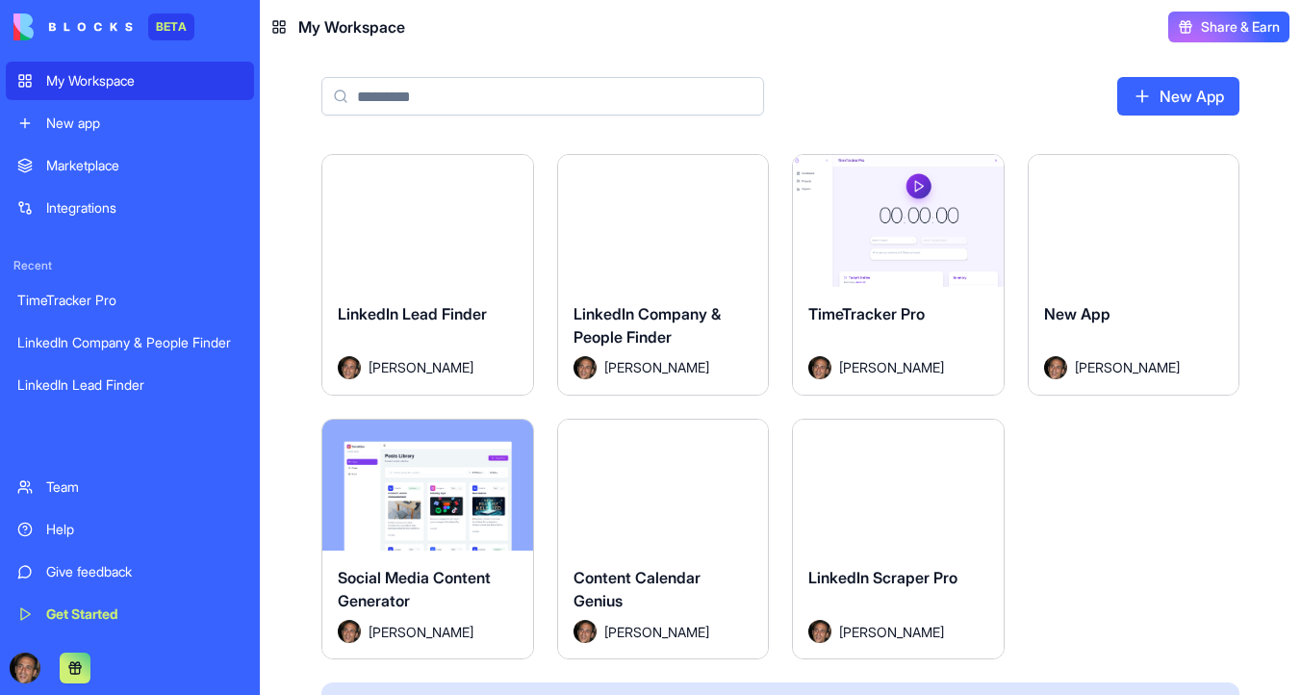
click at [82, 85] on div "My Workspace" at bounding box center [144, 80] width 196 height 19
click at [86, 134] on link "New app" at bounding box center [130, 123] width 248 height 39
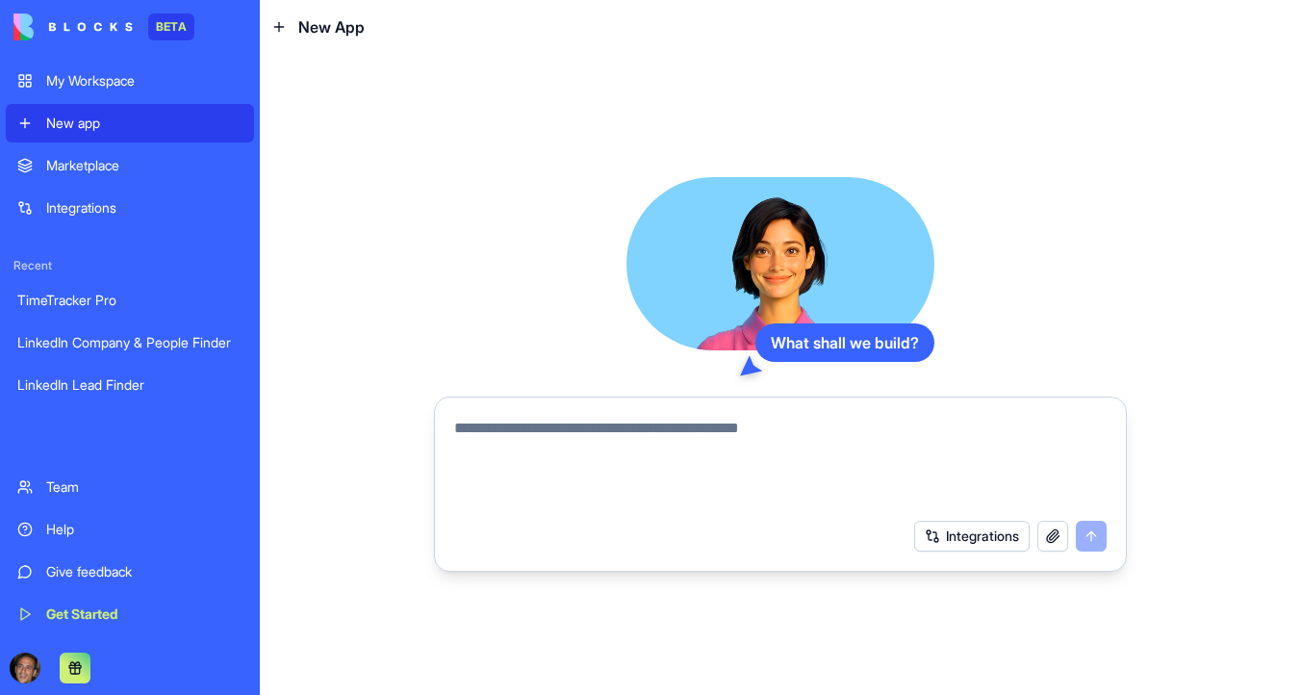
click at [568, 433] on textarea at bounding box center [780, 463] width 653 height 92
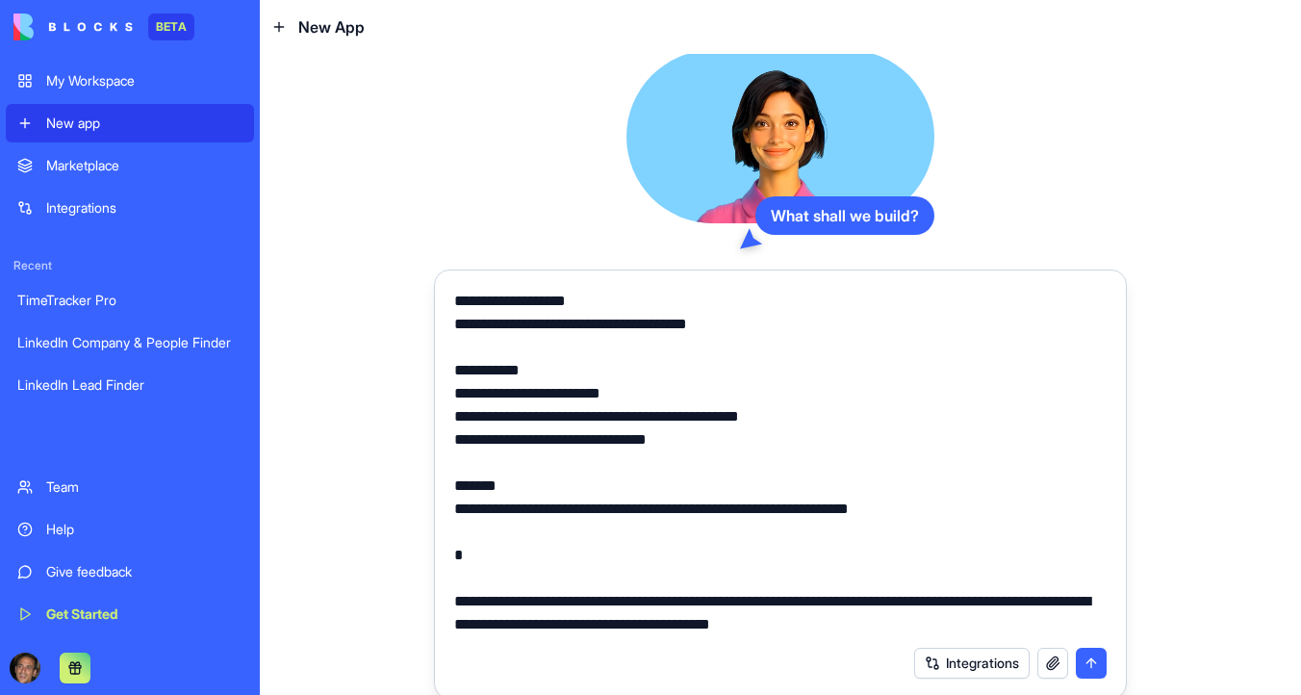
scroll to position [2010, 0]
drag, startPoint x: 903, startPoint y: 627, endPoint x: 439, endPoint y: 550, distance: 470.3
click at [439, 550] on form "Integrations" at bounding box center [780, 484] width 693 height 429
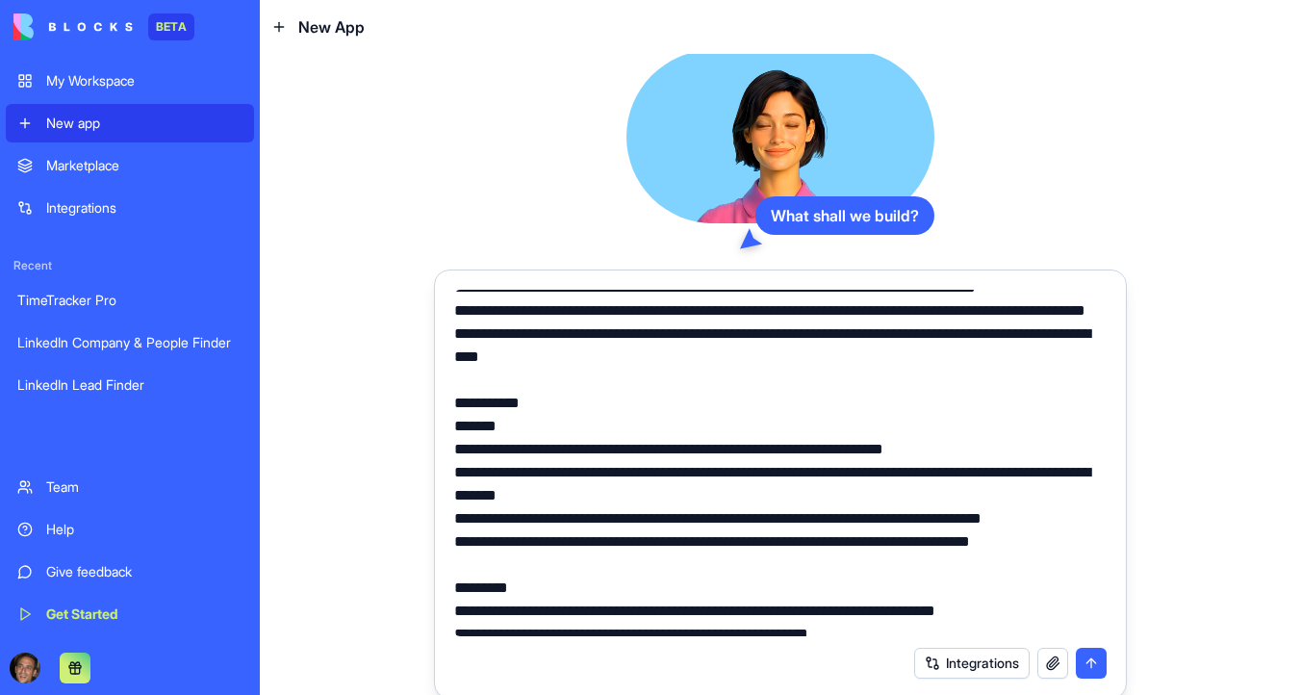
scroll to position [0, 0]
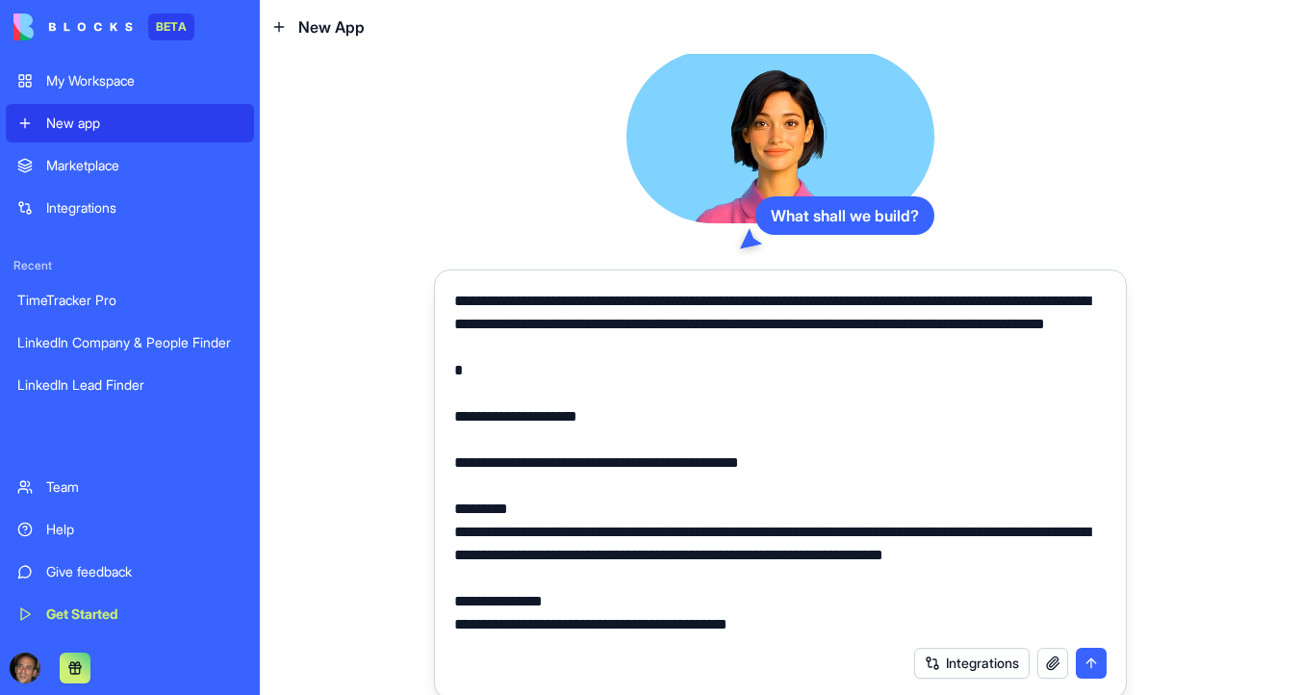
drag, startPoint x: 520, startPoint y: 414, endPoint x: 437, endPoint y: 312, distance: 131.4
click at [437, 312] on form "Integrations" at bounding box center [780, 484] width 693 height 429
drag, startPoint x: 635, startPoint y: 452, endPoint x: 433, endPoint y: 274, distance: 269.4
click at [433, 273] on div "What shall we build? Integrations" at bounding box center [780, 374] width 1041 height 641
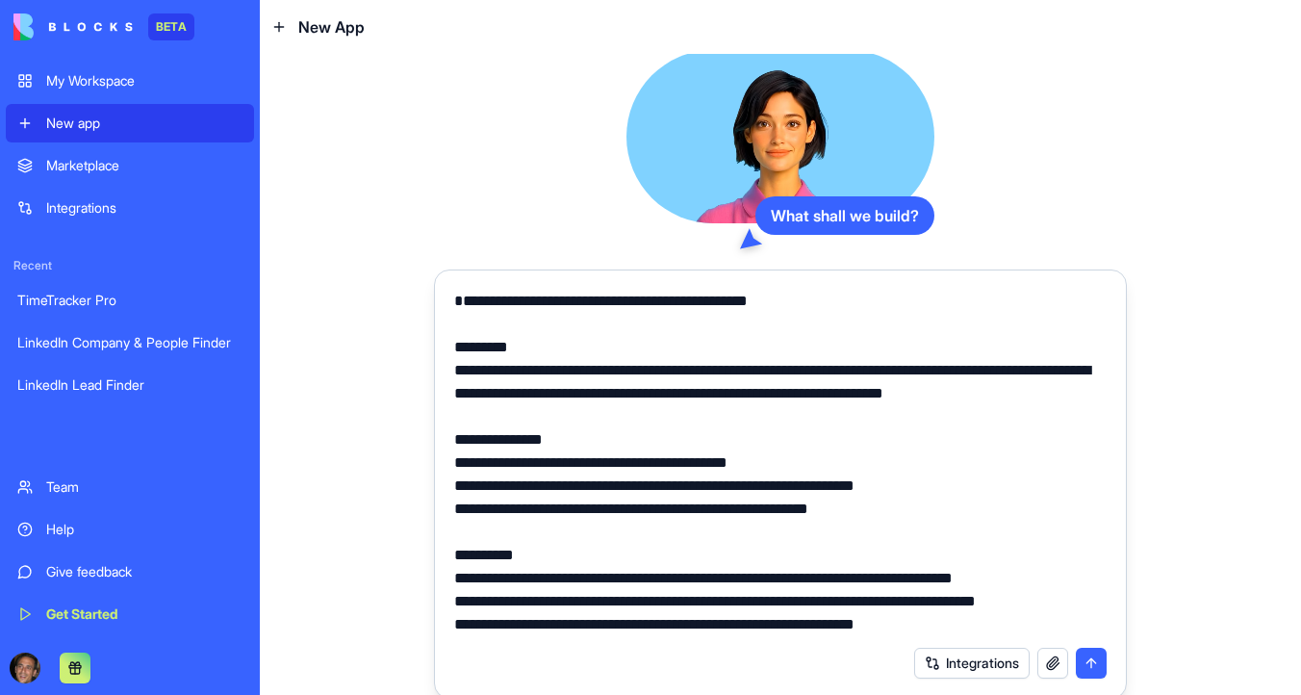
type textarea "**********"
click at [1091, 663] on button "submit" at bounding box center [1091, 663] width 31 height 31
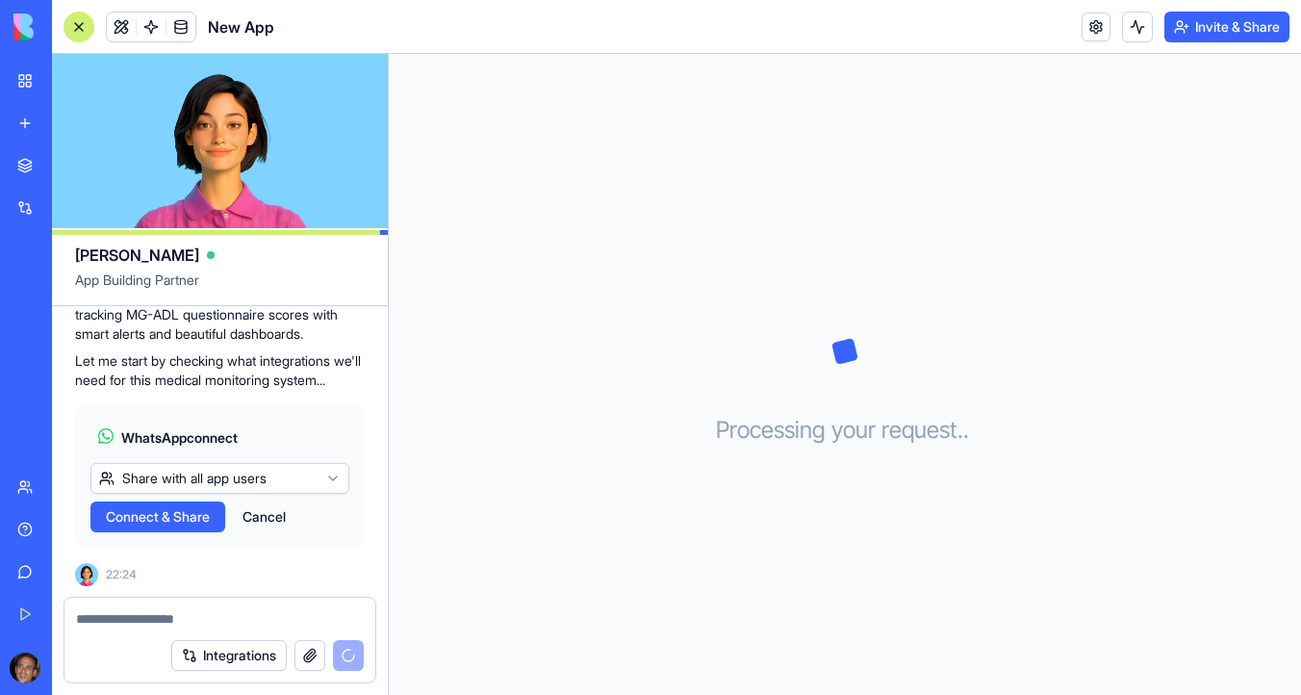
scroll to position [2080, 0]
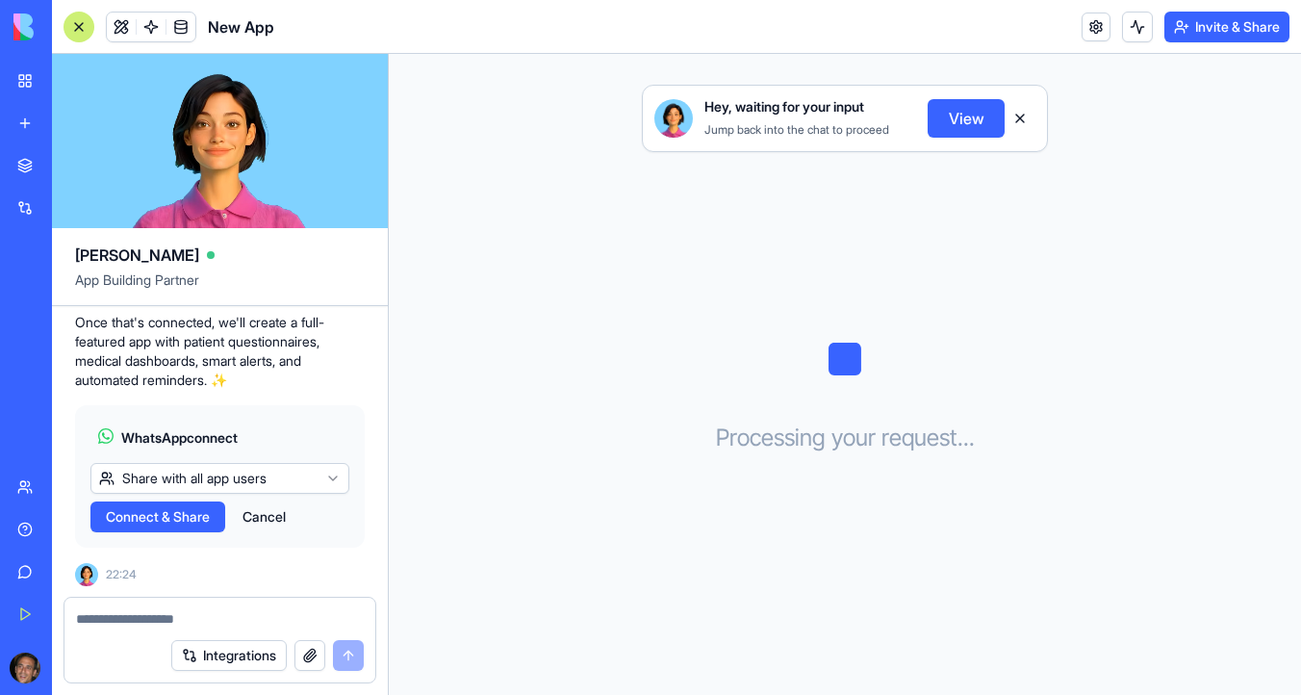
click at [184, 522] on span "Connect & Share" at bounding box center [158, 516] width 104 height 19
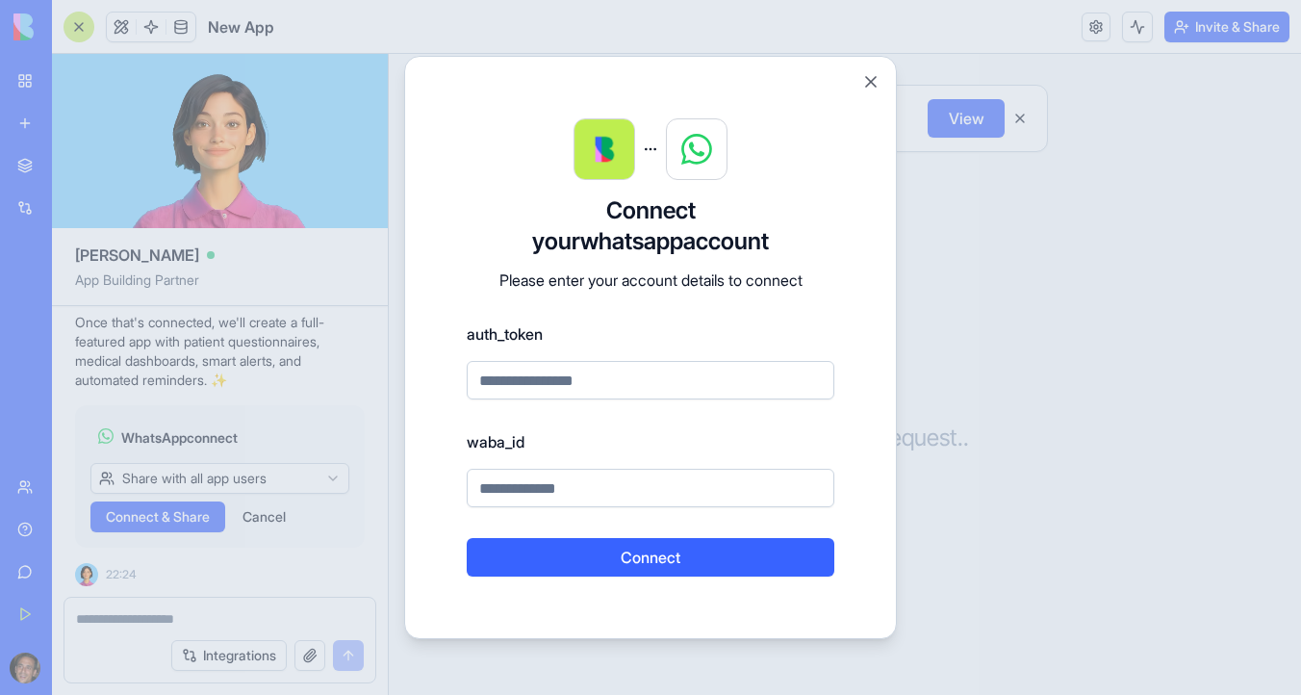
click at [550, 494] on input at bounding box center [651, 488] width 368 height 39
paste input "**********"
type input "**********"
click at [600, 380] on input at bounding box center [651, 380] width 368 height 39
paste input "**********"
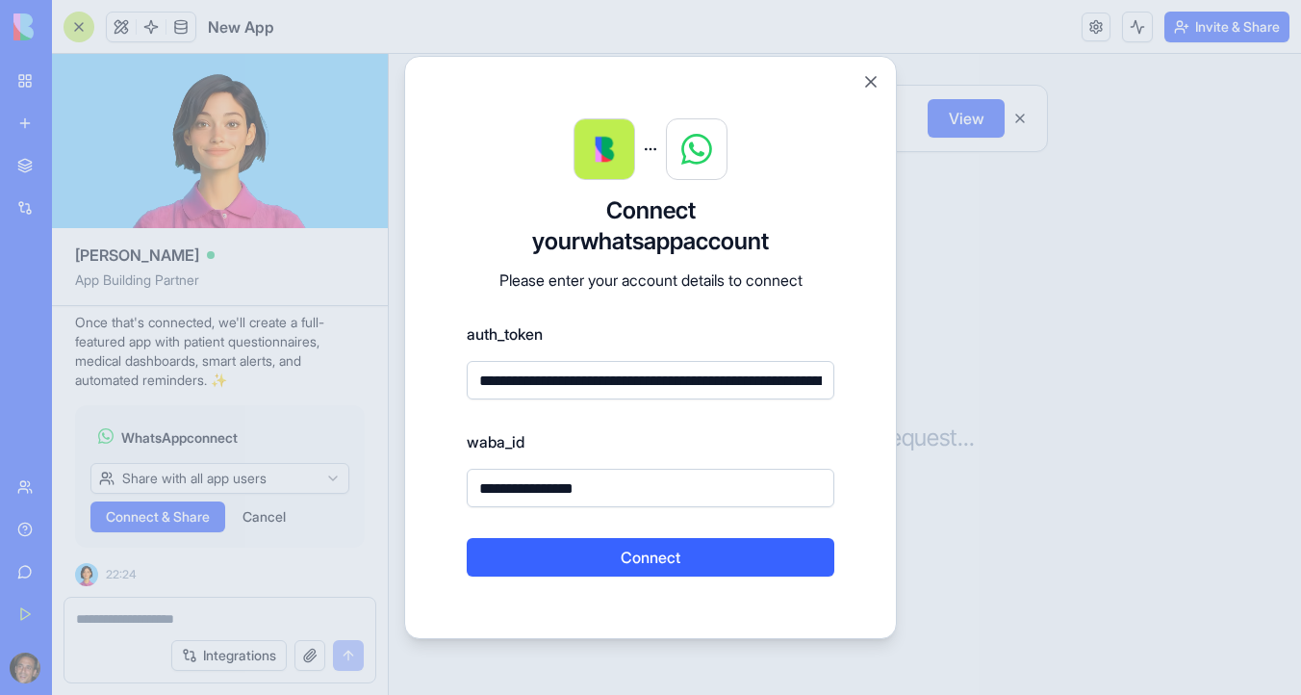
scroll to position [0, 1942]
type input "**********"
click at [648, 557] on button "Connect" at bounding box center [651, 557] width 368 height 39
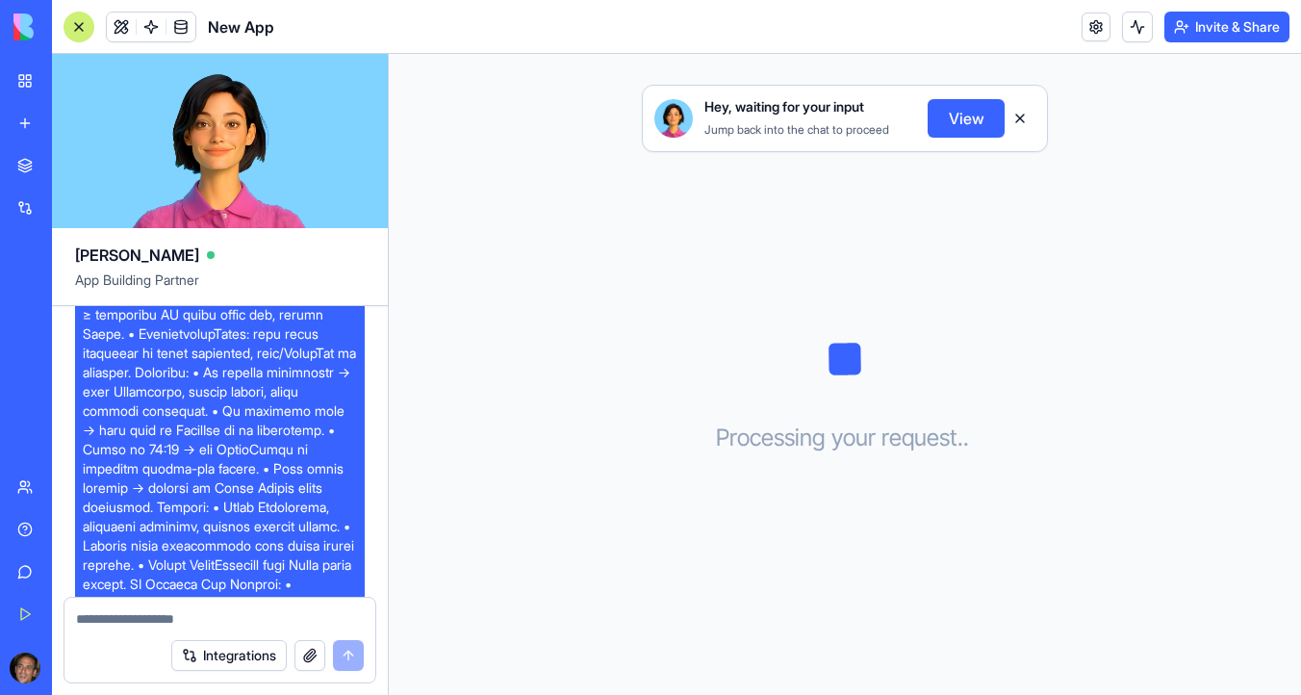
scroll to position [792, 0]
click at [963, 120] on button "View" at bounding box center [966, 118] width 77 height 39
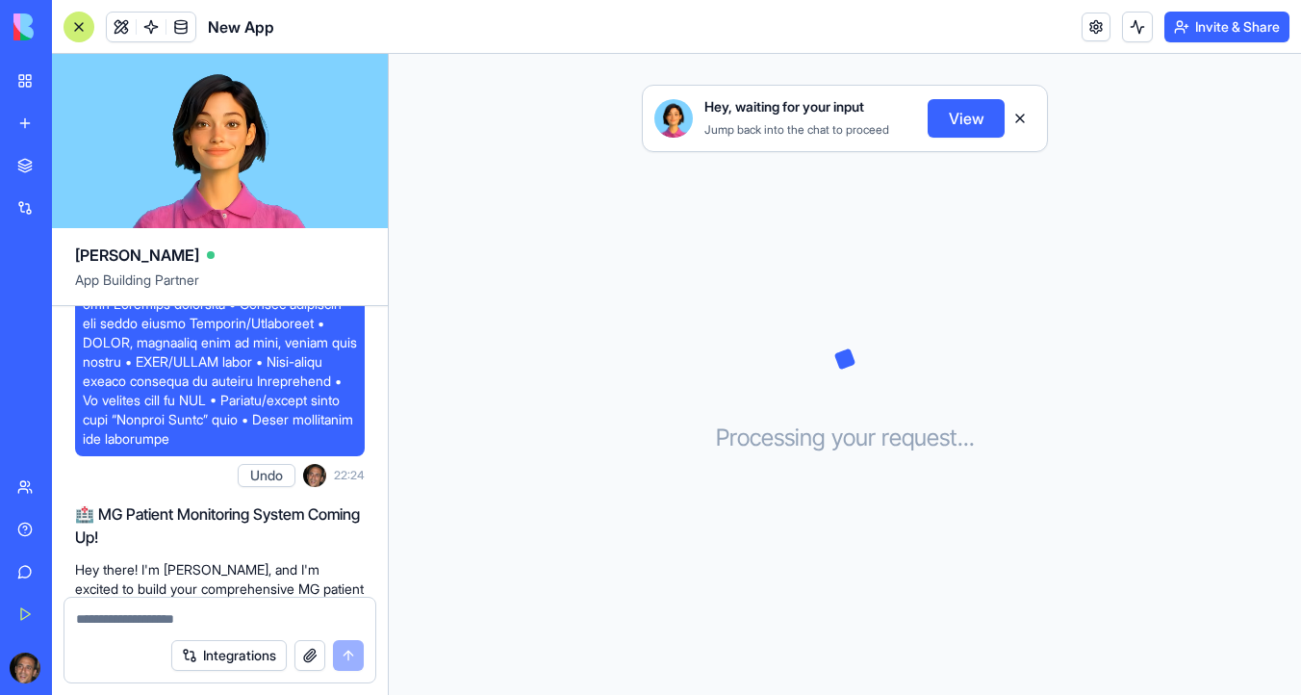
scroll to position [2080, 0]
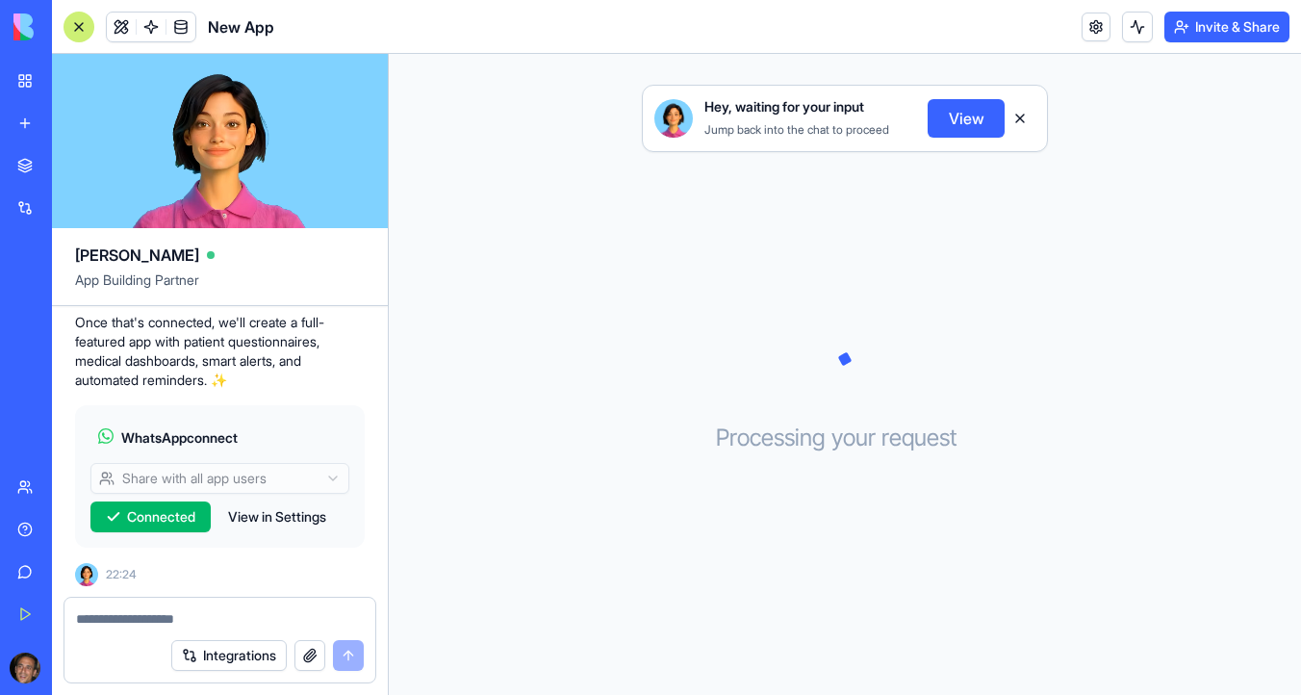
click at [154, 613] on textarea at bounding box center [220, 618] width 288 height 19
click at [280, 518] on button "View in Settings" at bounding box center [276, 516] width 117 height 31
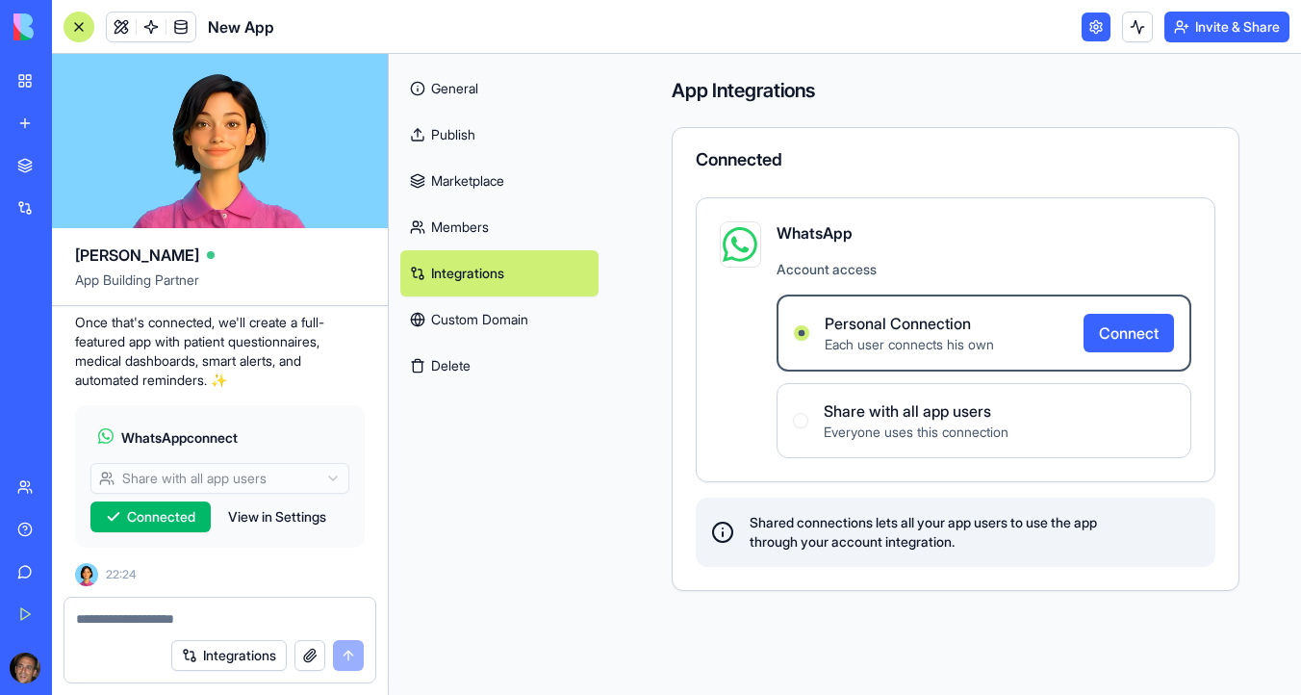
click at [1113, 333] on button "Connect" at bounding box center [1129, 333] width 90 height 39
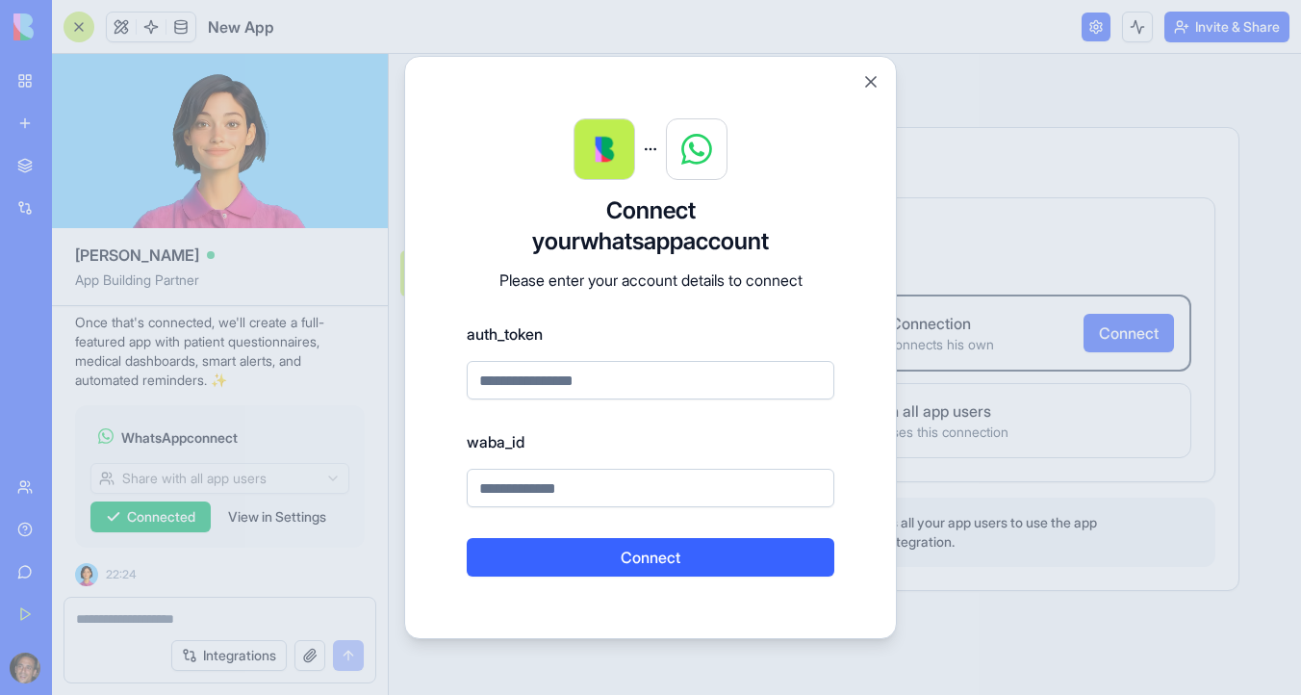
click at [529, 495] on input at bounding box center [651, 488] width 368 height 39
paste input "**********"
click at [477, 492] on input "**********" at bounding box center [651, 488] width 368 height 39
type input "**********"
click at [604, 386] on input at bounding box center [651, 380] width 368 height 39
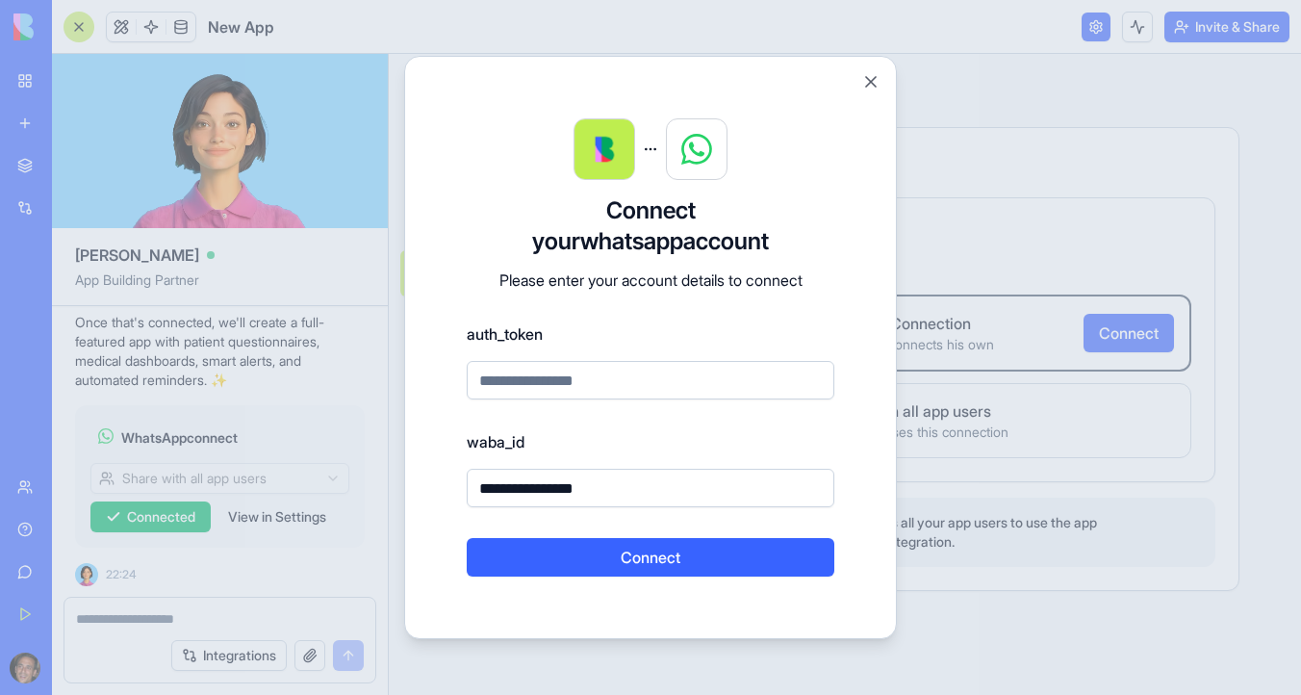
paste input "**********"
type input "**********"
click at [632, 570] on button "Connect" at bounding box center [651, 557] width 368 height 39
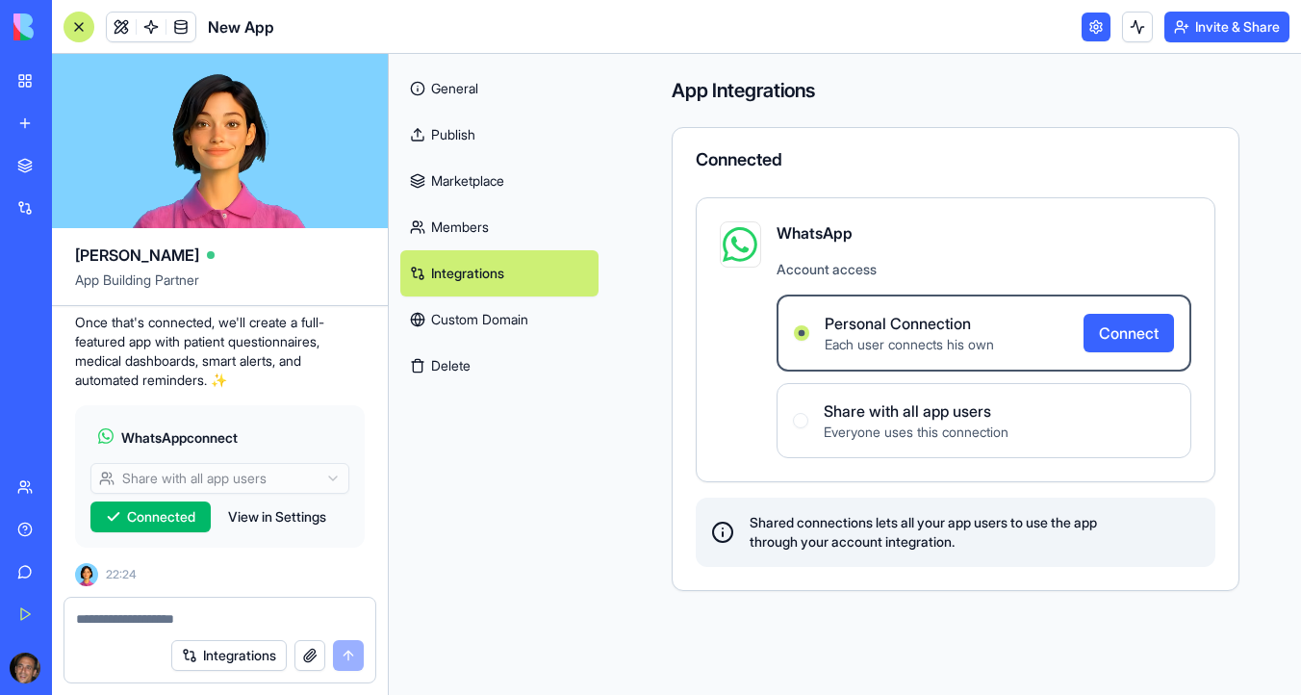
click at [161, 522] on span "Connected" at bounding box center [161, 516] width 68 height 19
click at [151, 619] on textarea at bounding box center [220, 618] width 288 height 19
click at [481, 283] on link "Integrations" at bounding box center [499, 273] width 198 height 46
click at [794, 426] on div "Share with all app users Everyone uses this connection" at bounding box center [901, 420] width 216 height 42
click at [1126, 335] on button "Connect" at bounding box center [1129, 333] width 90 height 39
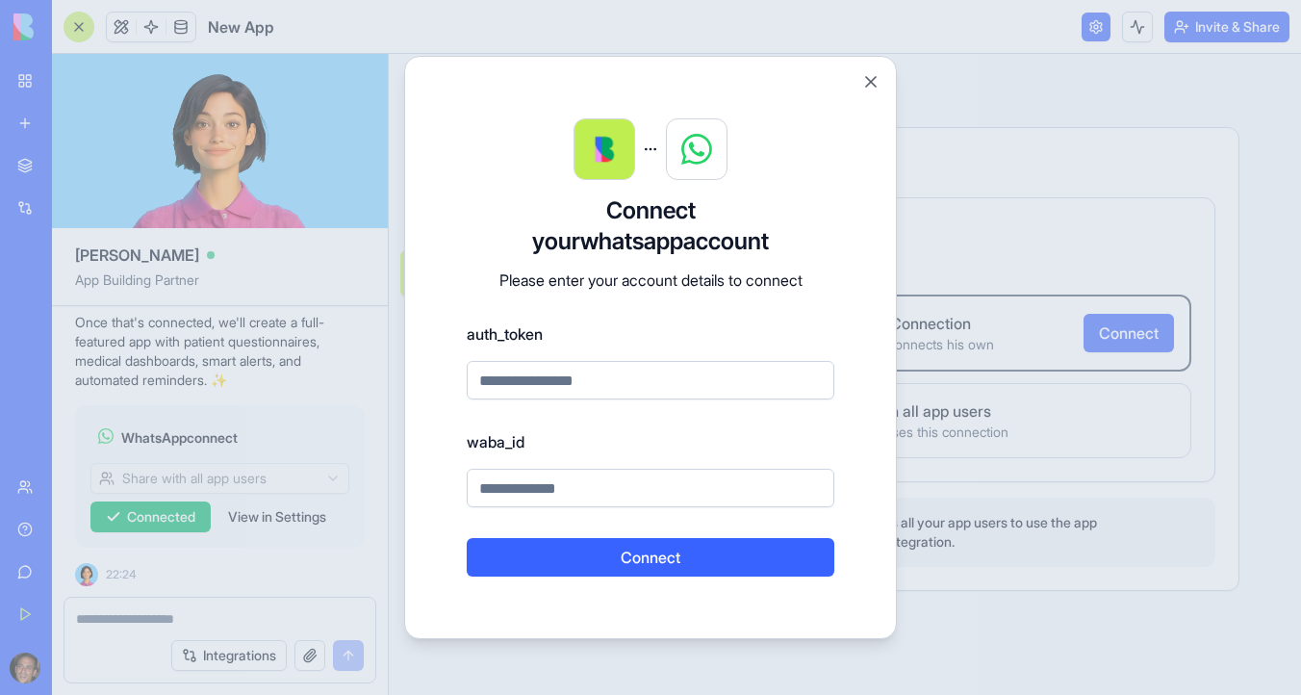
click at [524, 495] on input at bounding box center [651, 488] width 368 height 39
type input "**********"
click at [568, 387] on input at bounding box center [651, 380] width 368 height 39
type input "**********"
click at [681, 372] on input "**********" at bounding box center [651, 380] width 368 height 39
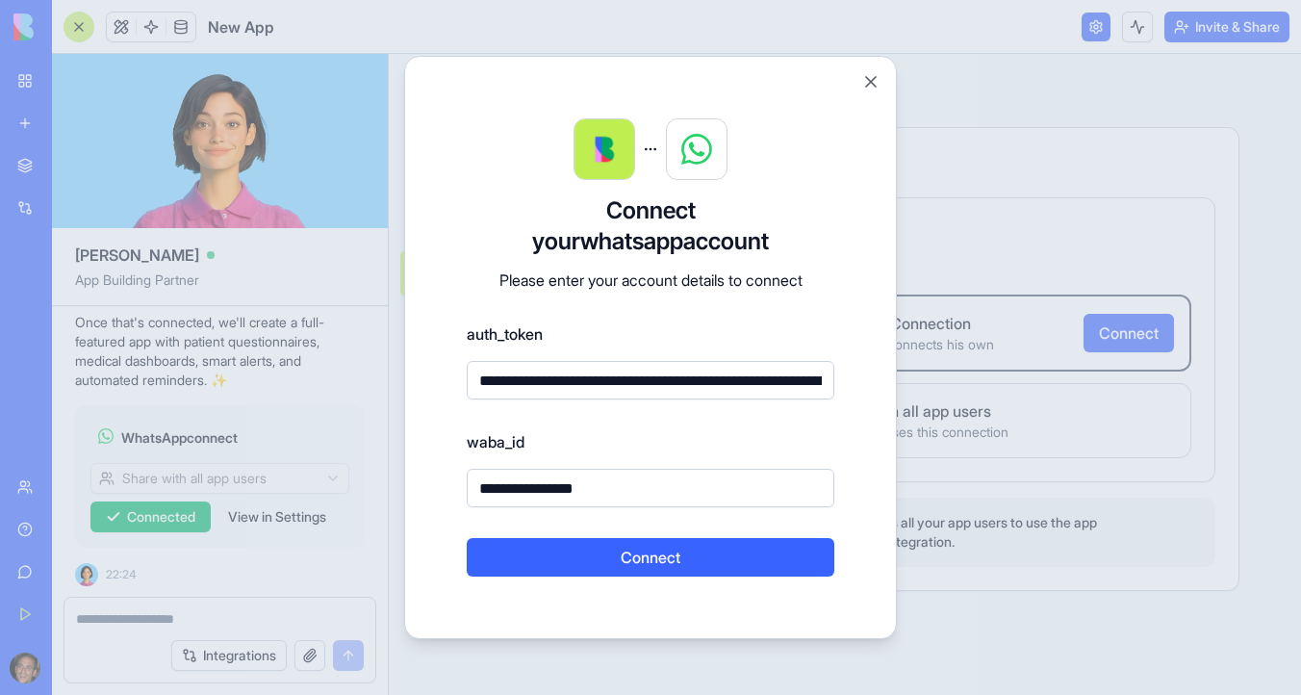
click at [617, 376] on input "**********" at bounding box center [651, 380] width 368 height 39
click at [628, 561] on button "Connect" at bounding box center [651, 557] width 368 height 39
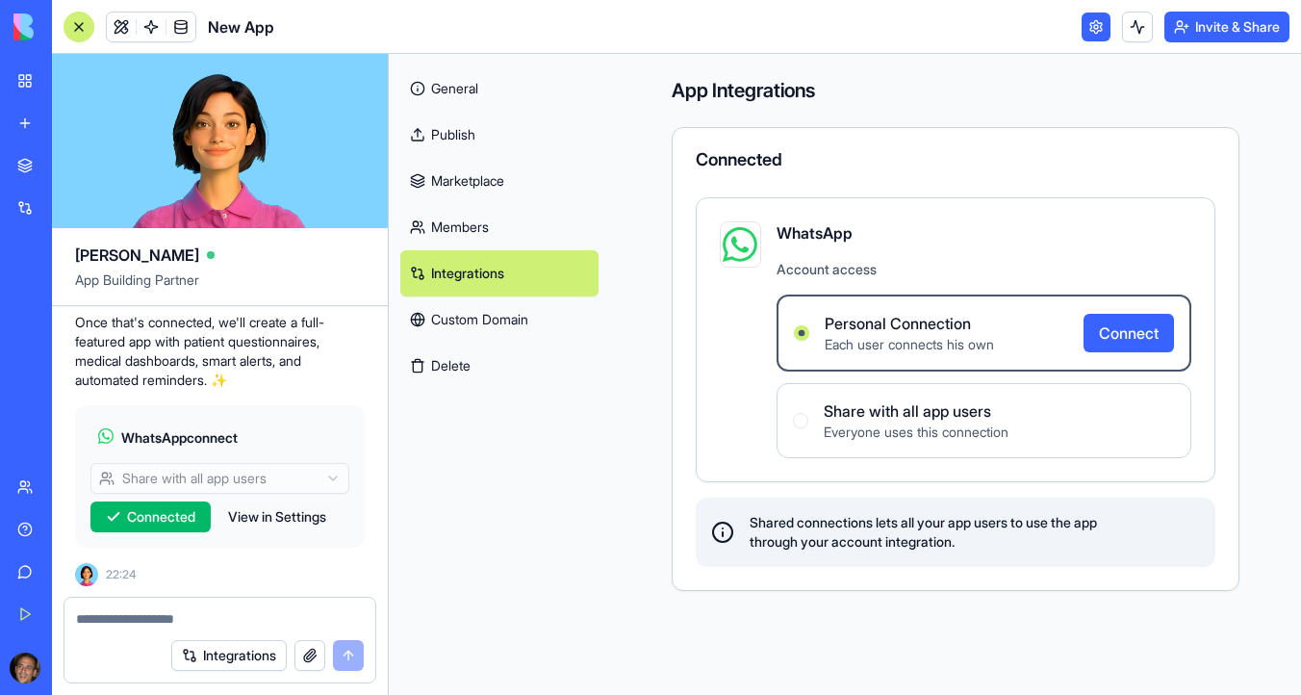
click at [1091, 29] on link at bounding box center [1096, 27] width 29 height 29
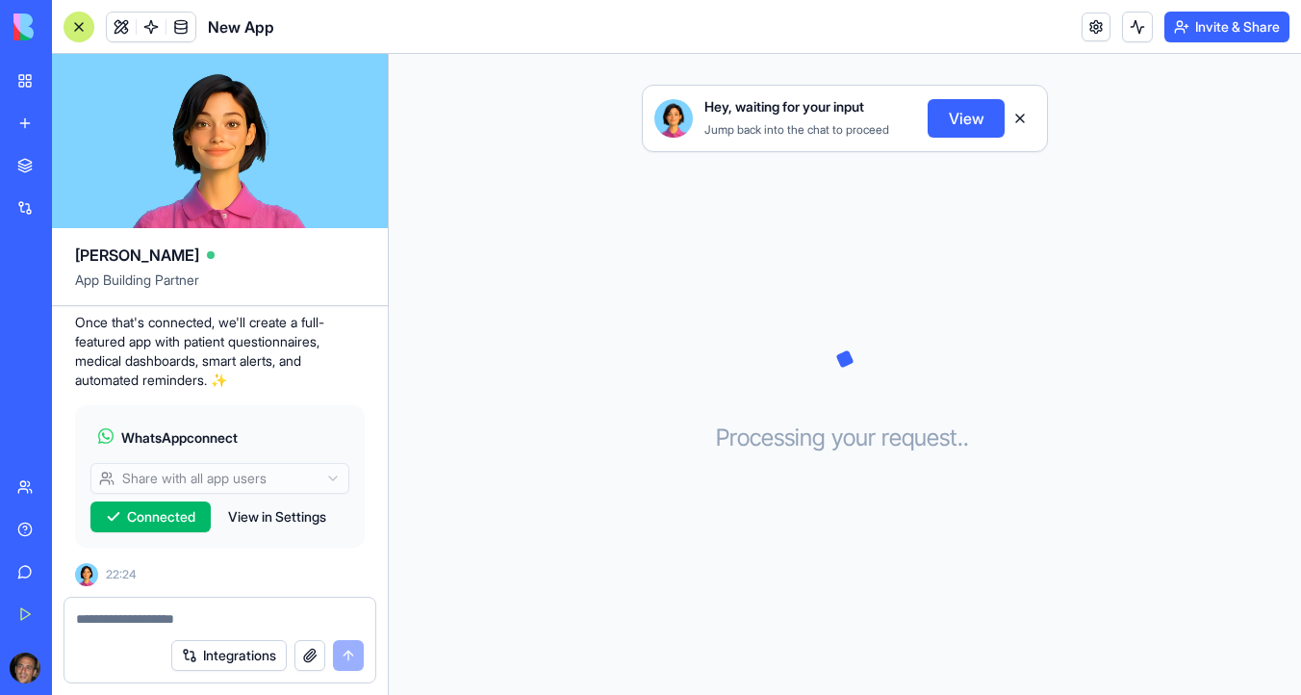
click at [981, 112] on button "View" at bounding box center [966, 118] width 77 height 39
click at [965, 118] on button "View" at bounding box center [966, 118] width 77 height 39
click at [963, 125] on button "View" at bounding box center [966, 118] width 77 height 39
click at [126, 604] on div at bounding box center [219, 613] width 311 height 31
click at [191, 446] on span "WhatsApp connect" at bounding box center [179, 437] width 116 height 19
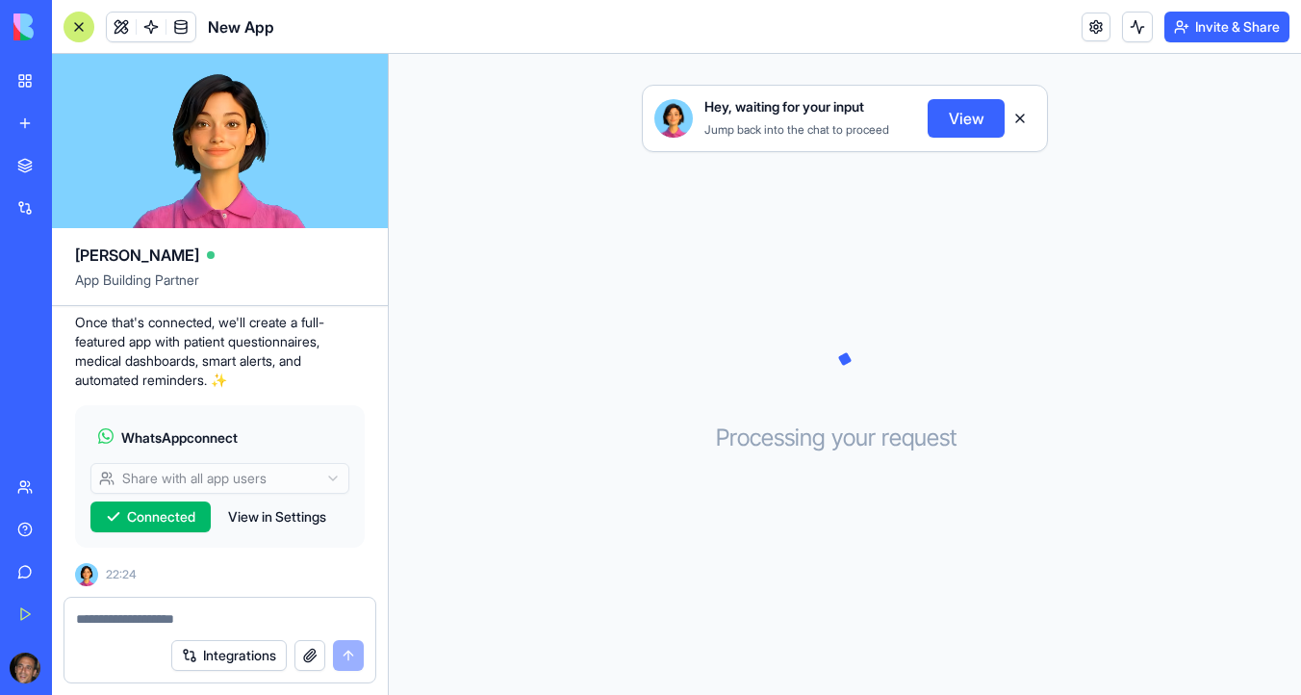
click at [107, 614] on textarea at bounding box center [220, 618] width 288 height 19
click at [132, 623] on textarea at bounding box center [220, 618] width 288 height 19
click at [104, 623] on textarea at bounding box center [220, 618] width 288 height 19
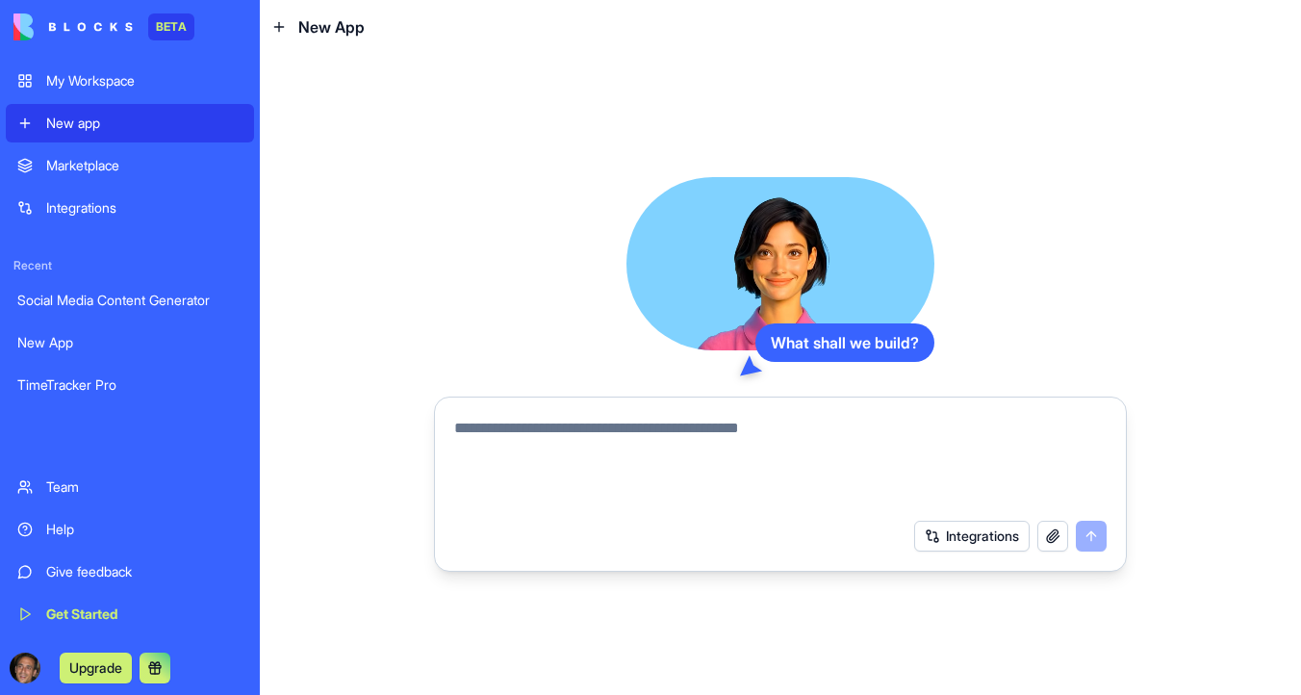
click at [159, 84] on div "My Workspace" at bounding box center [144, 80] width 196 height 19
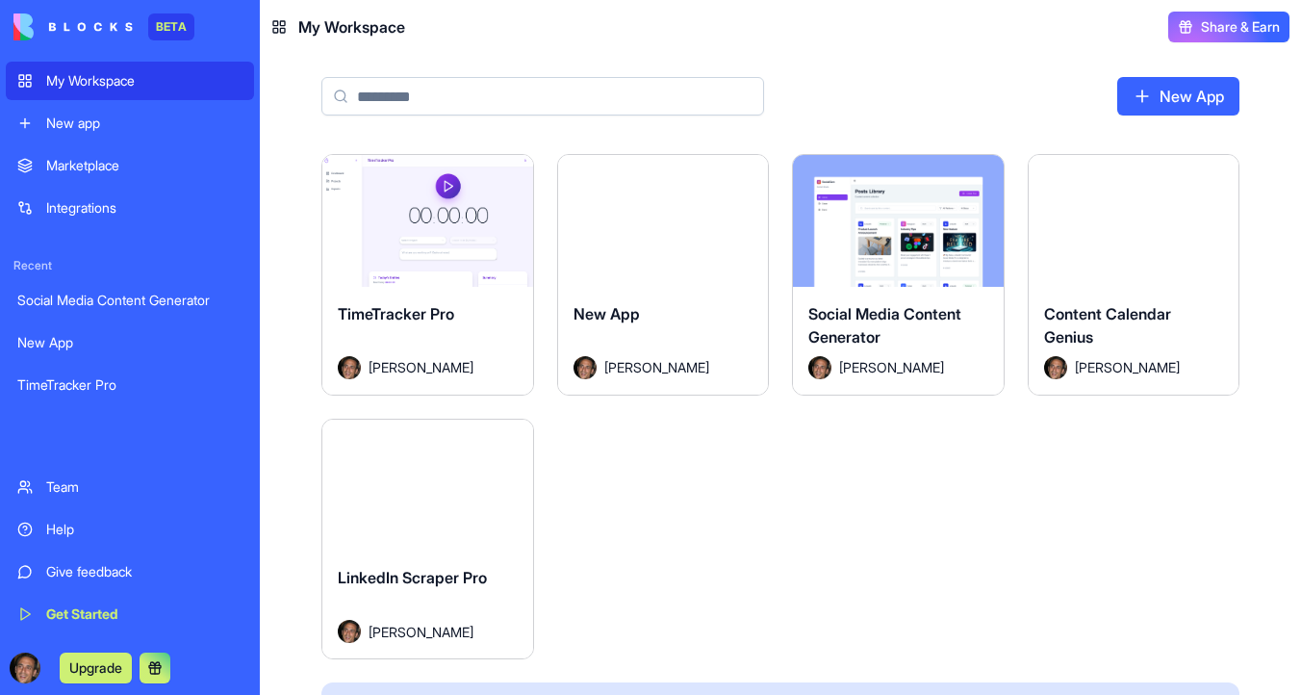
click at [670, 213] on button "Launch" at bounding box center [663, 220] width 144 height 39
